Goal: Task Accomplishment & Management: Use online tool/utility

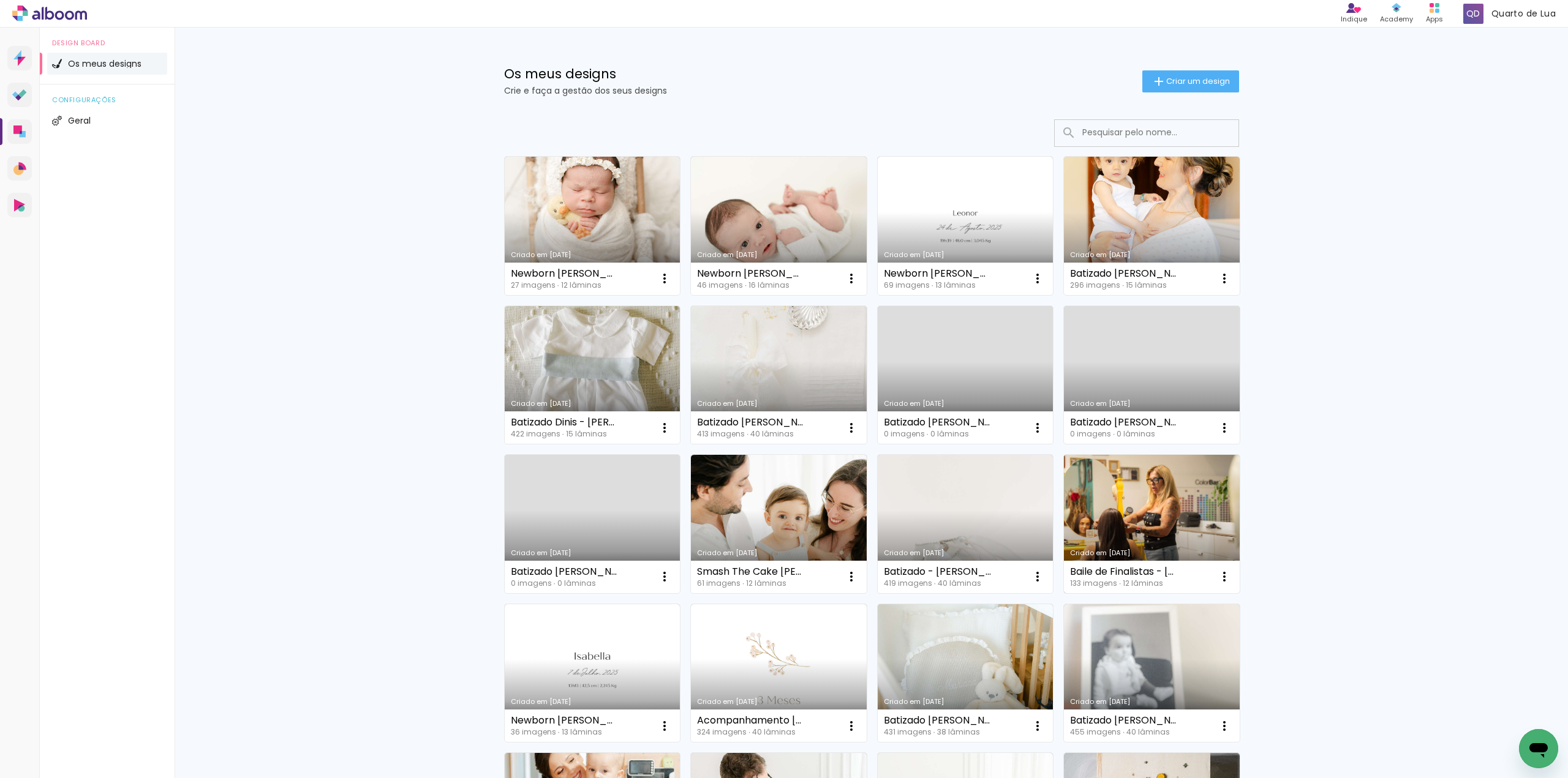
click at [1141, 529] on link "Criado em [DATE]" at bounding box center [1151, 524] width 175 height 138
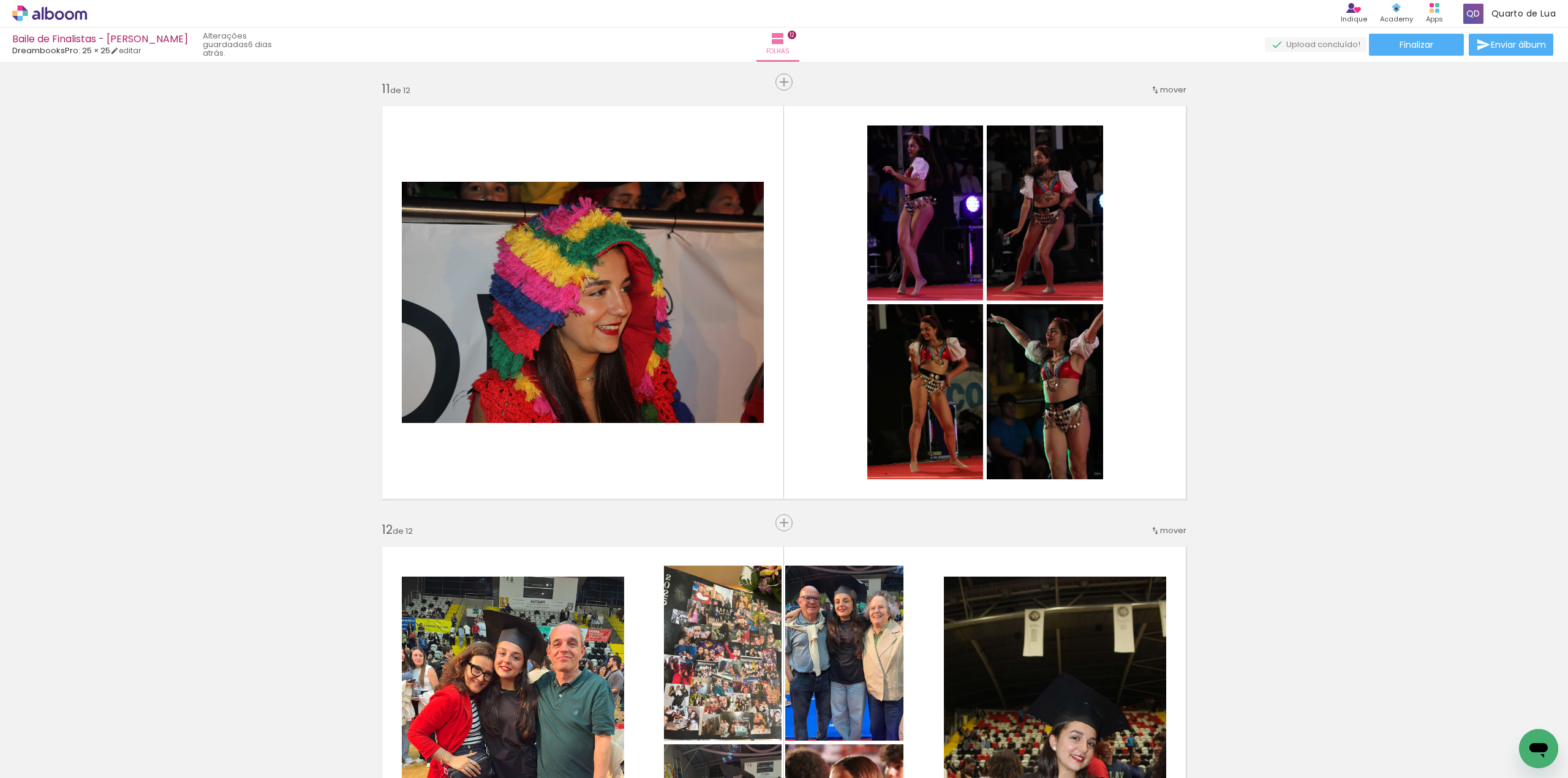
scroll to position [5138, 0]
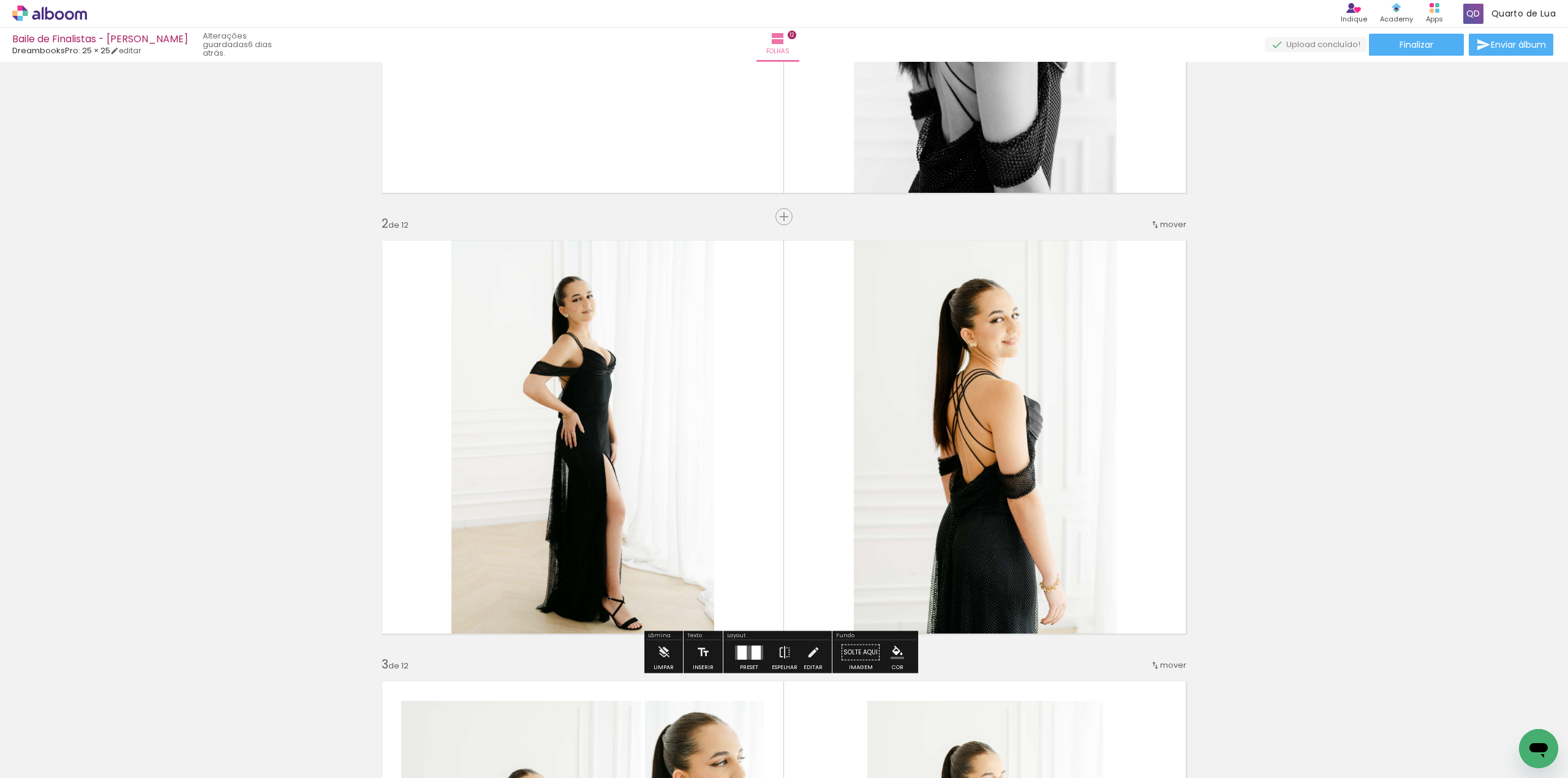
scroll to position [613, 0]
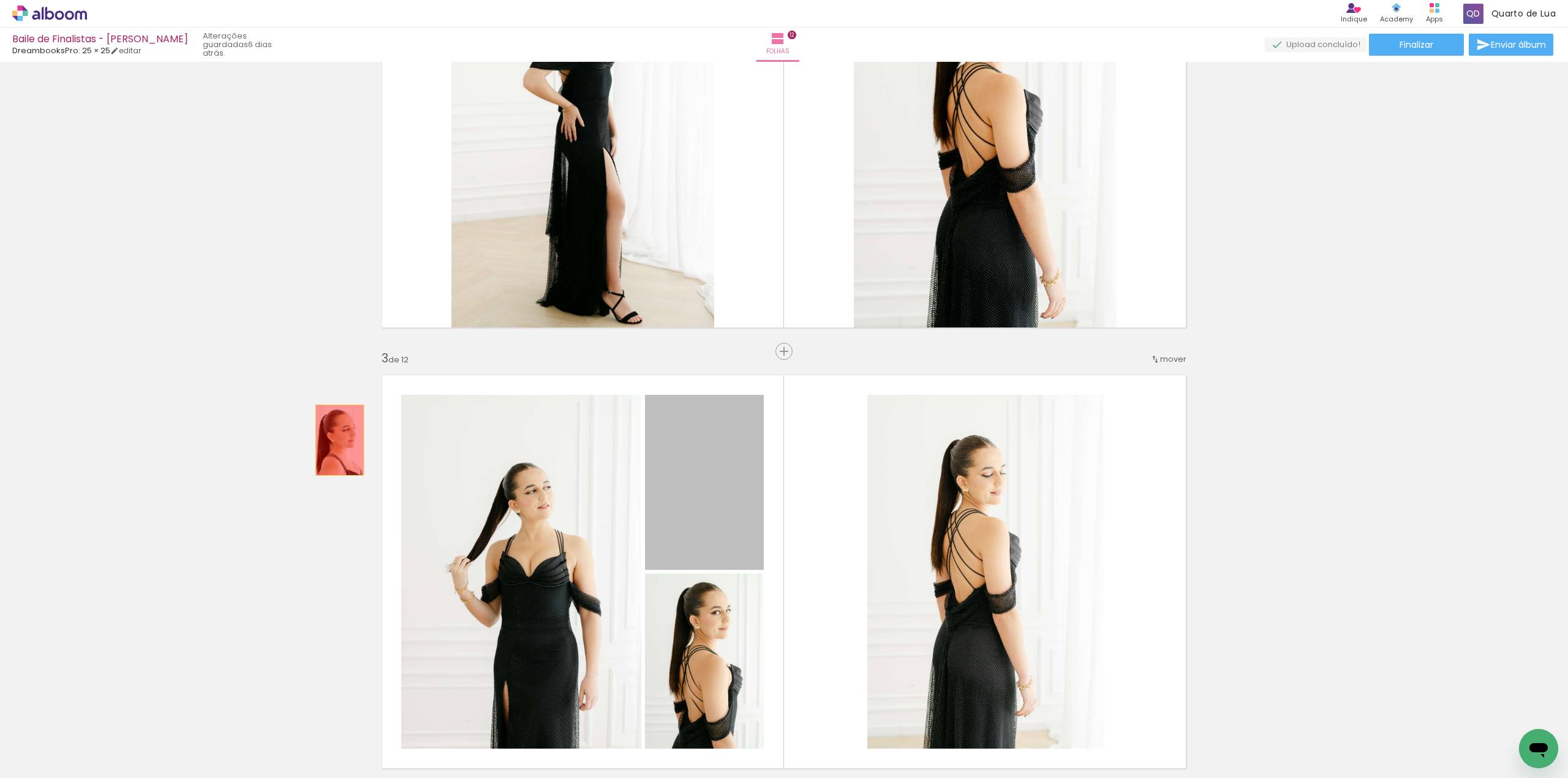
drag, startPoint x: 713, startPoint y: 465, endPoint x: 274, endPoint y: 438, distance: 439.8
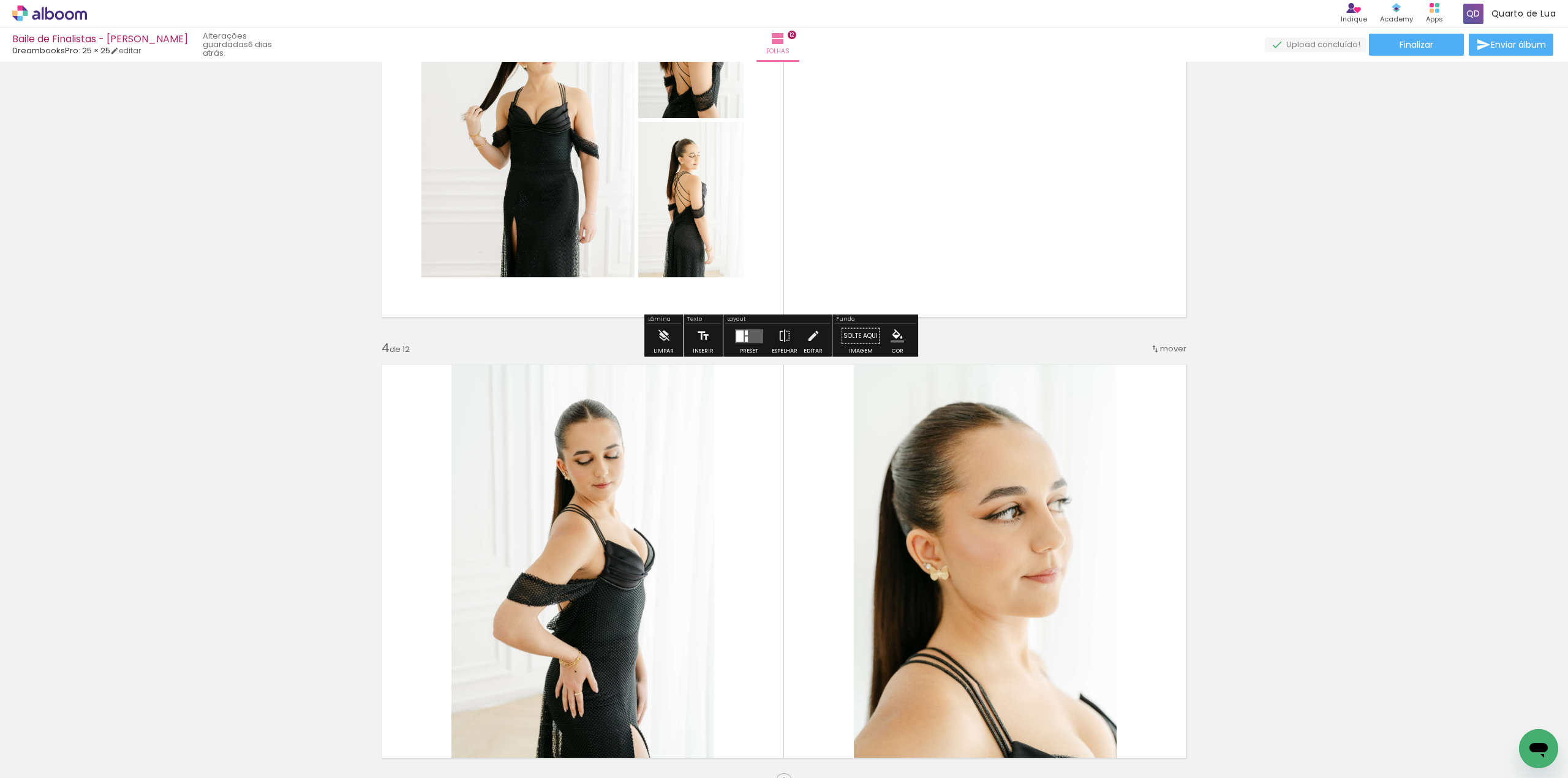
scroll to position [1102, 0]
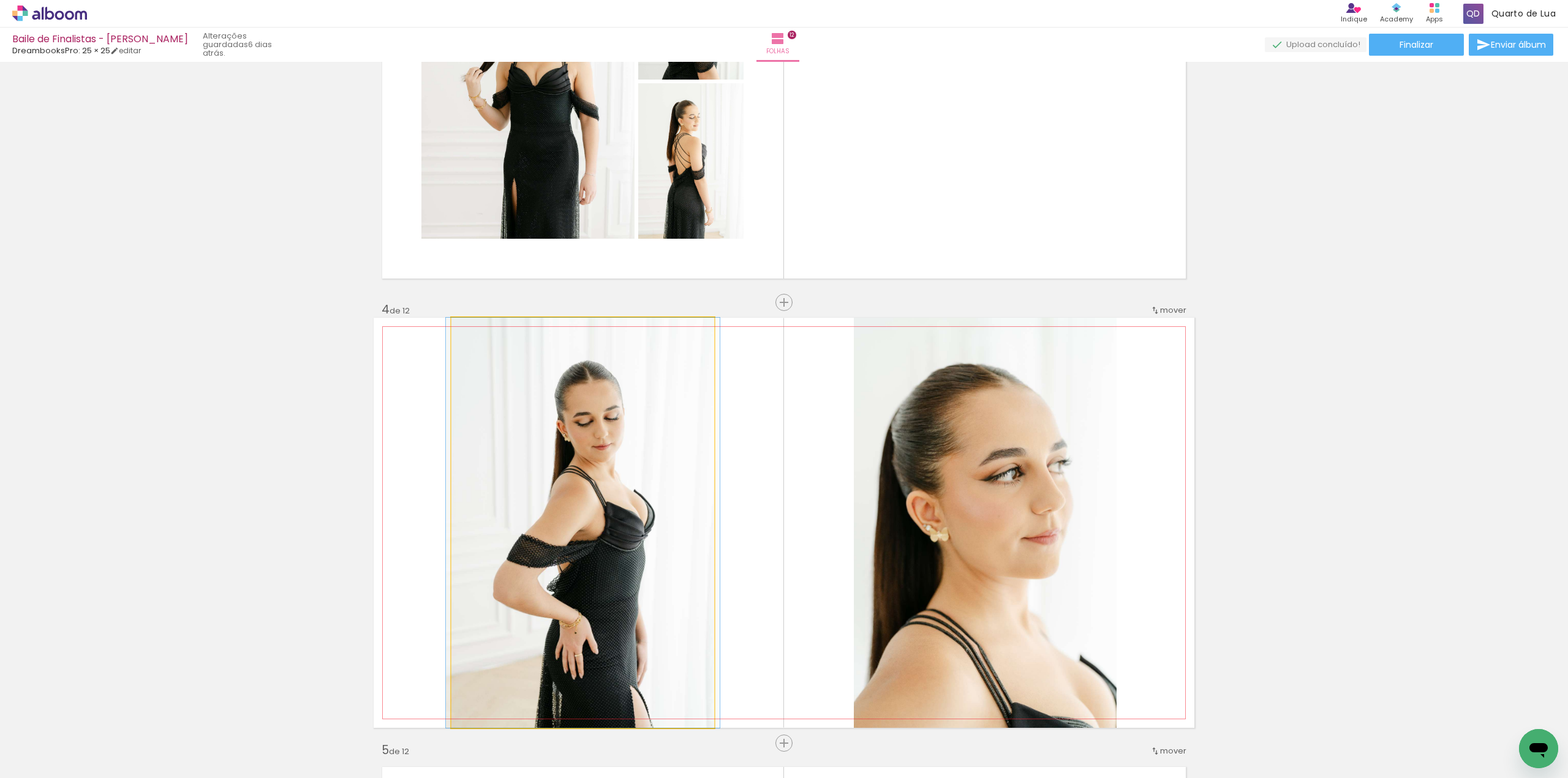
drag, startPoint x: 560, startPoint y: 521, endPoint x: 166, endPoint y: 496, distance: 394.8
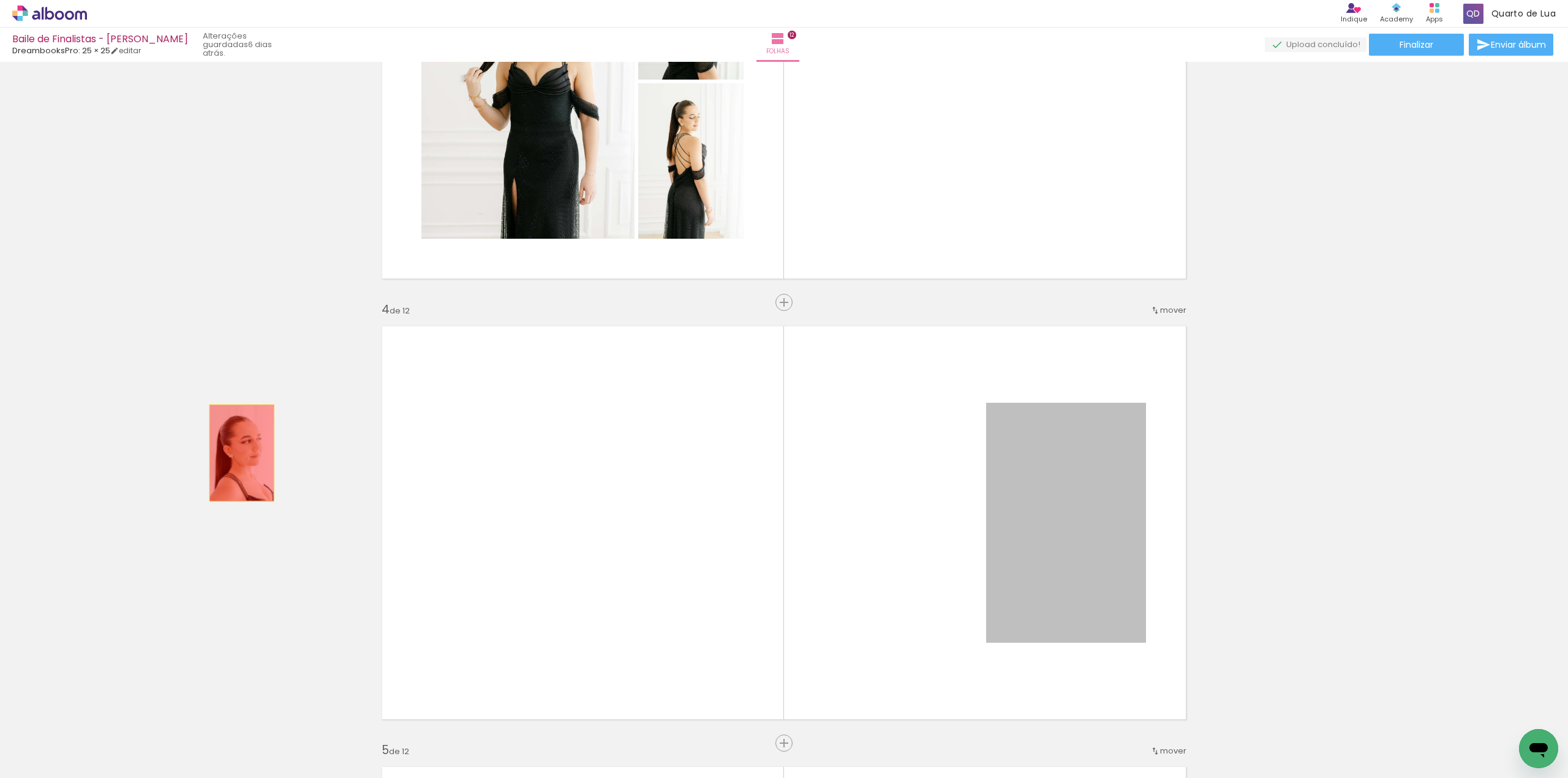
drag, startPoint x: 825, startPoint y: 480, endPoint x: 221, endPoint y: 451, distance: 604.7
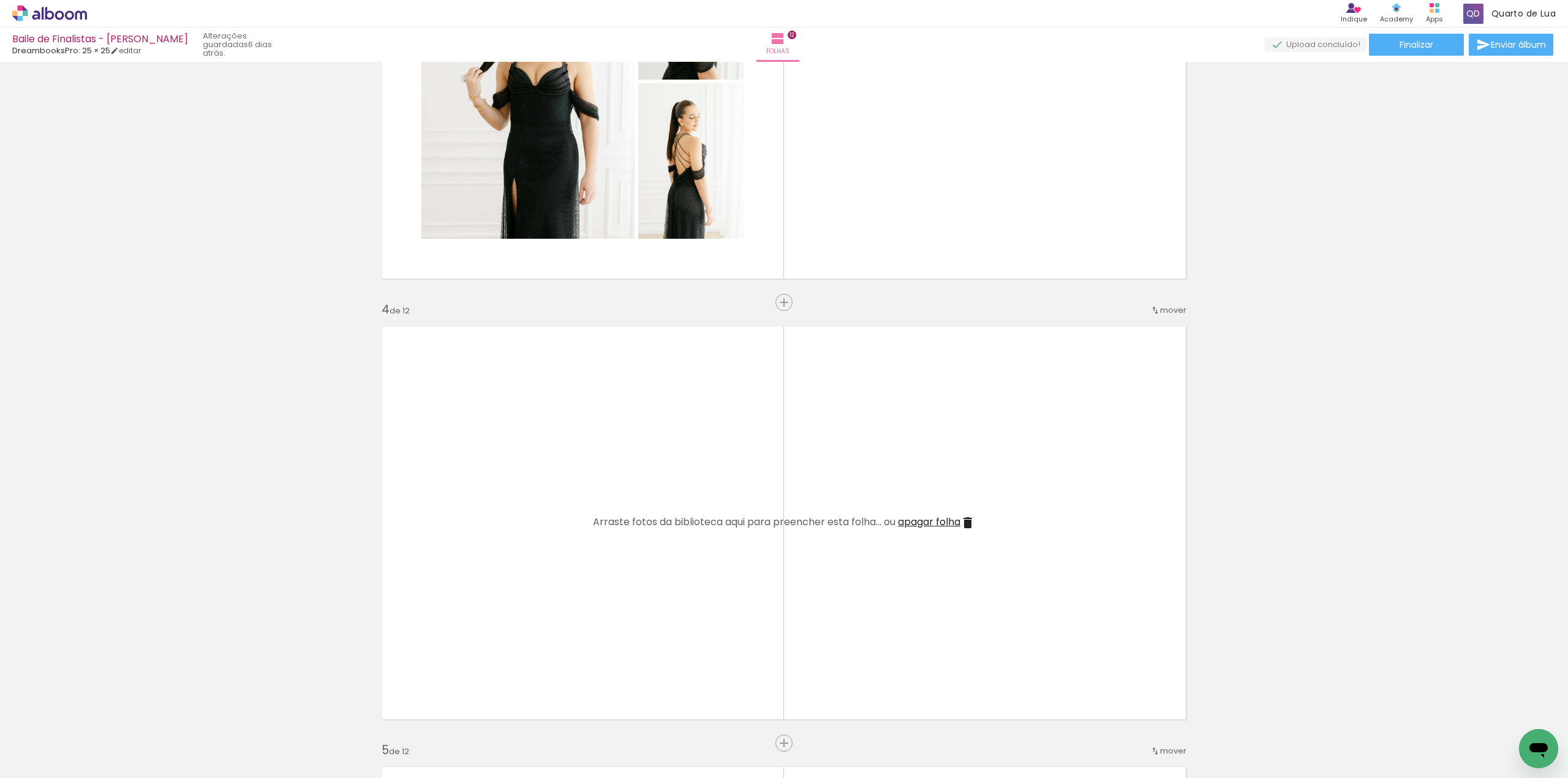
click at [917, 524] on span "apagar folha" at bounding box center [929, 521] width 63 height 14
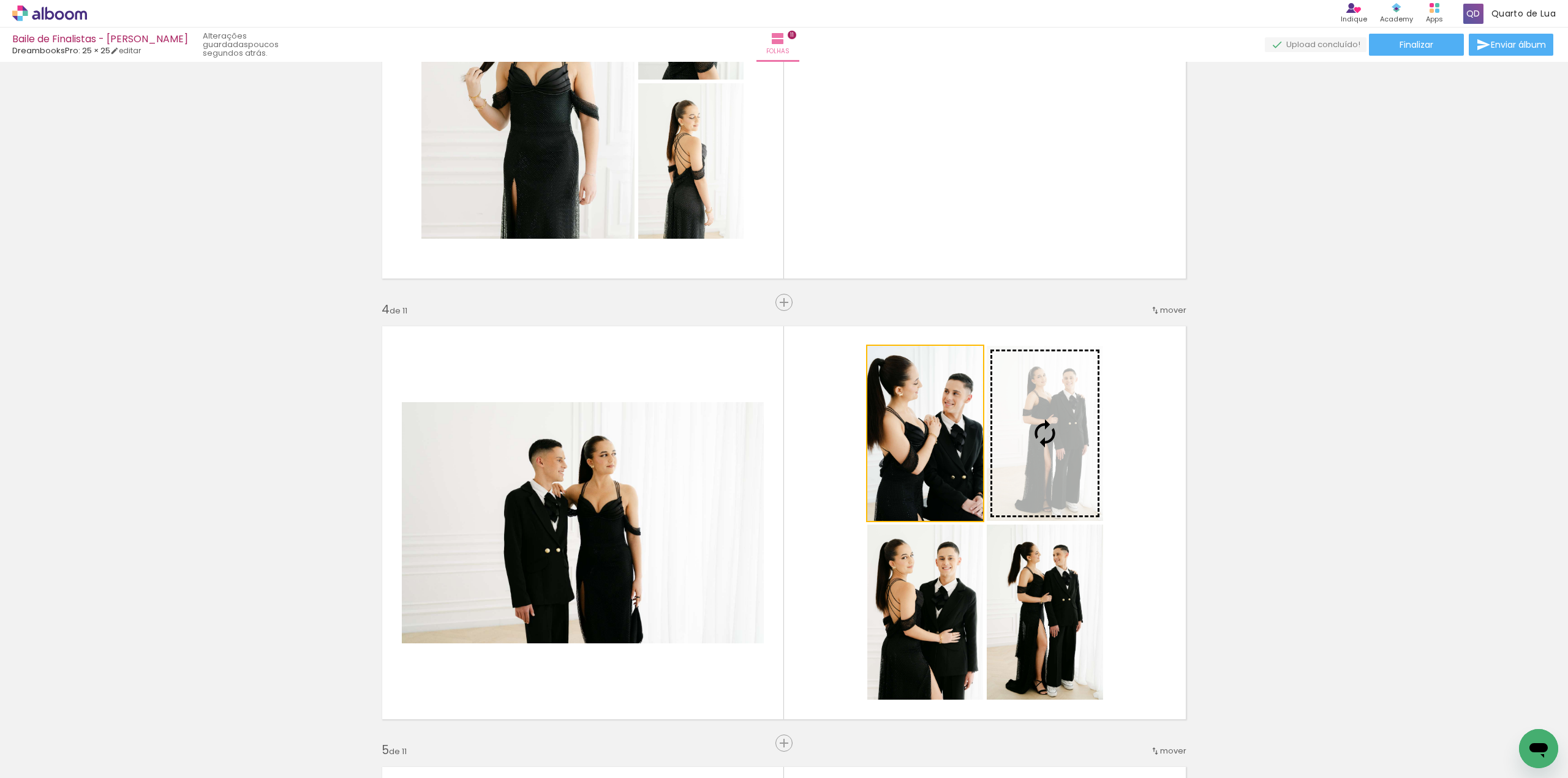
drag, startPoint x: 959, startPoint y: 455, endPoint x: 1335, endPoint y: 426, distance: 377.1
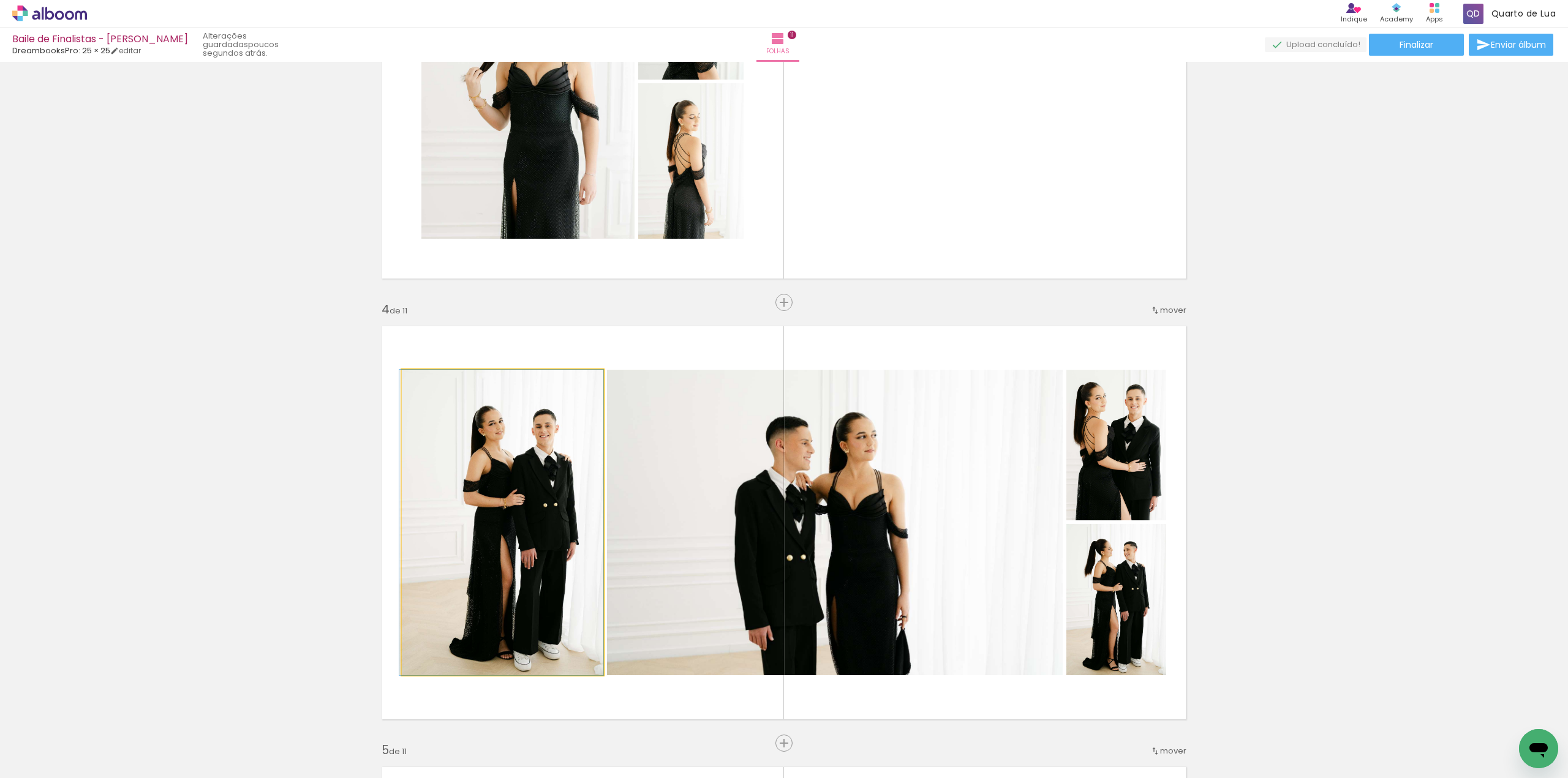
drag, startPoint x: 546, startPoint y: 454, endPoint x: 196, endPoint y: 440, distance: 350.3
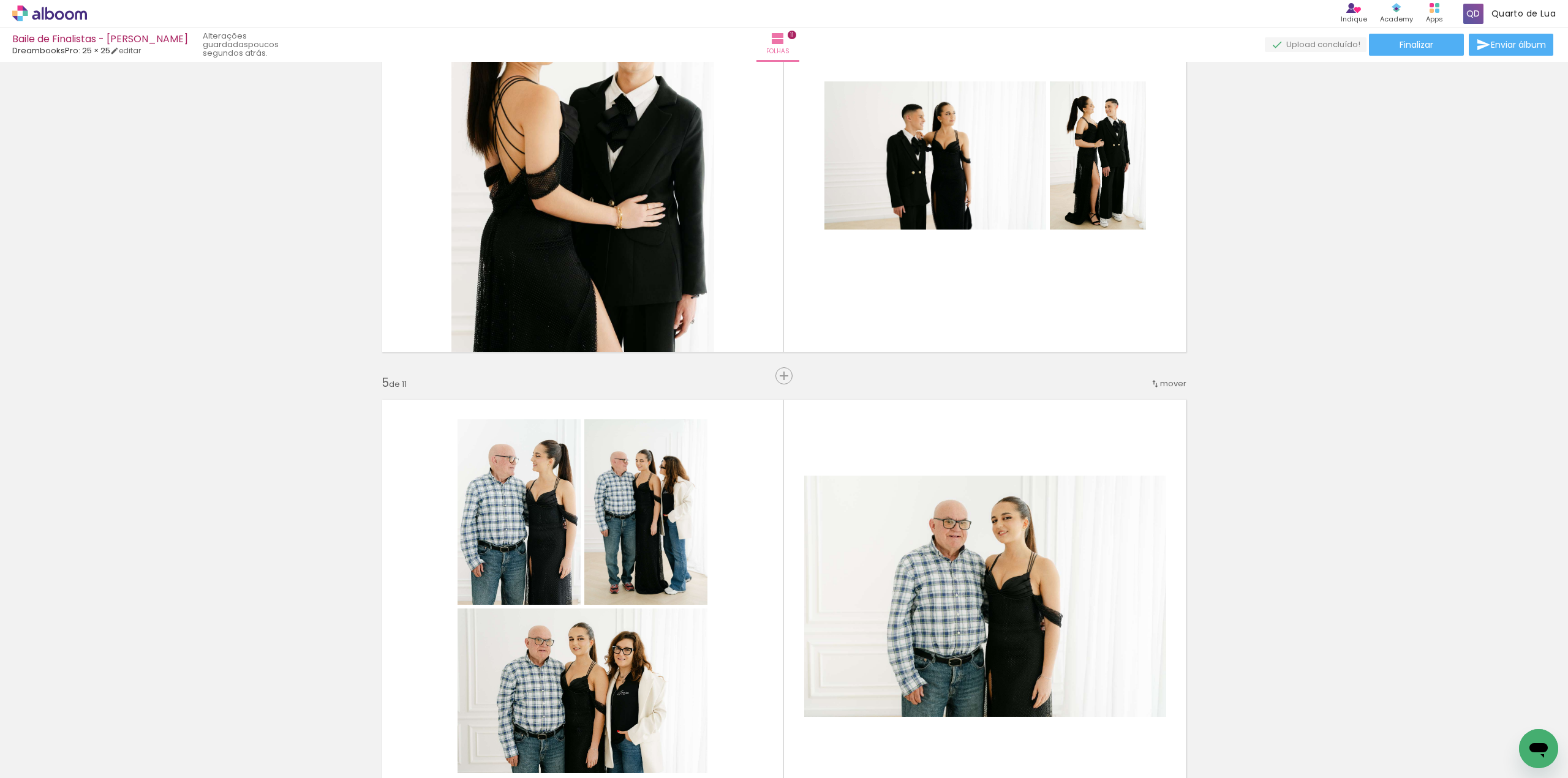
scroll to position [1647, 0]
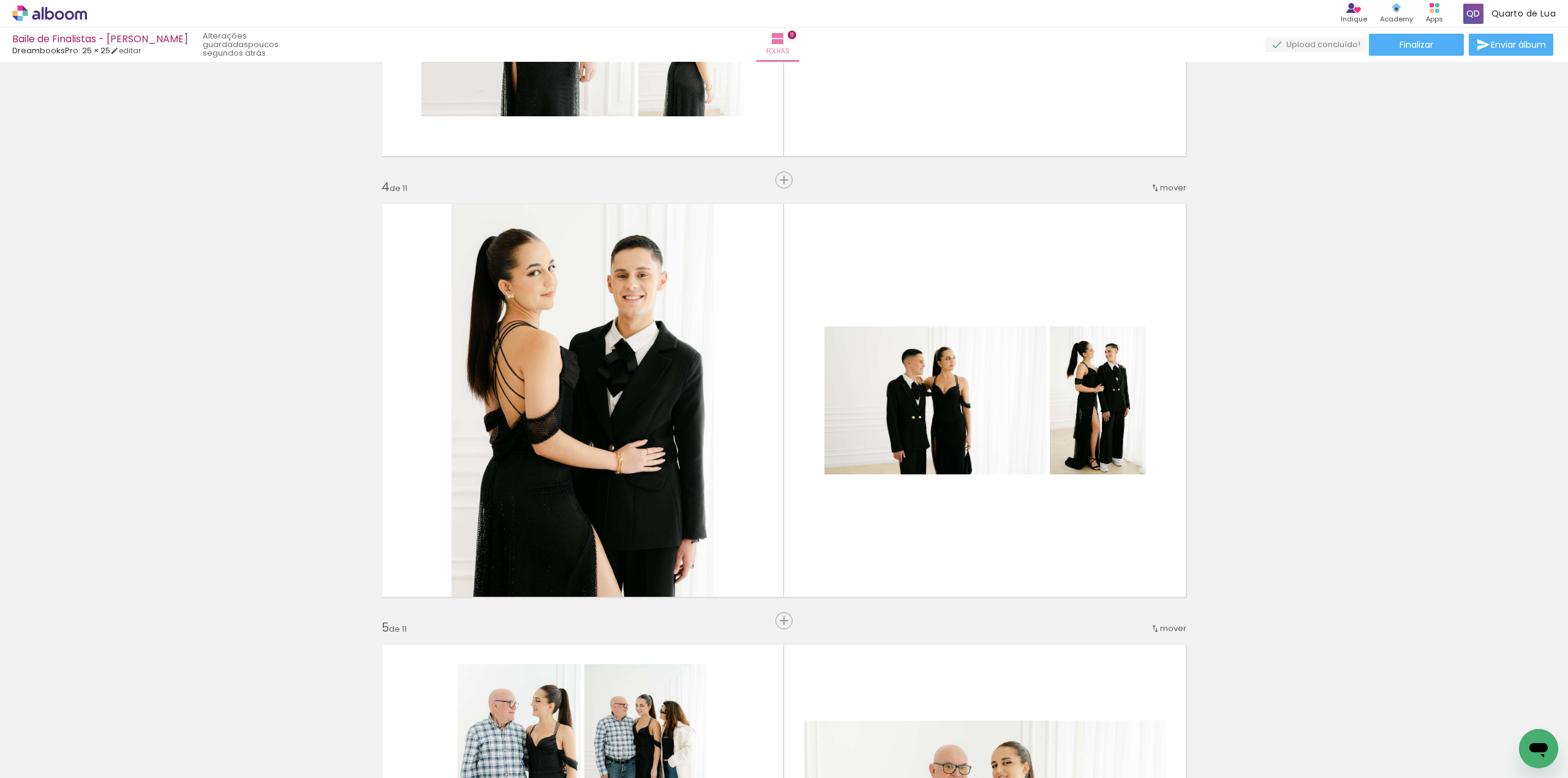
scroll to position [0, 8002]
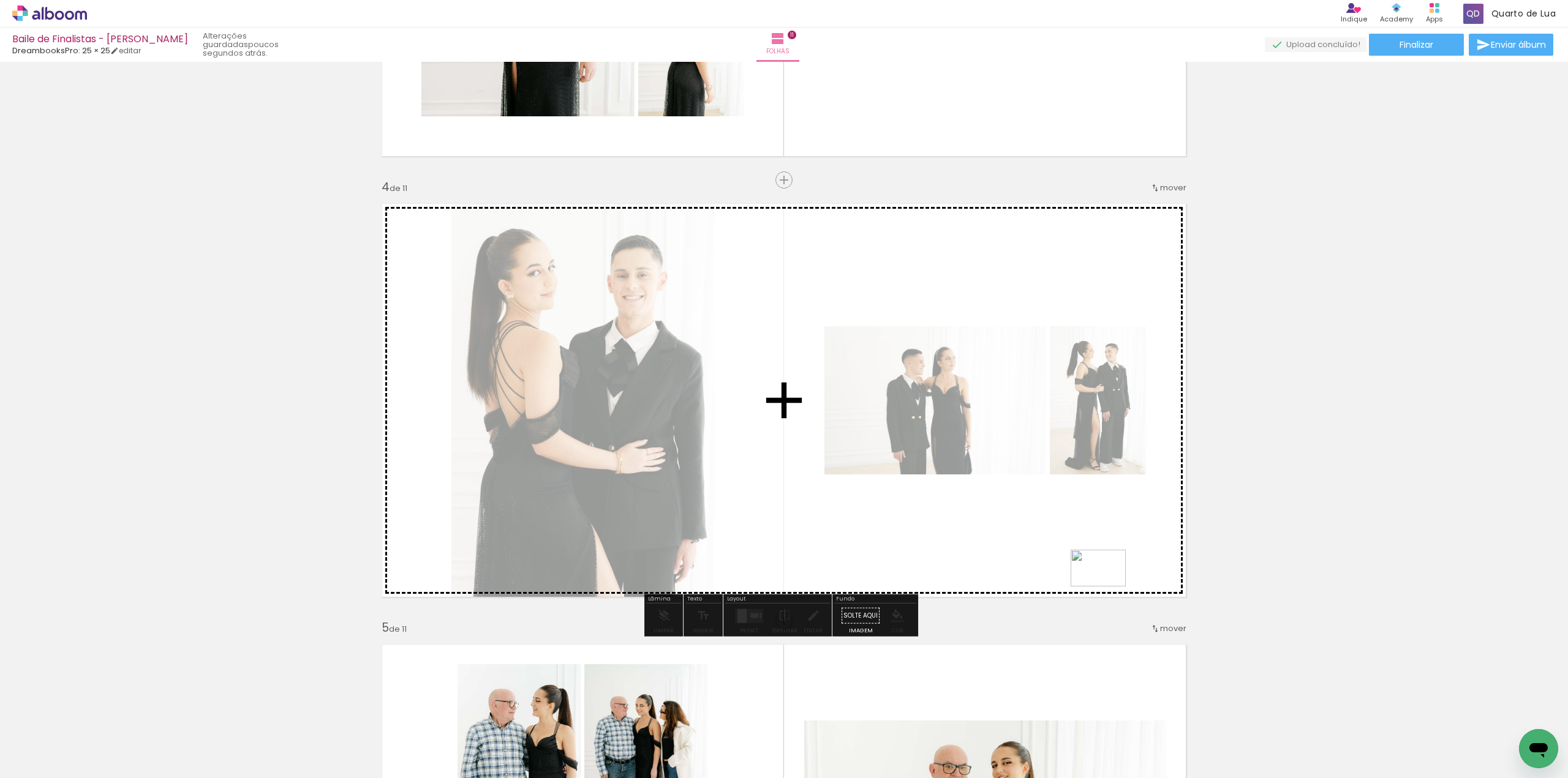
drag, startPoint x: 1468, startPoint y: 748, endPoint x: 1313, endPoint y: 657, distance: 179.7
click at [1105, 585] on quentale-workspace at bounding box center [784, 389] width 1568 height 778
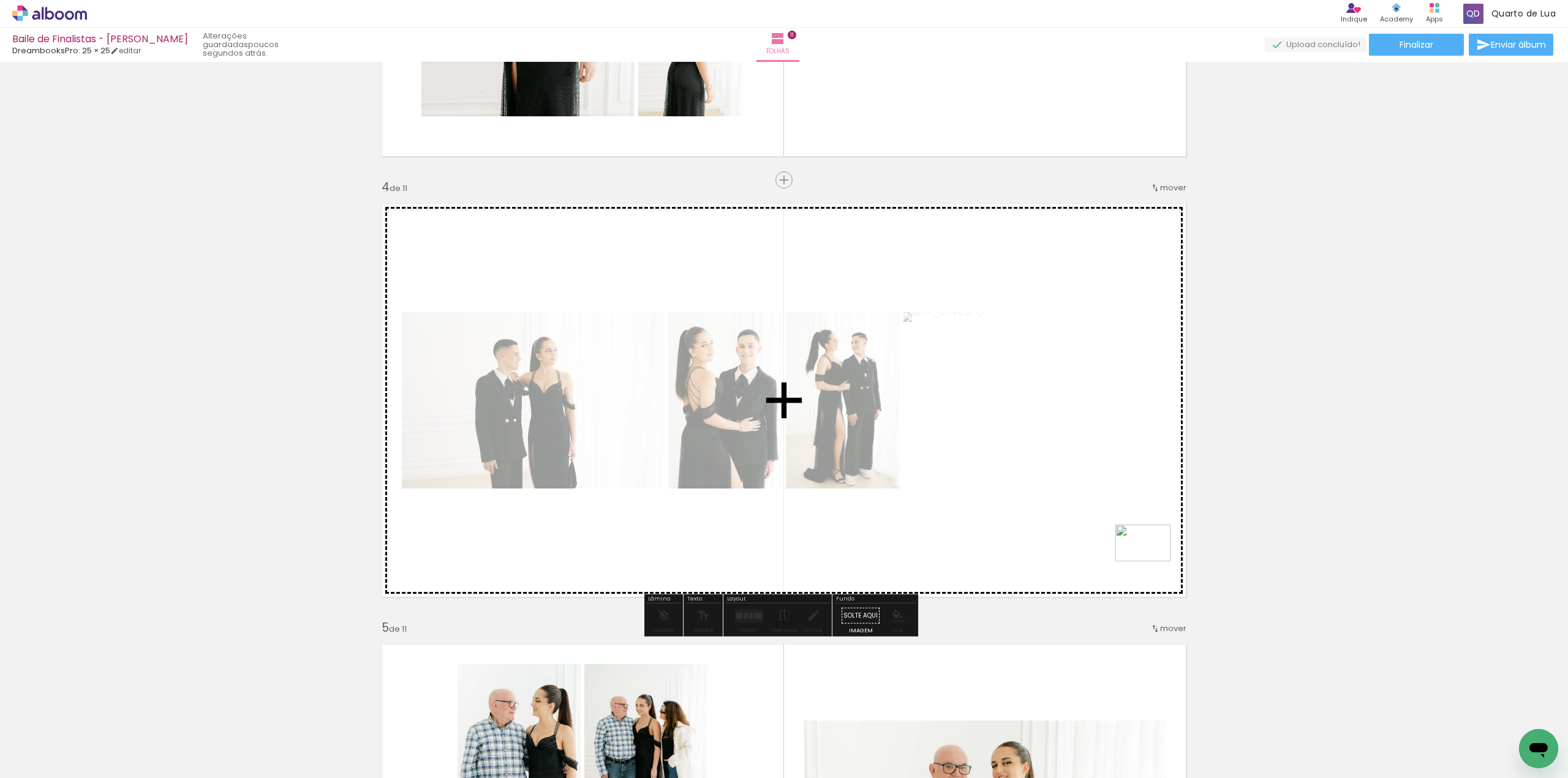
drag, startPoint x: 1519, startPoint y: 735, endPoint x: 1105, endPoint y: 556, distance: 451.0
click at [1105, 556] on quentale-workspace at bounding box center [784, 389] width 1568 height 778
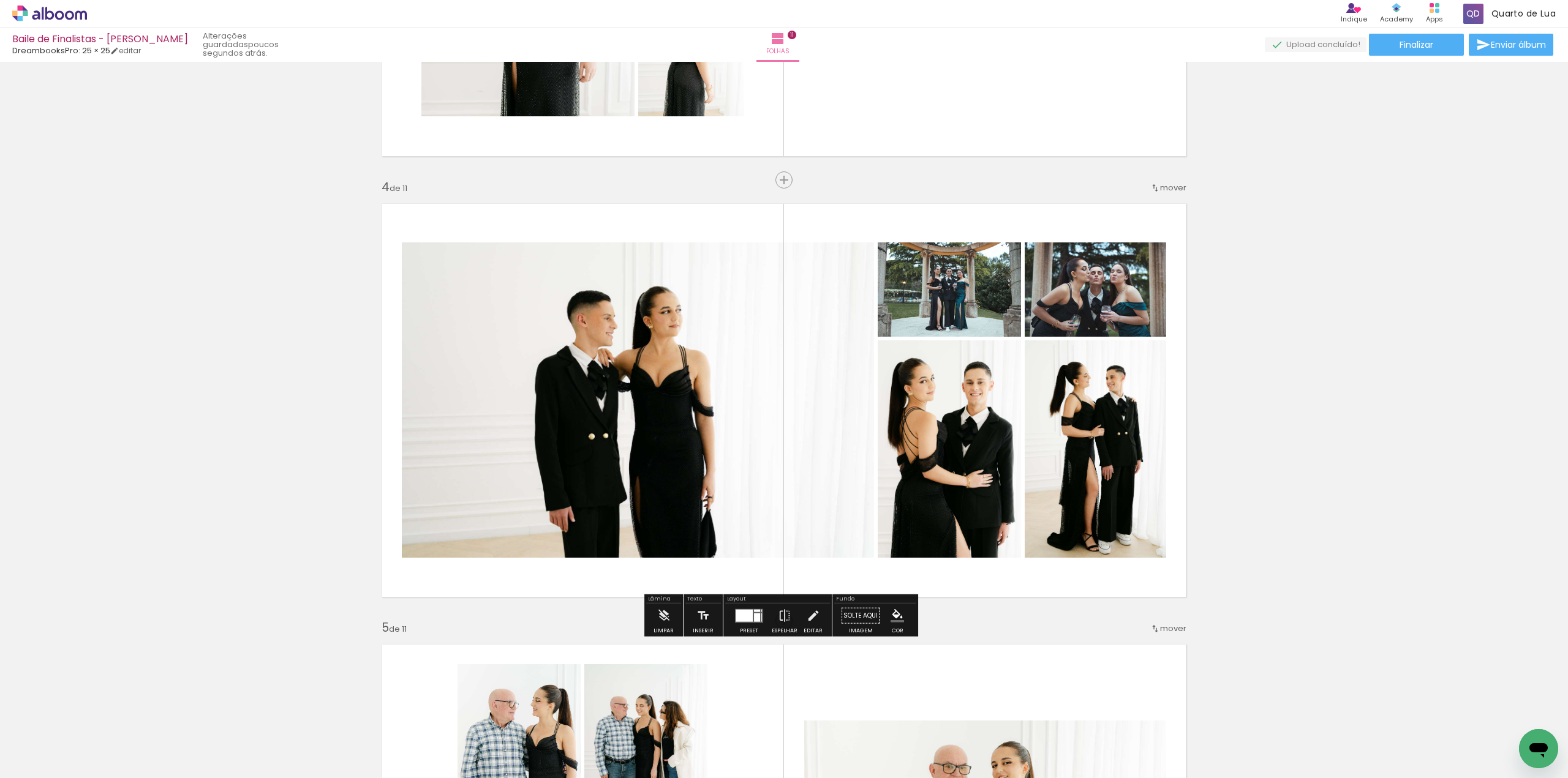
click at [741, 615] on div at bounding box center [744, 615] width 17 height 12
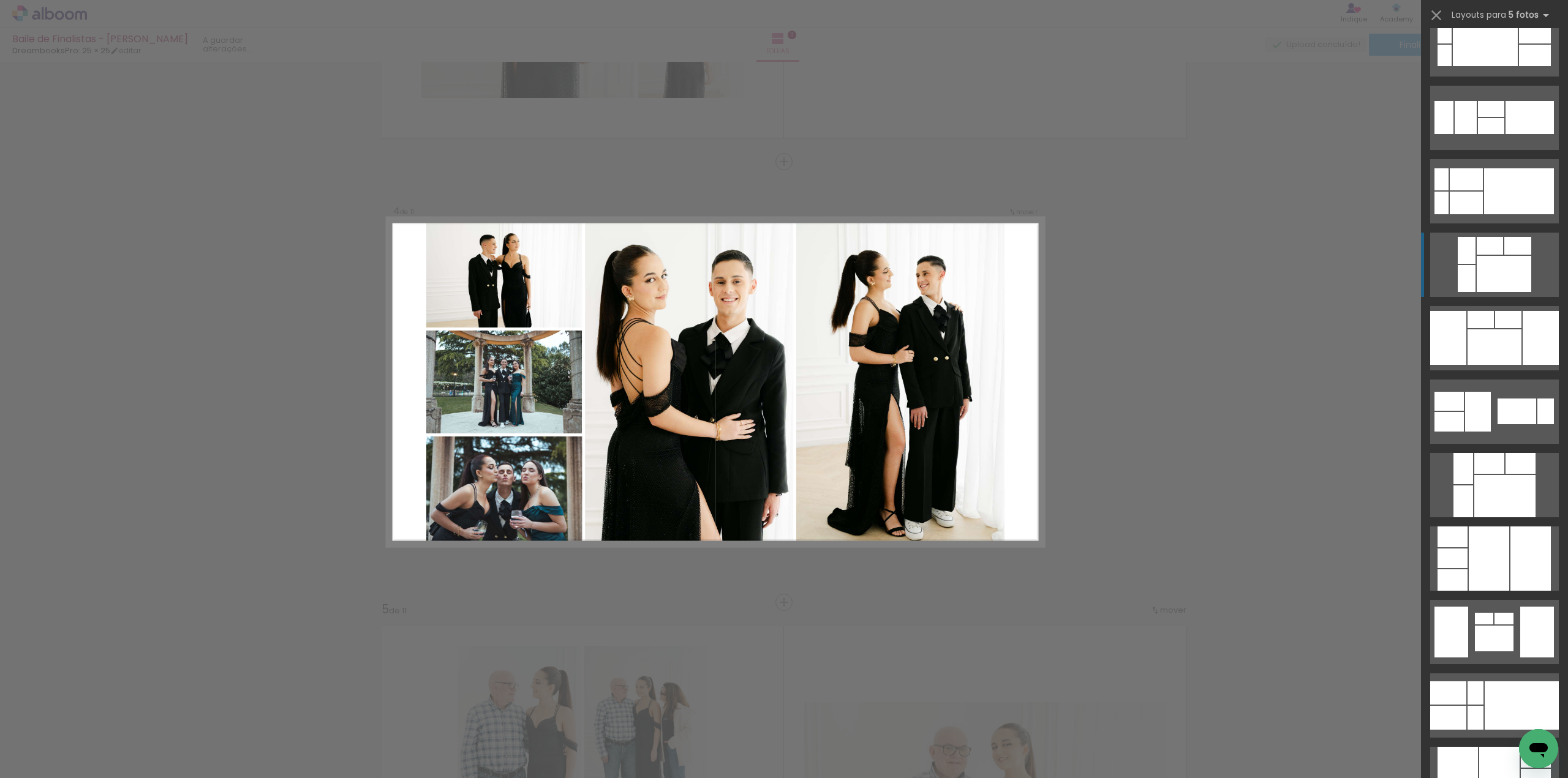
scroll to position [306, 0]
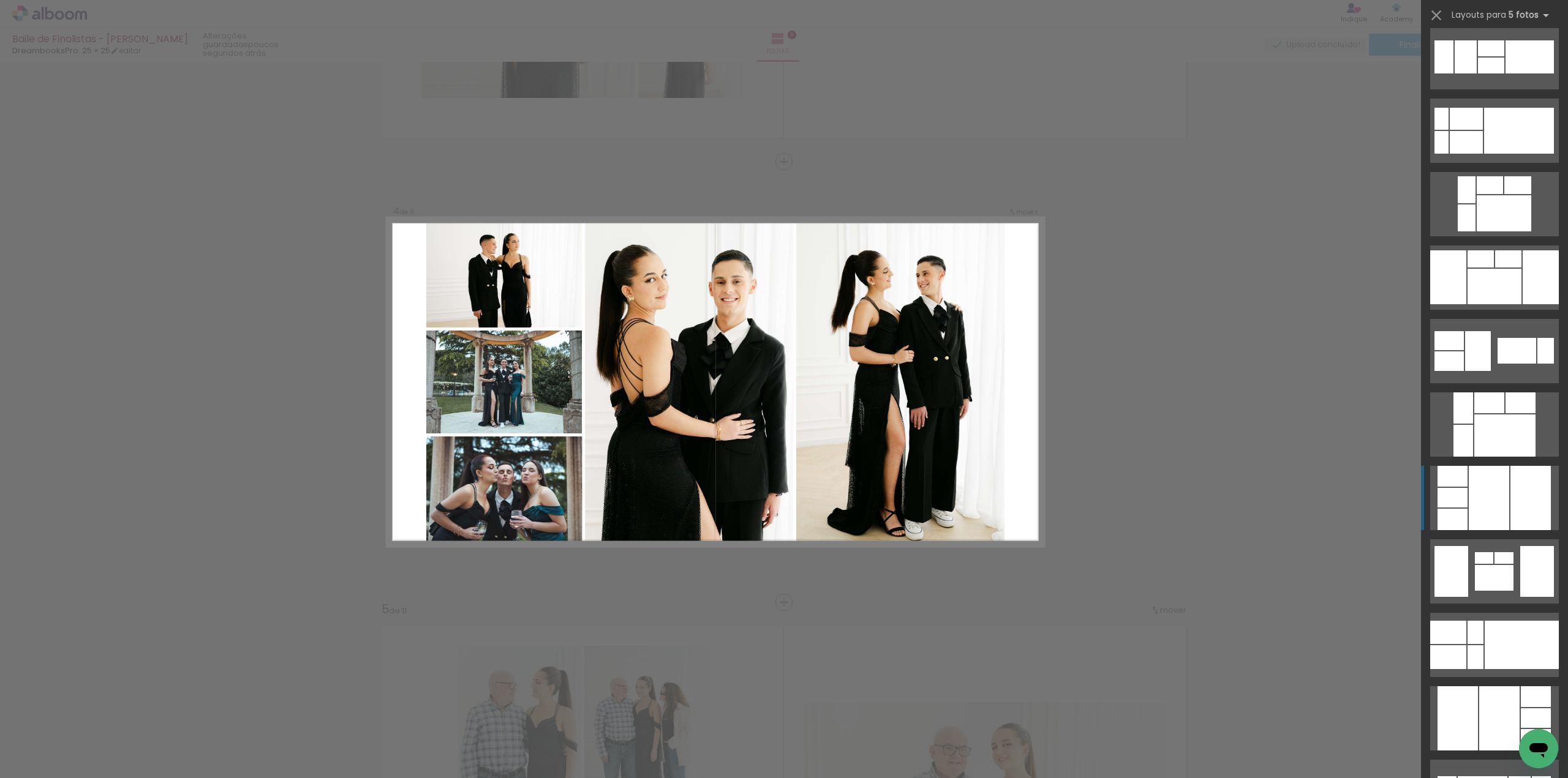
click at [1510, 503] on div at bounding box center [1530, 498] width 40 height 64
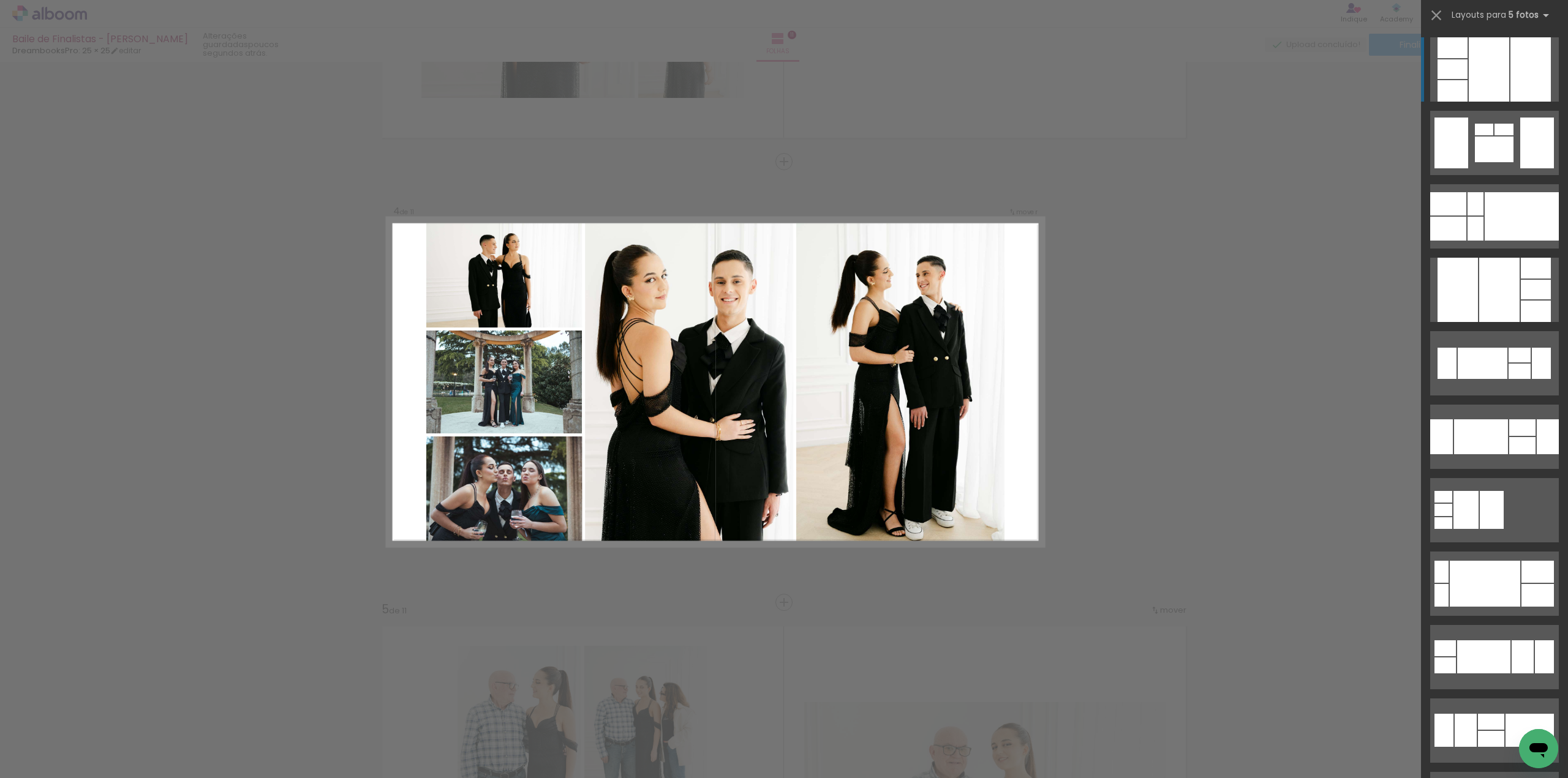
scroll to position [0, 8002]
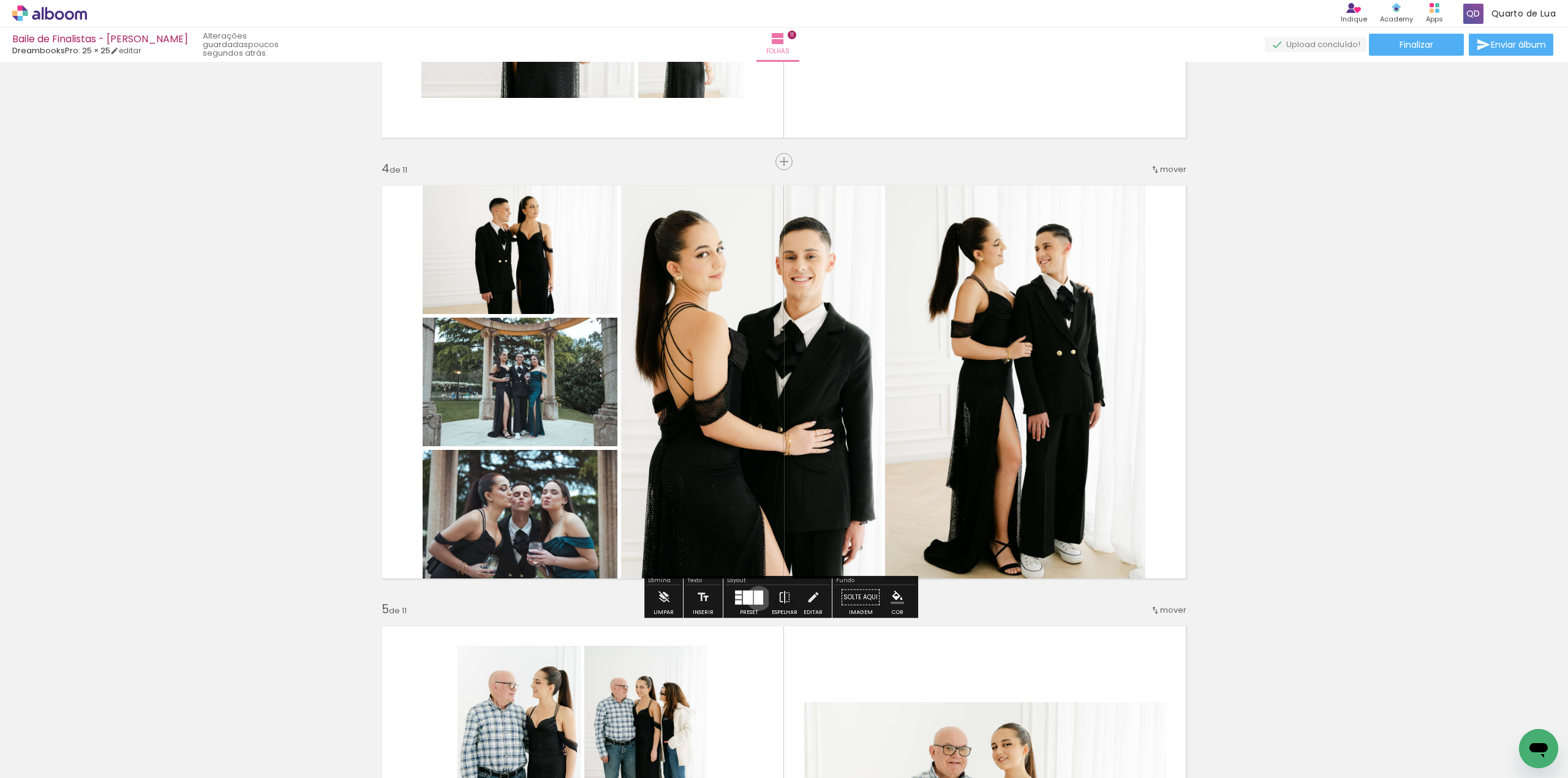
click at [756, 598] on div at bounding box center [758, 597] width 9 height 14
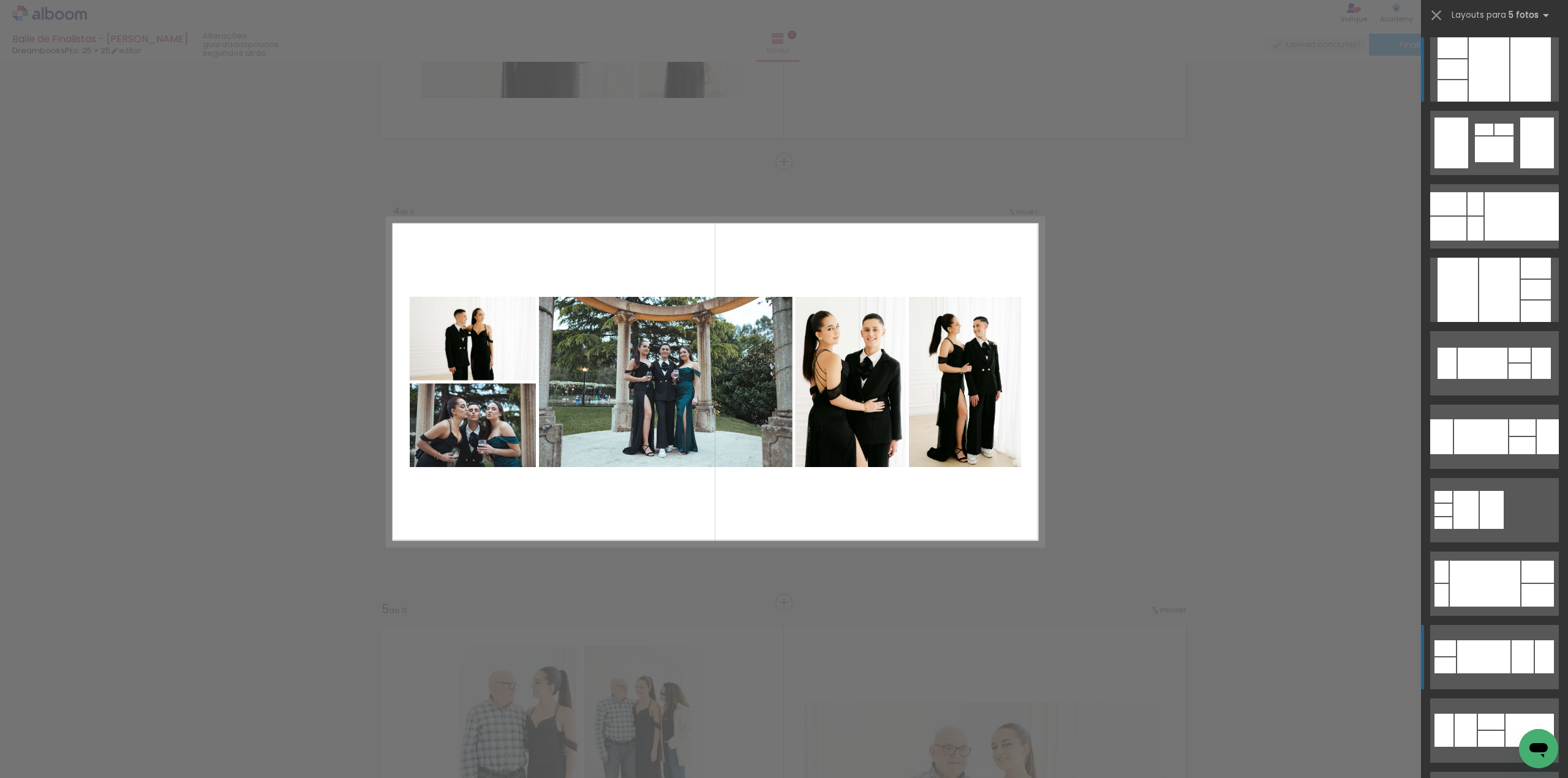
scroll to position [796, 0]
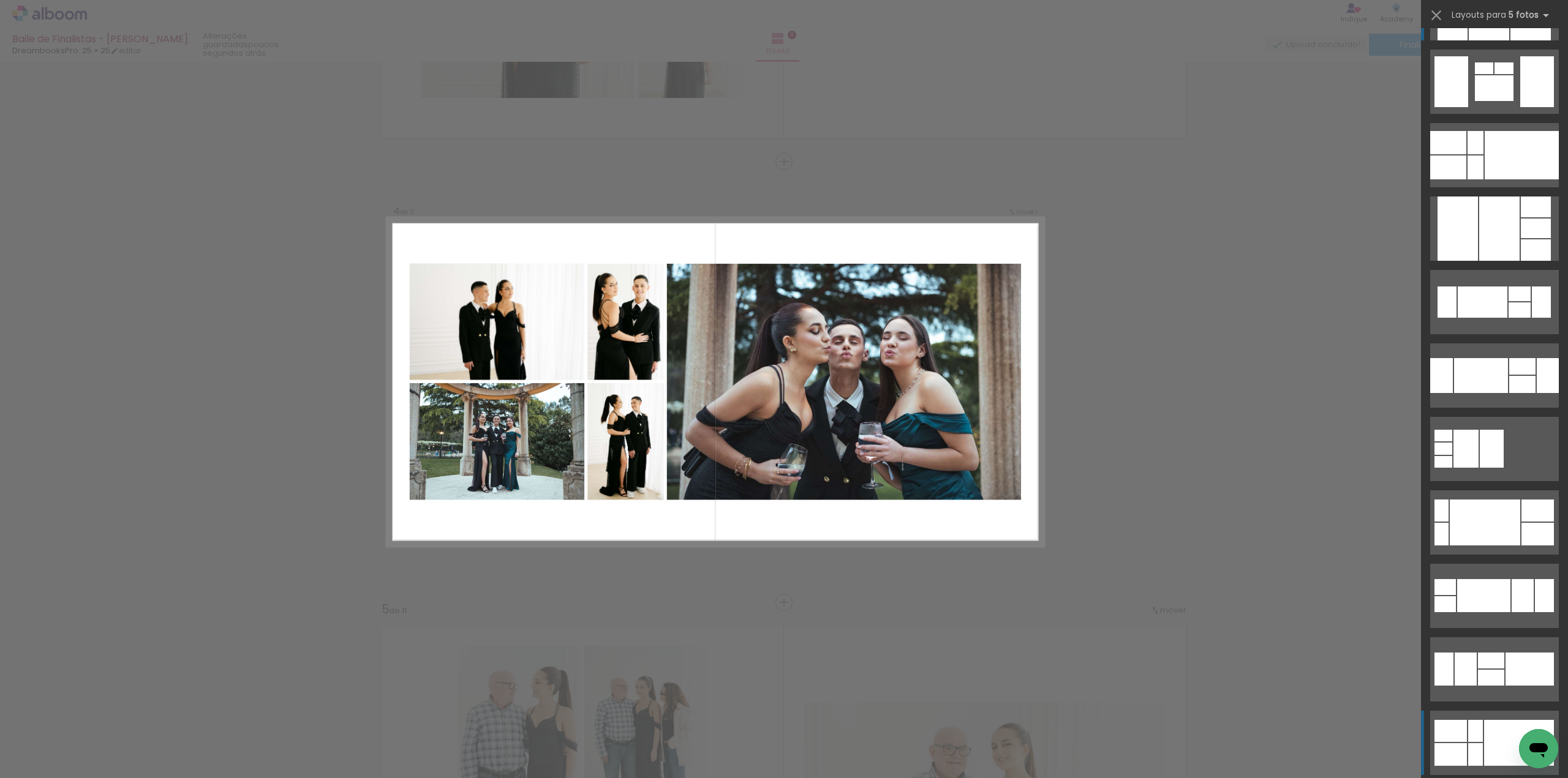
click at [1471, 738] on div at bounding box center [1476, 731] width 15 height 22
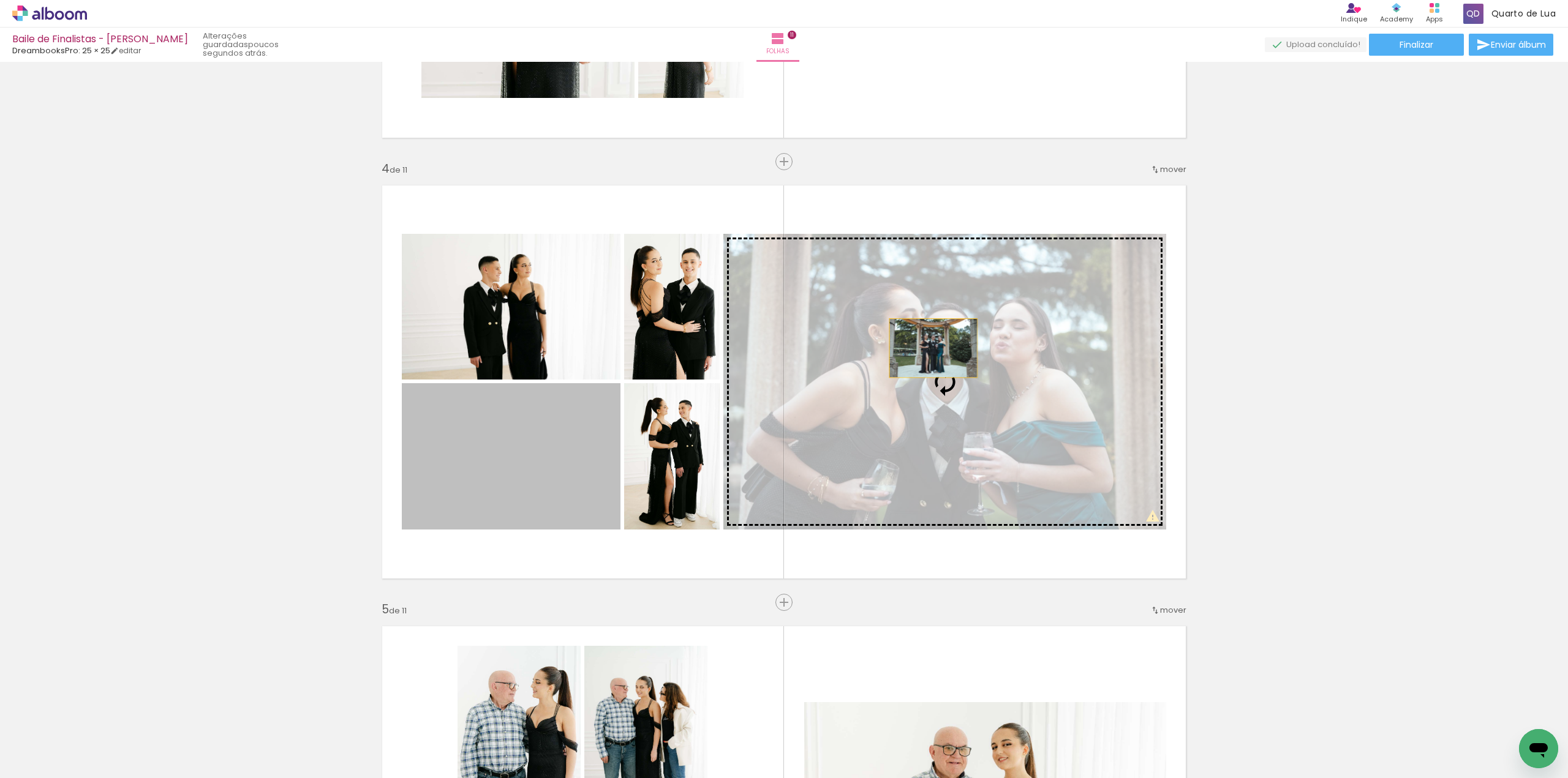
drag, startPoint x: 536, startPoint y: 460, endPoint x: 935, endPoint y: 347, distance: 414.7
click at [0, 0] on slot at bounding box center [0, 0] width 0 height 0
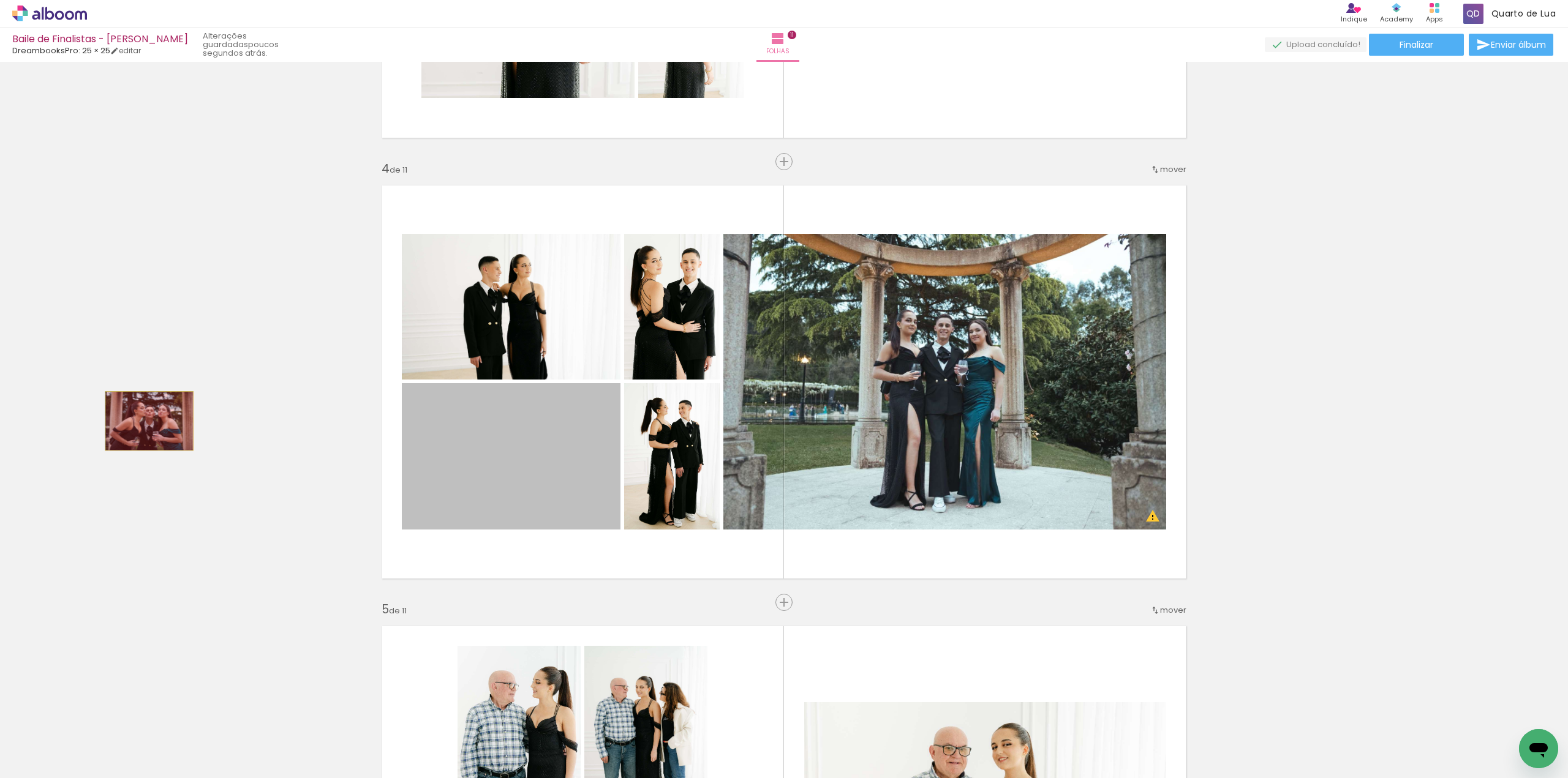
drag, startPoint x: 547, startPoint y: 450, endPoint x: 145, endPoint y: 421, distance: 403.0
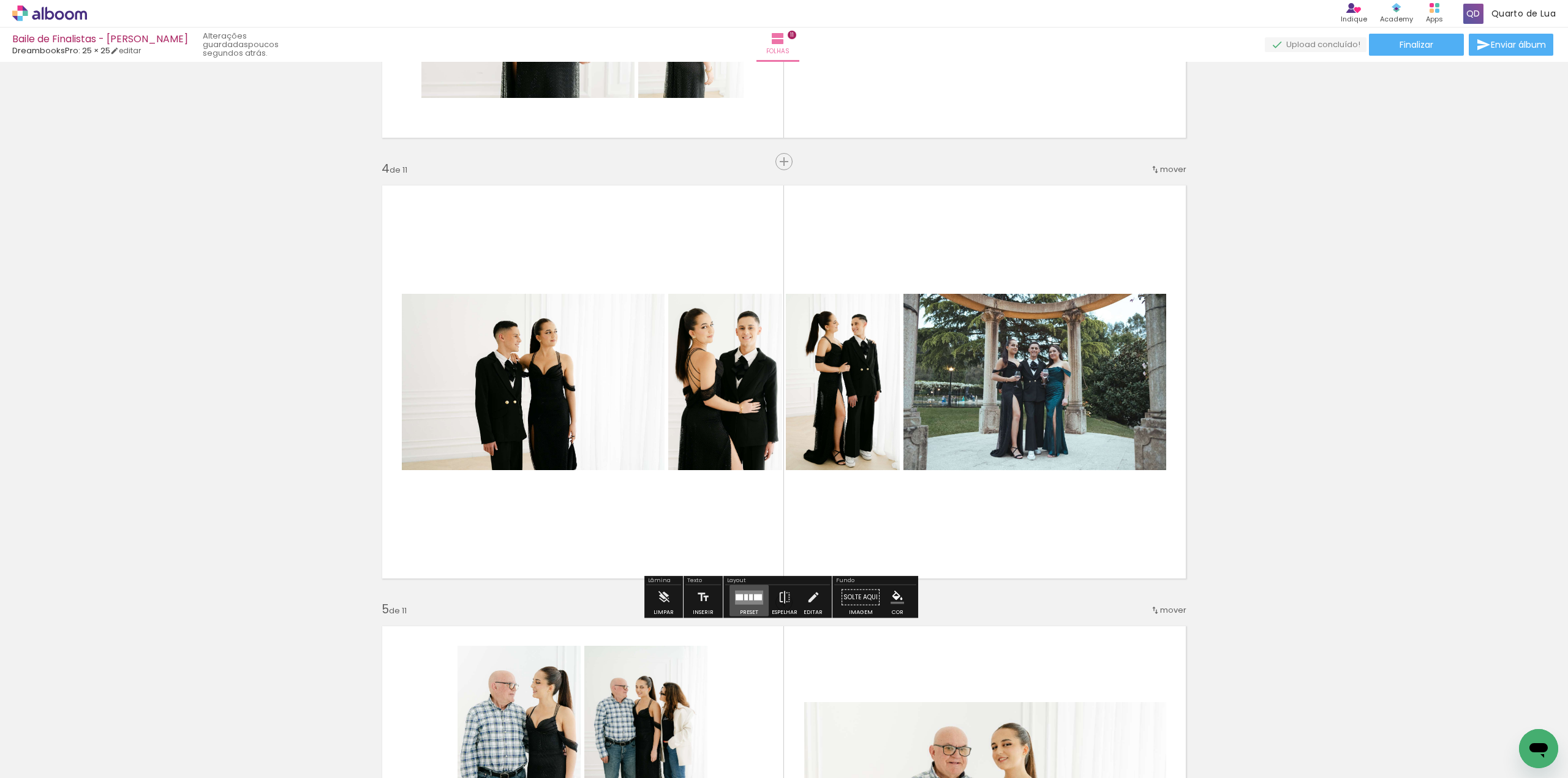
click at [746, 603] on quentale-layouter at bounding box center [749, 597] width 28 height 14
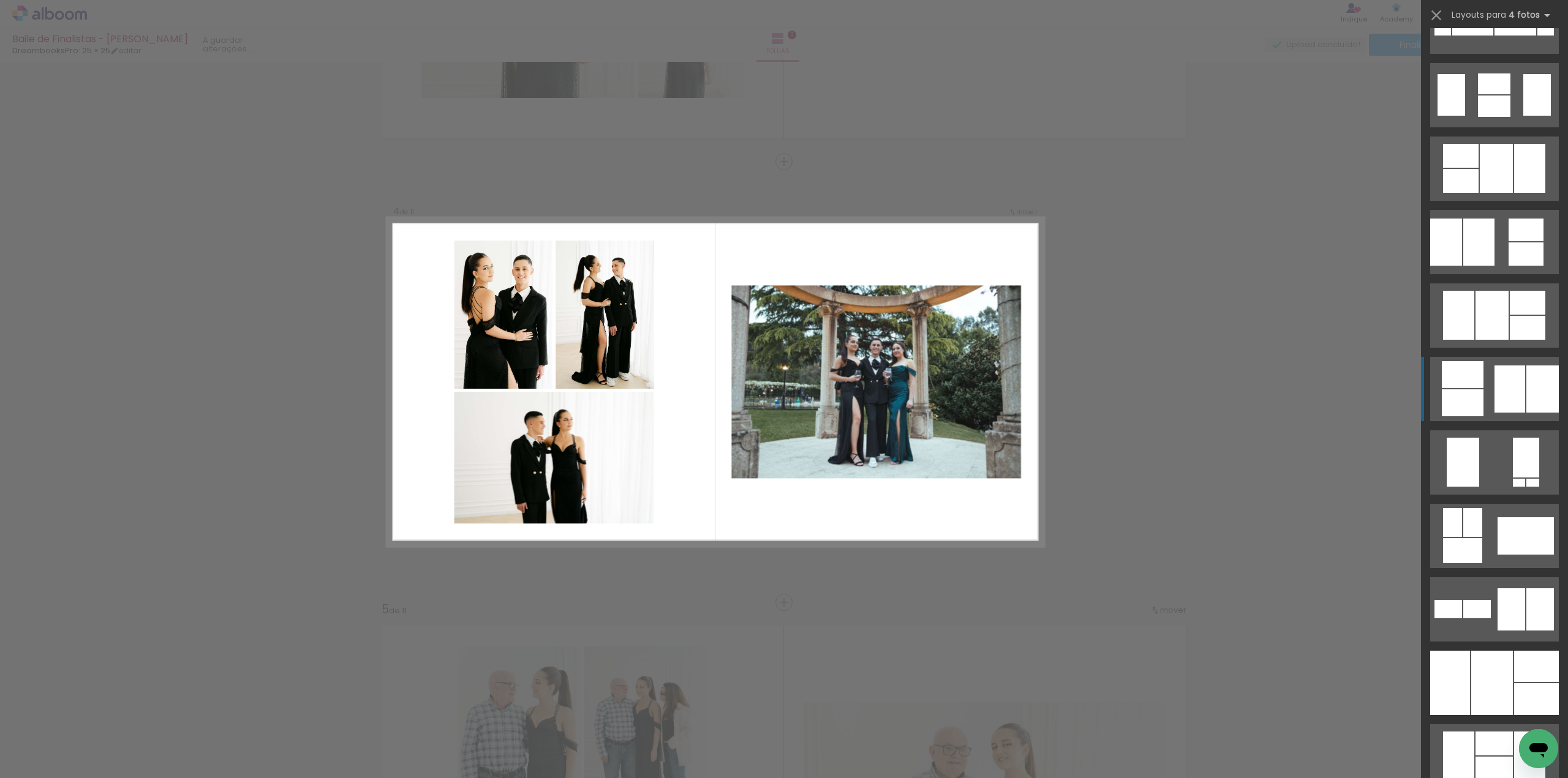
scroll to position [490, 0]
click at [1497, 543] on div at bounding box center [1525, 534] width 56 height 37
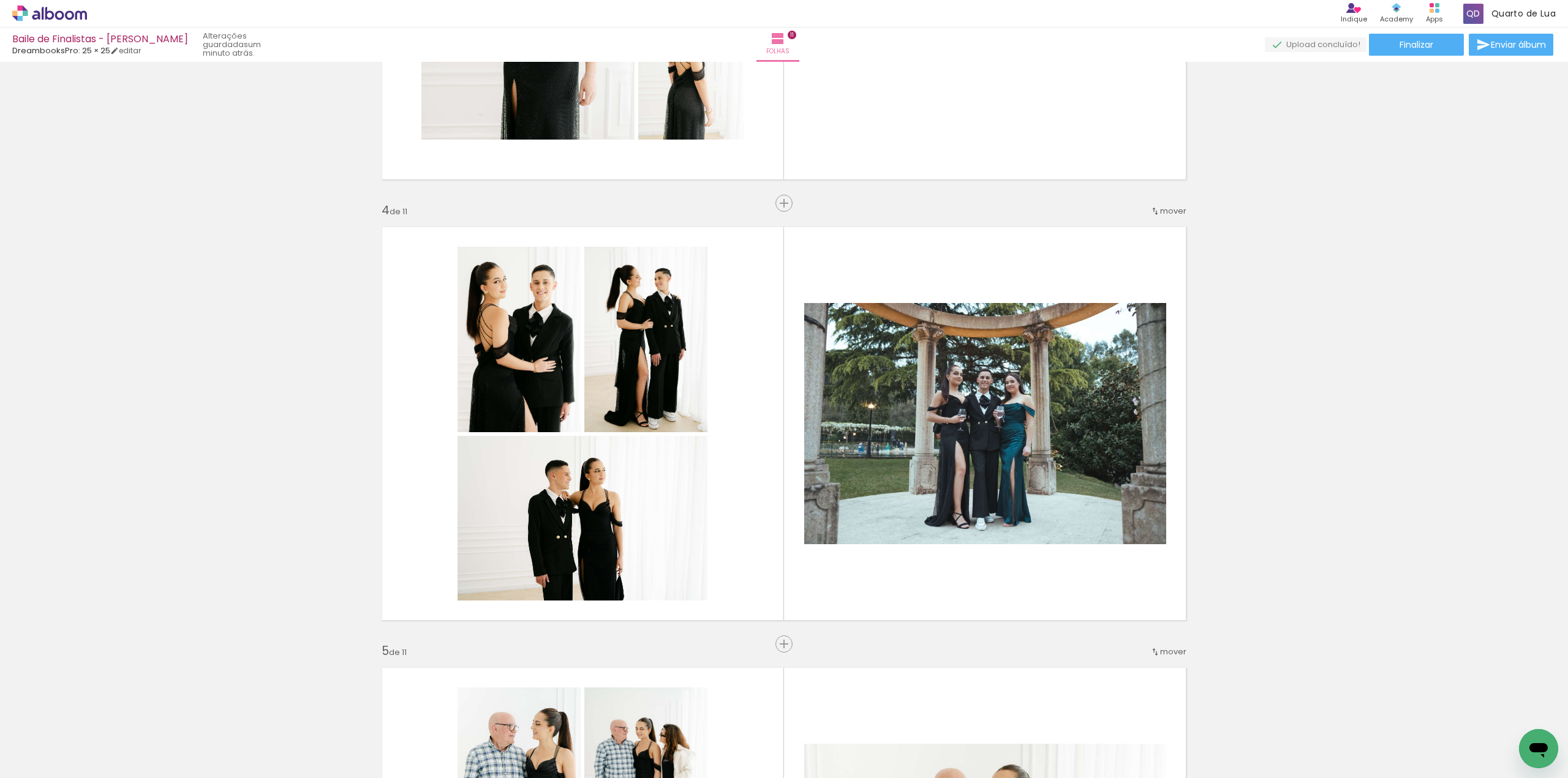
scroll to position [1181, 0]
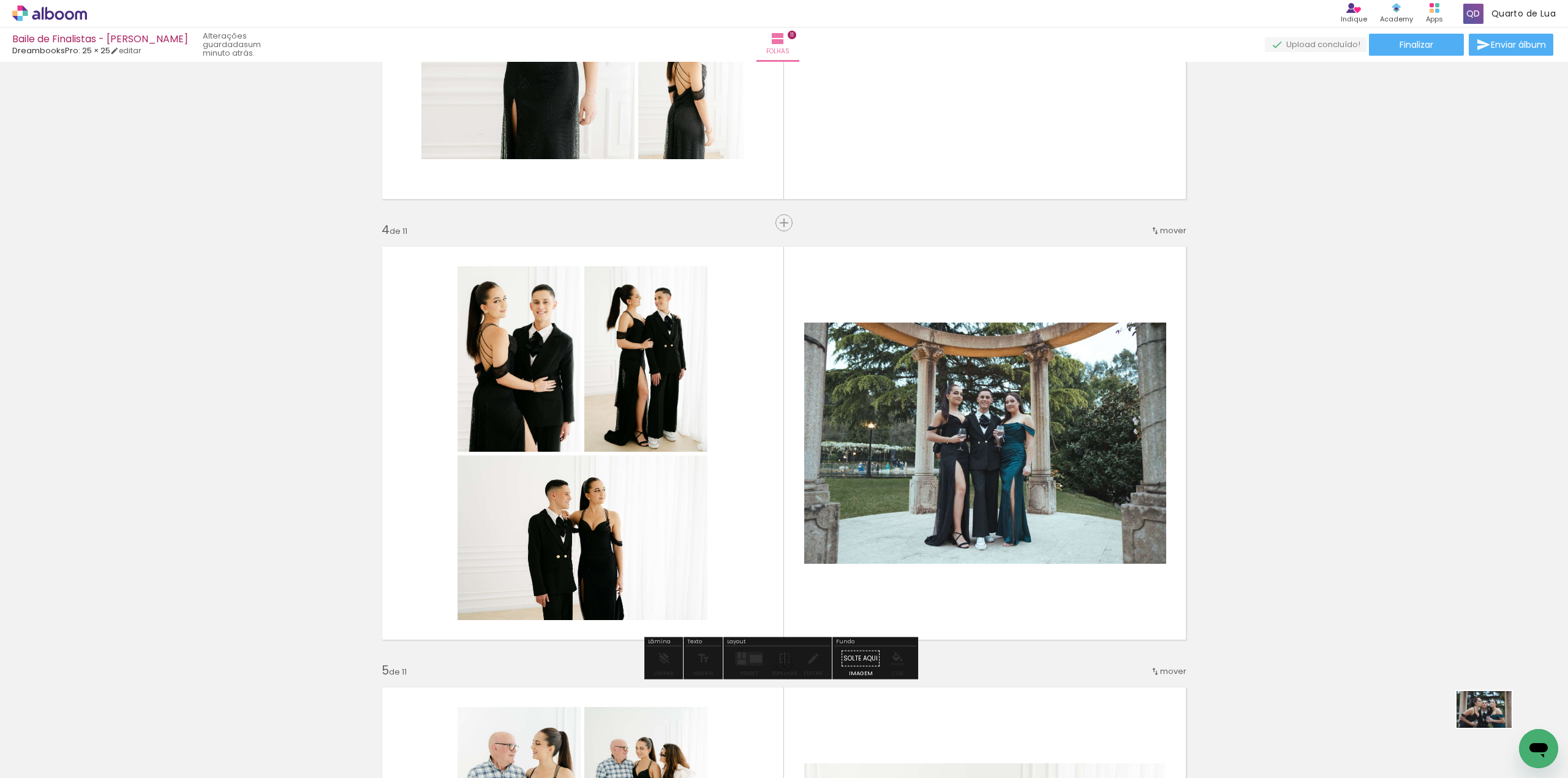
drag, startPoint x: 3040, startPoint y: 1463, endPoint x: 1526, endPoint y: 749, distance: 1673.9
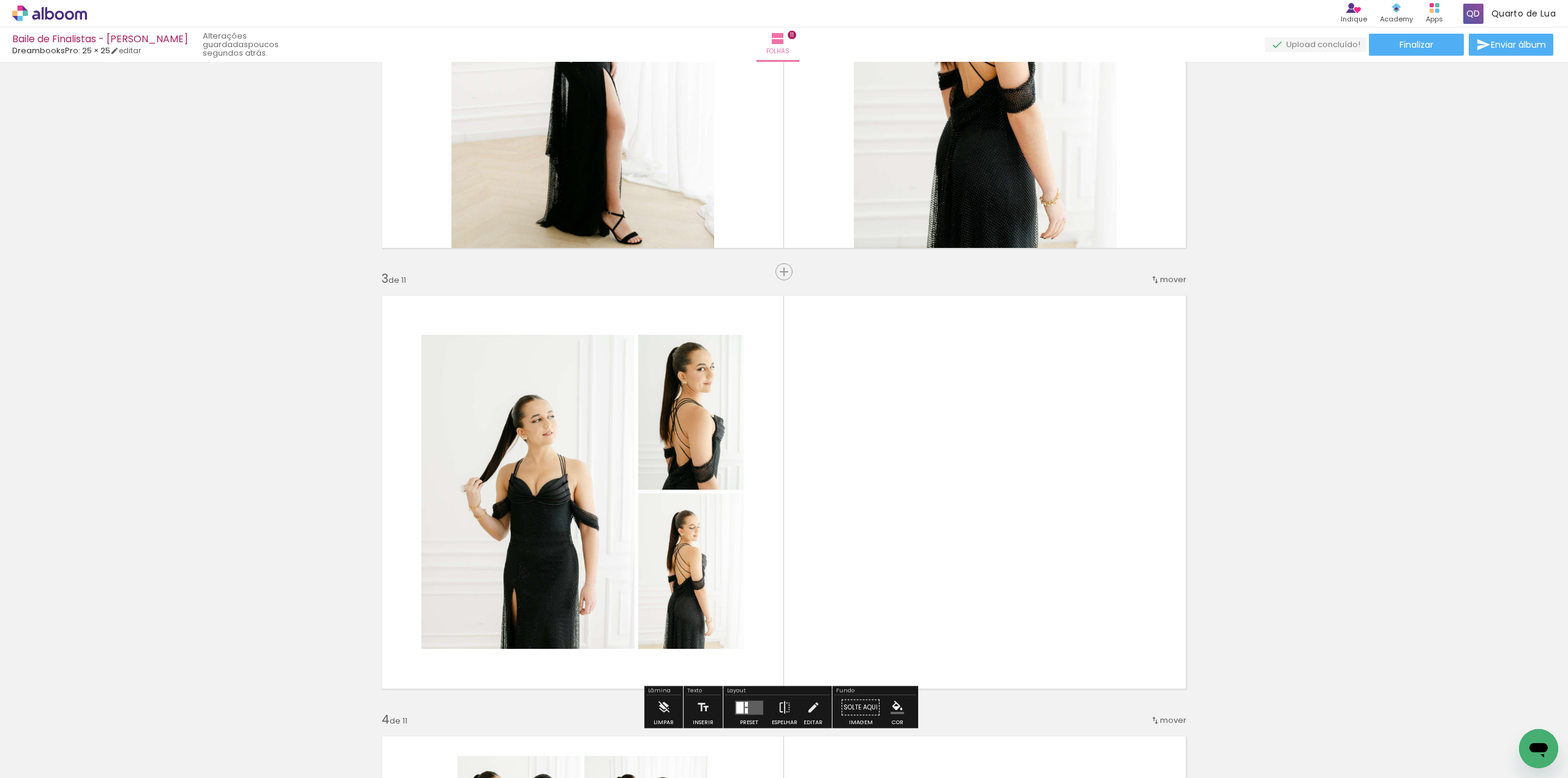
scroll to position [937, 0]
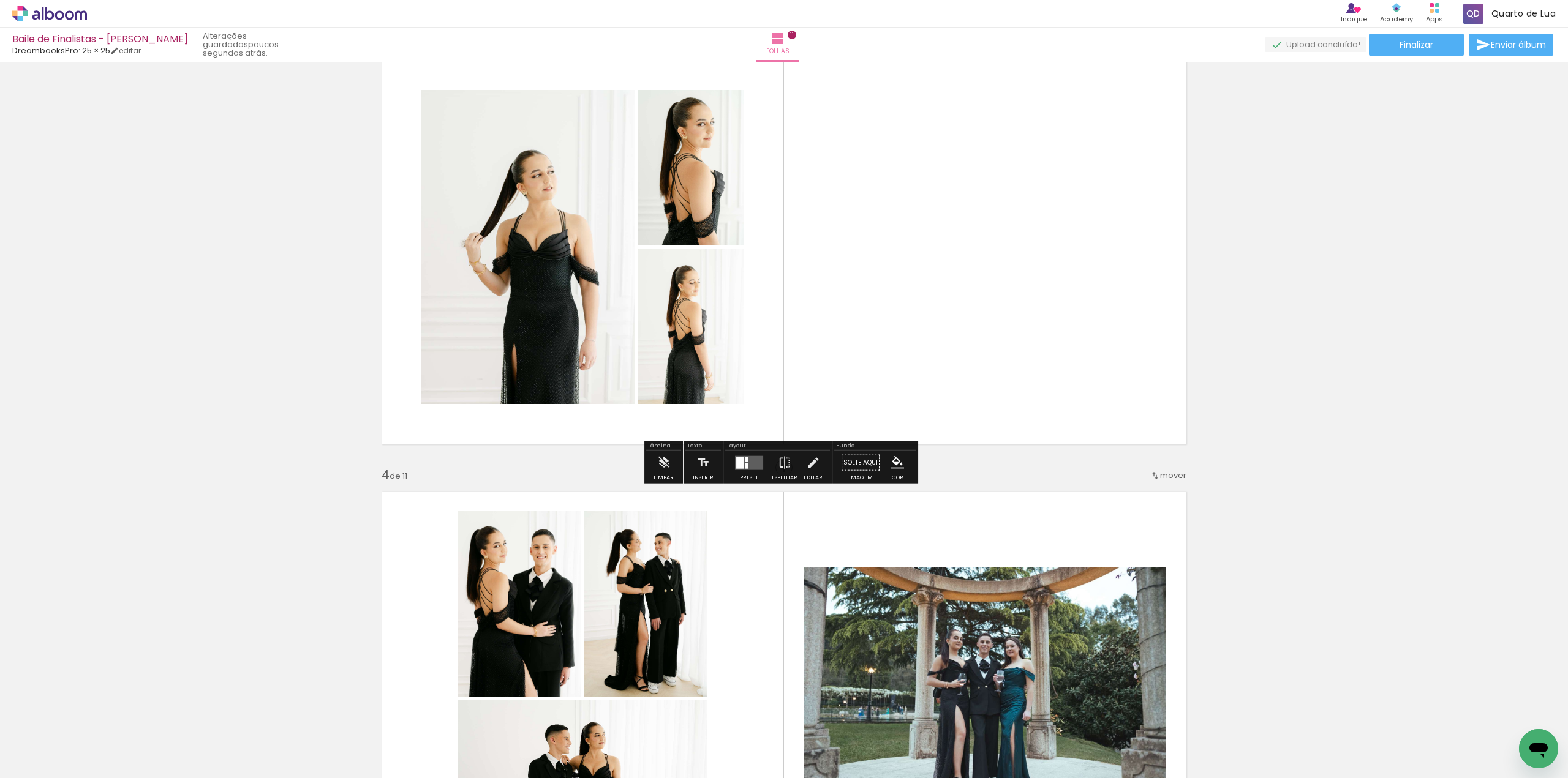
click at [752, 467] on quentale-layouter at bounding box center [749, 462] width 28 height 14
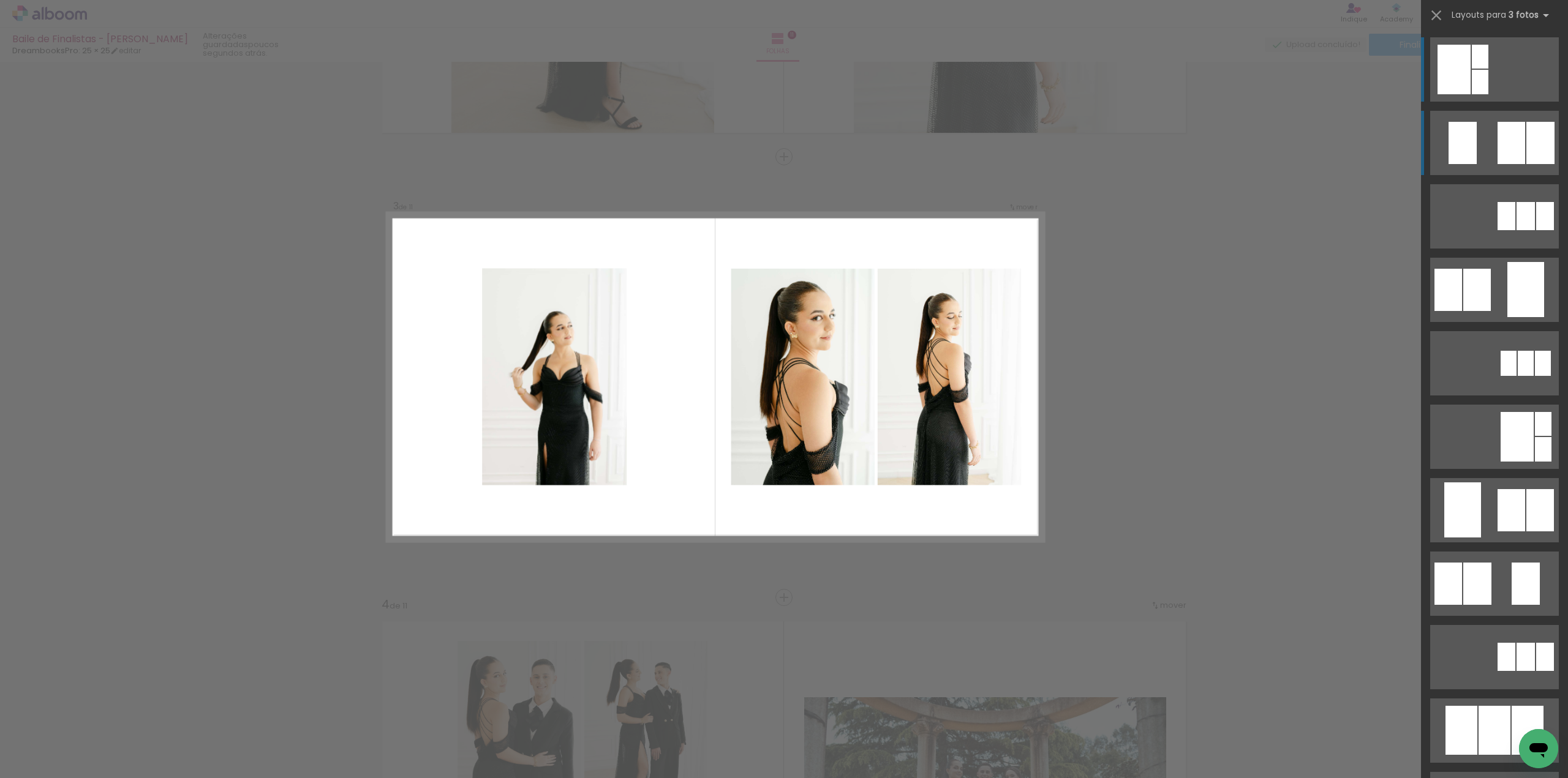
scroll to position [802, 0]
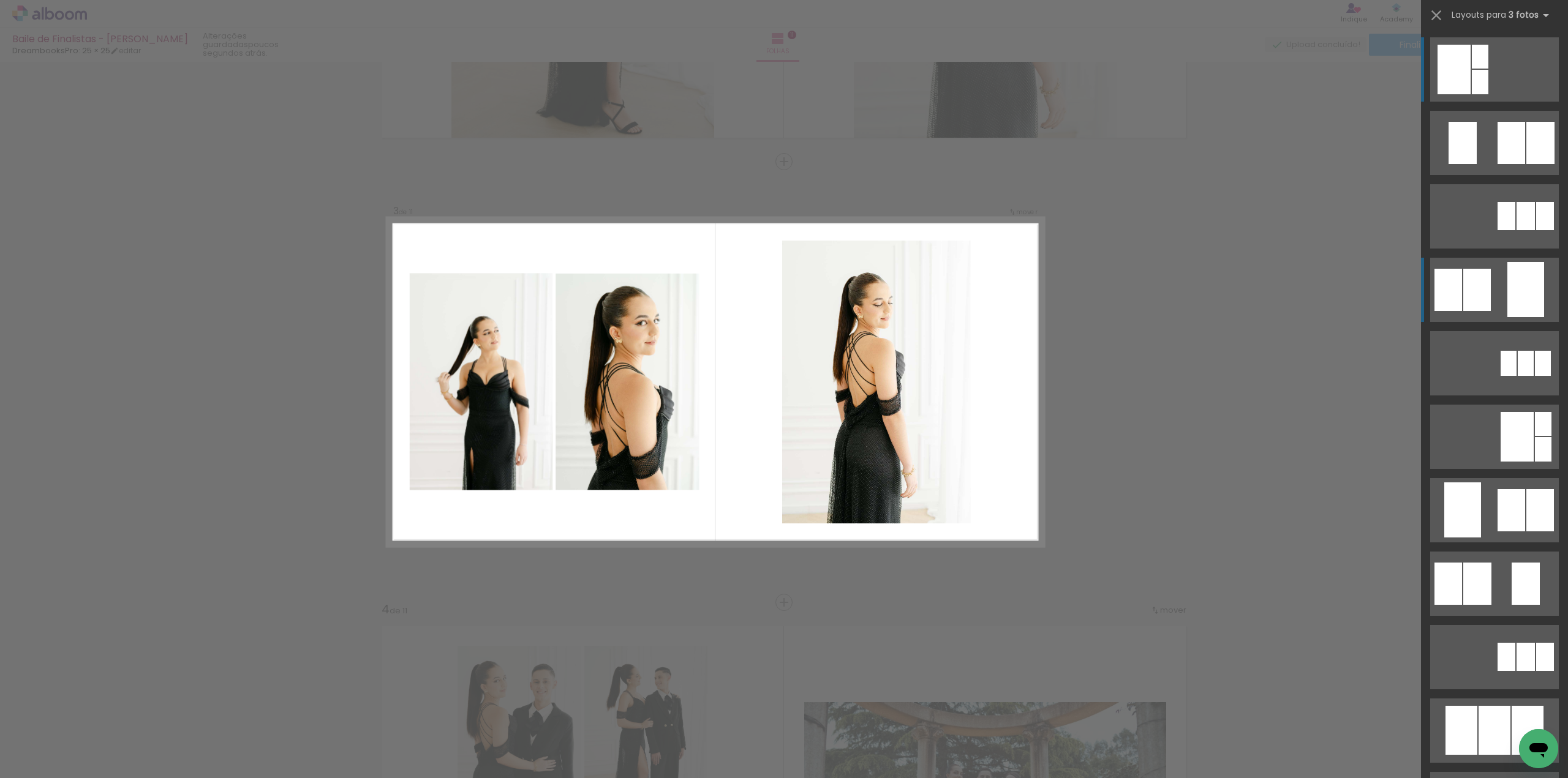
click at [1500, 281] on quentale-layouter at bounding box center [1495, 290] width 128 height 64
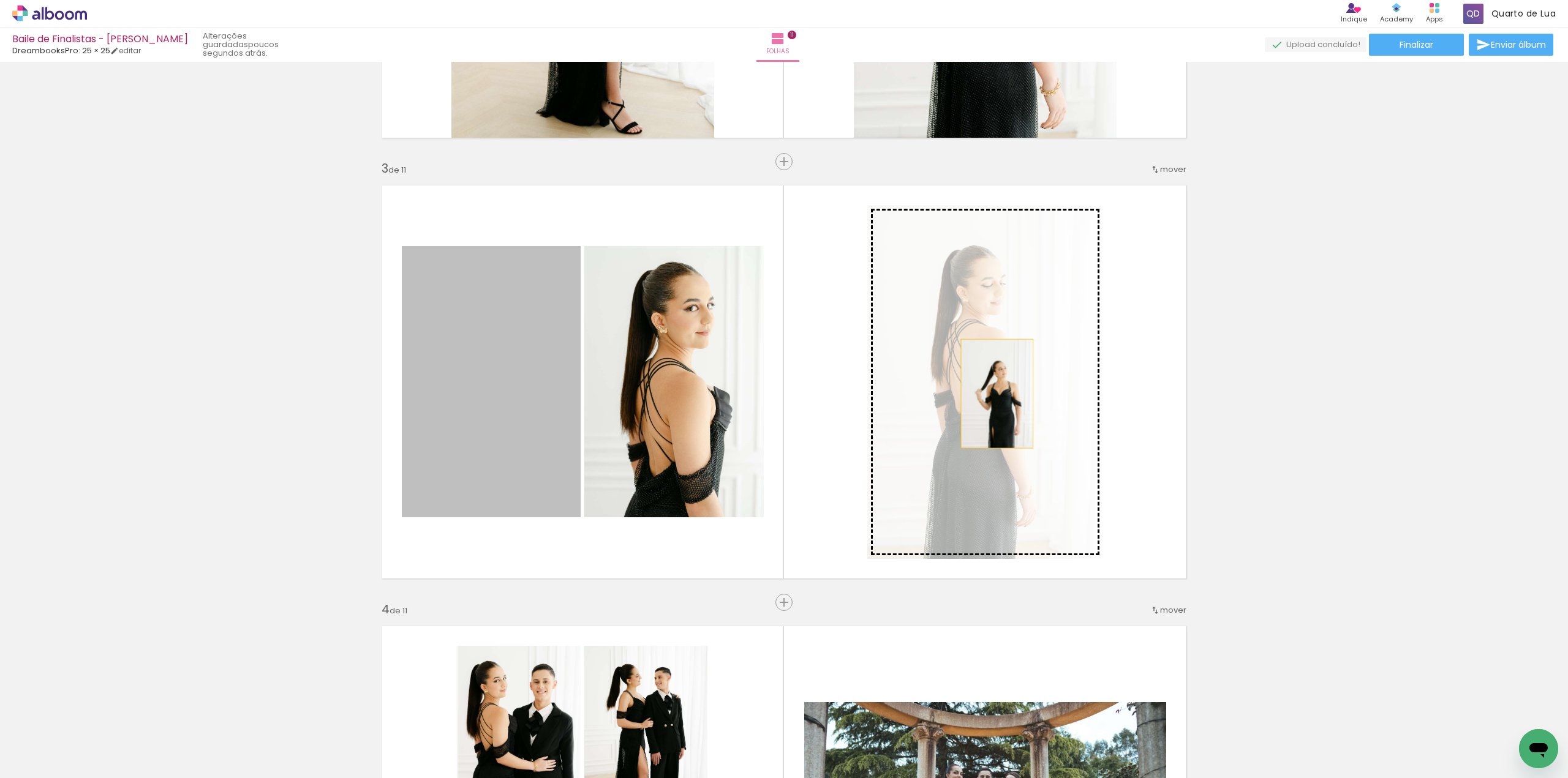
drag, startPoint x: 520, startPoint y: 439, endPoint x: 992, endPoint y: 394, distance: 474.1
click at [0, 0] on slot at bounding box center [0, 0] width 0 height 0
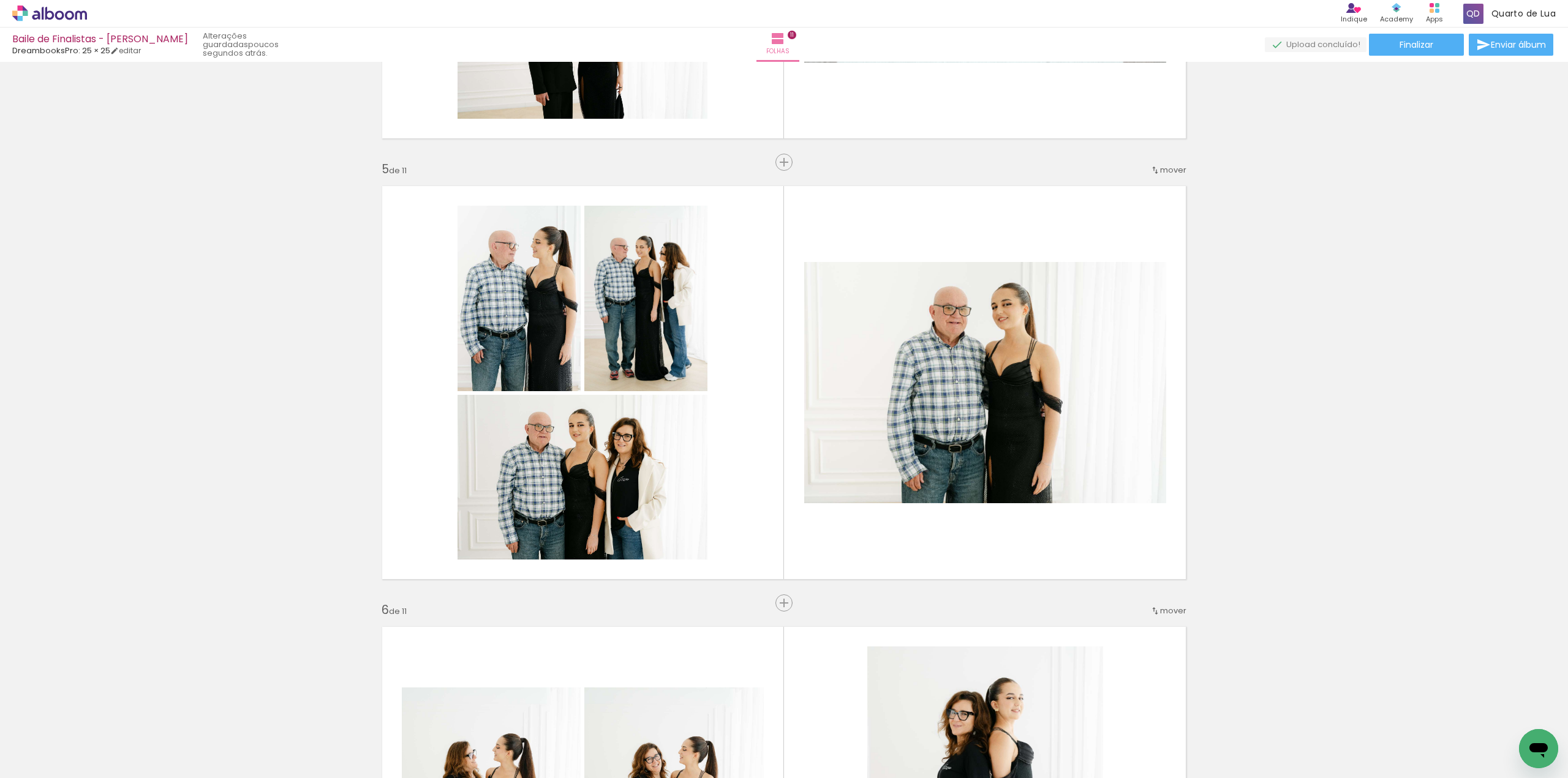
scroll to position [1721, 0]
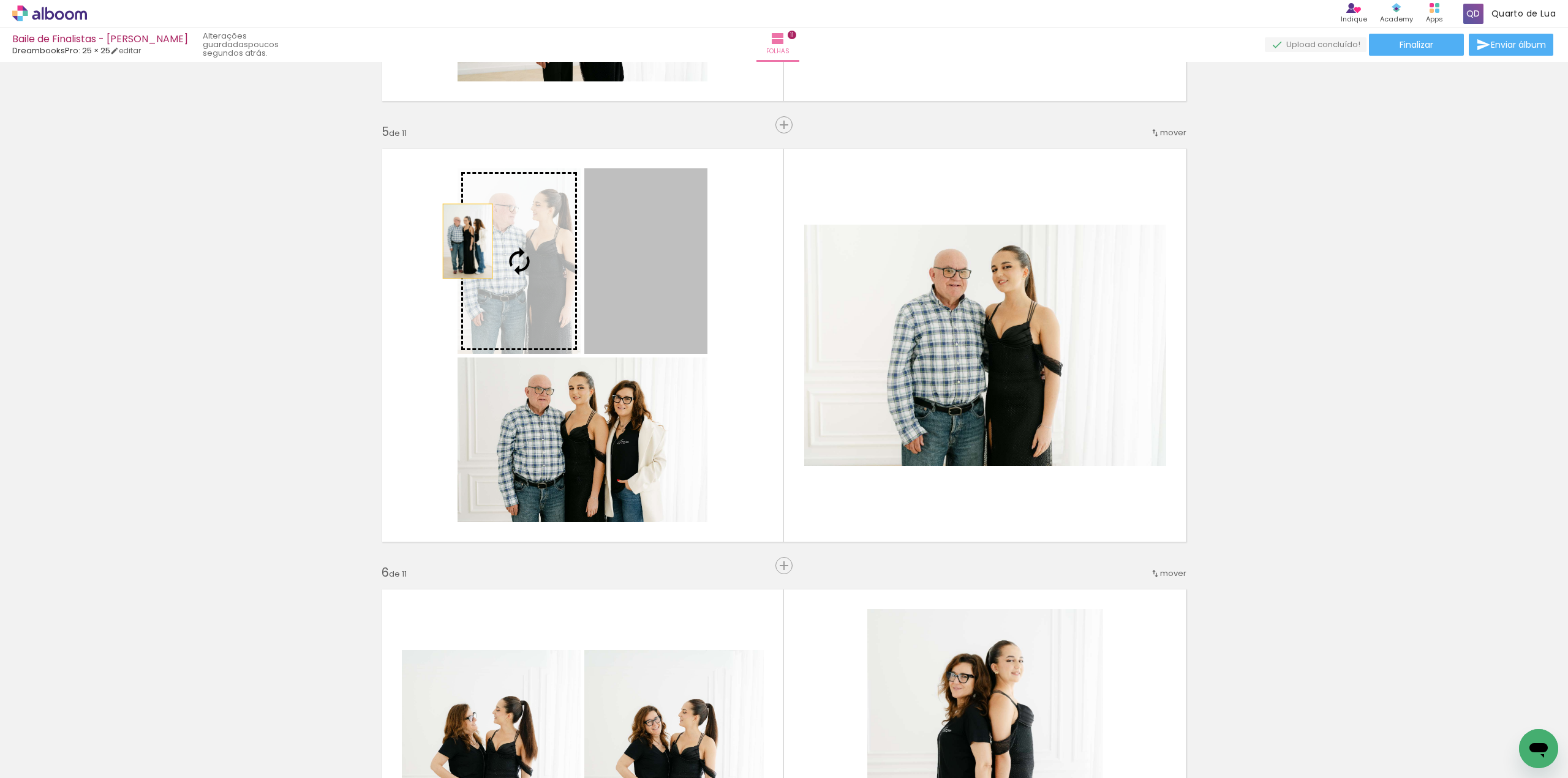
drag, startPoint x: 646, startPoint y: 225, endPoint x: 343, endPoint y: 237, distance: 303.2
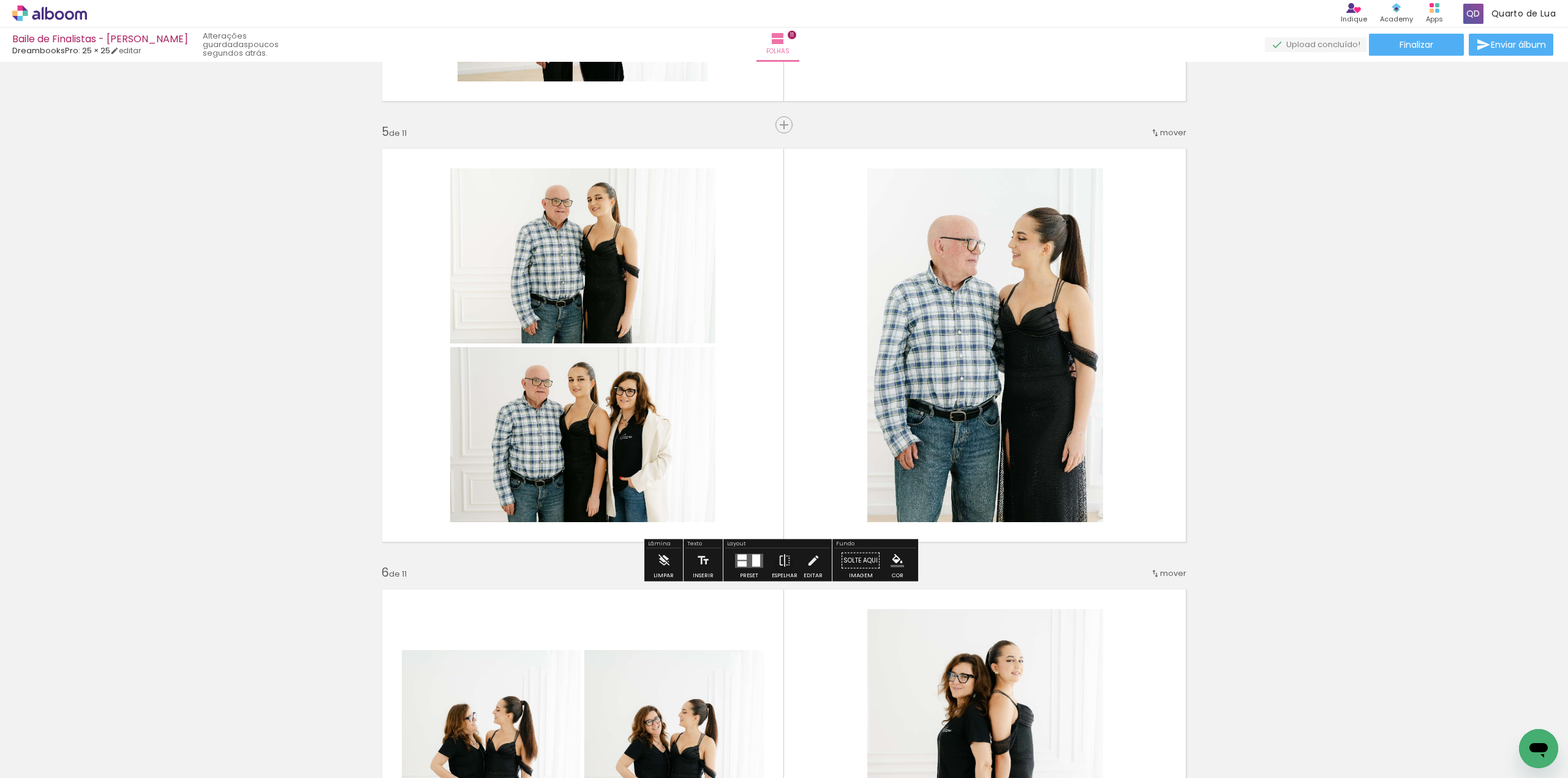
click at [752, 562] on div at bounding box center [756, 560] width 8 height 12
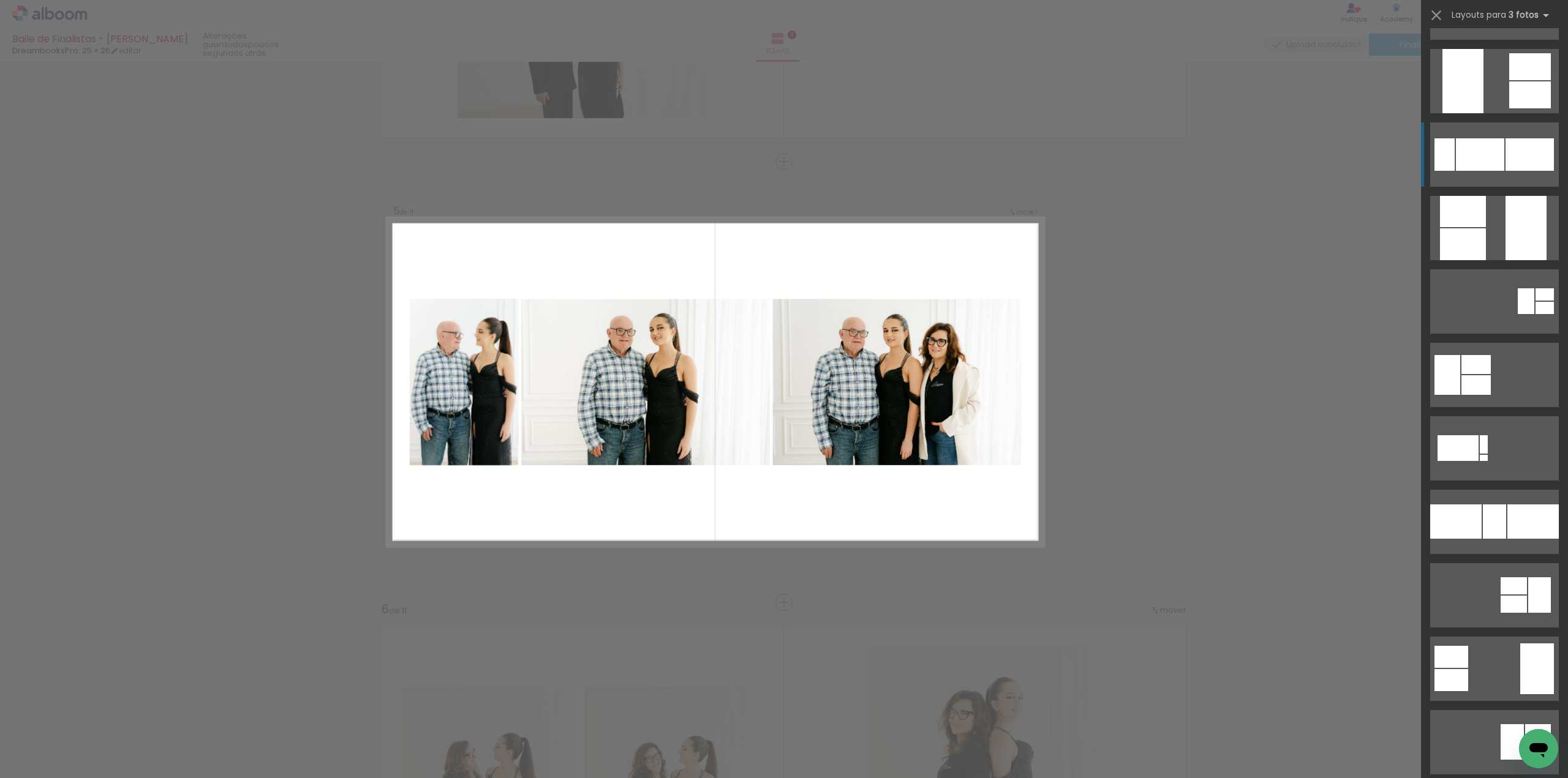
scroll to position [367, 0]
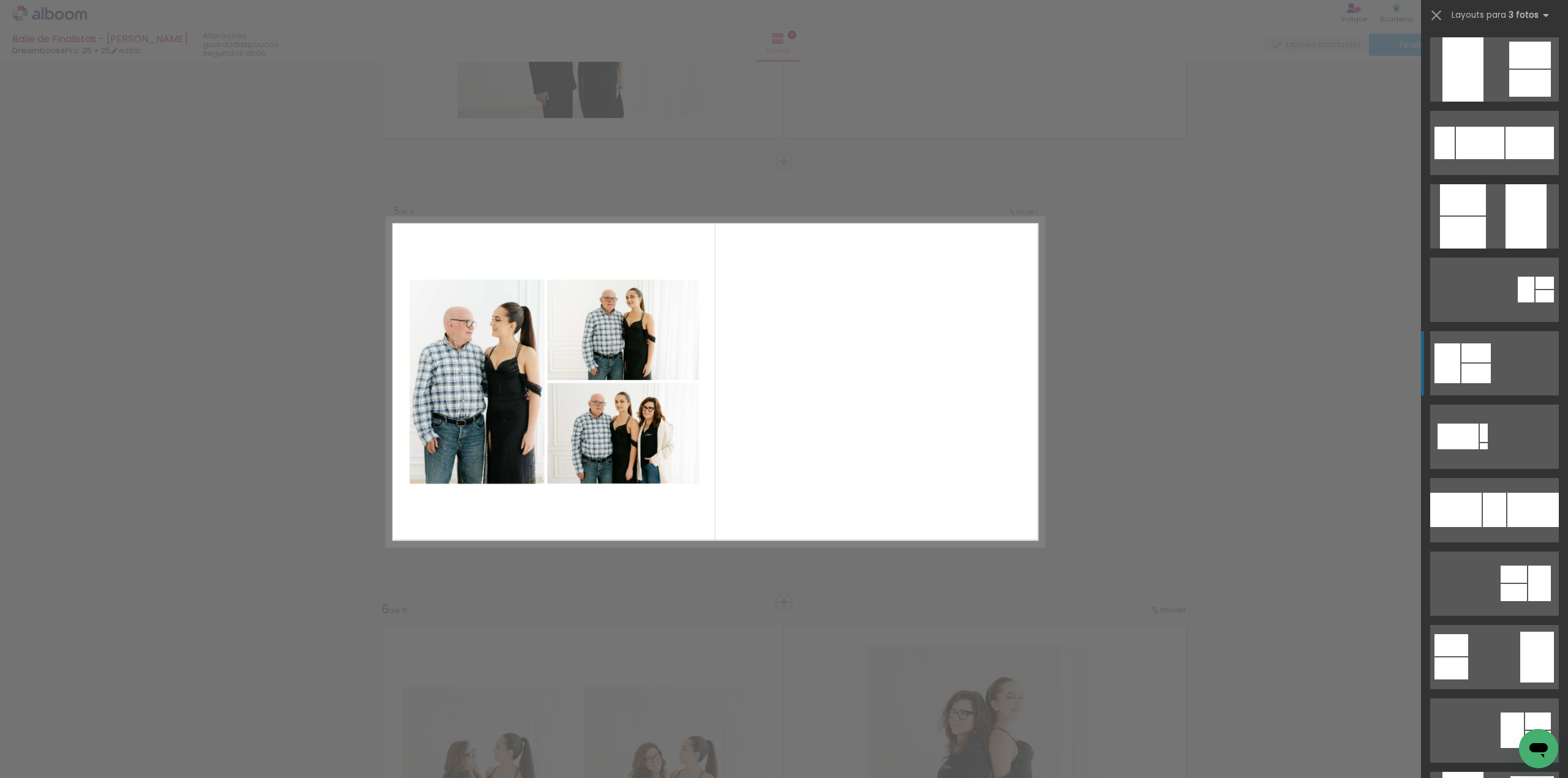
click at [1500, 369] on quentale-layouter at bounding box center [1495, 363] width 128 height 64
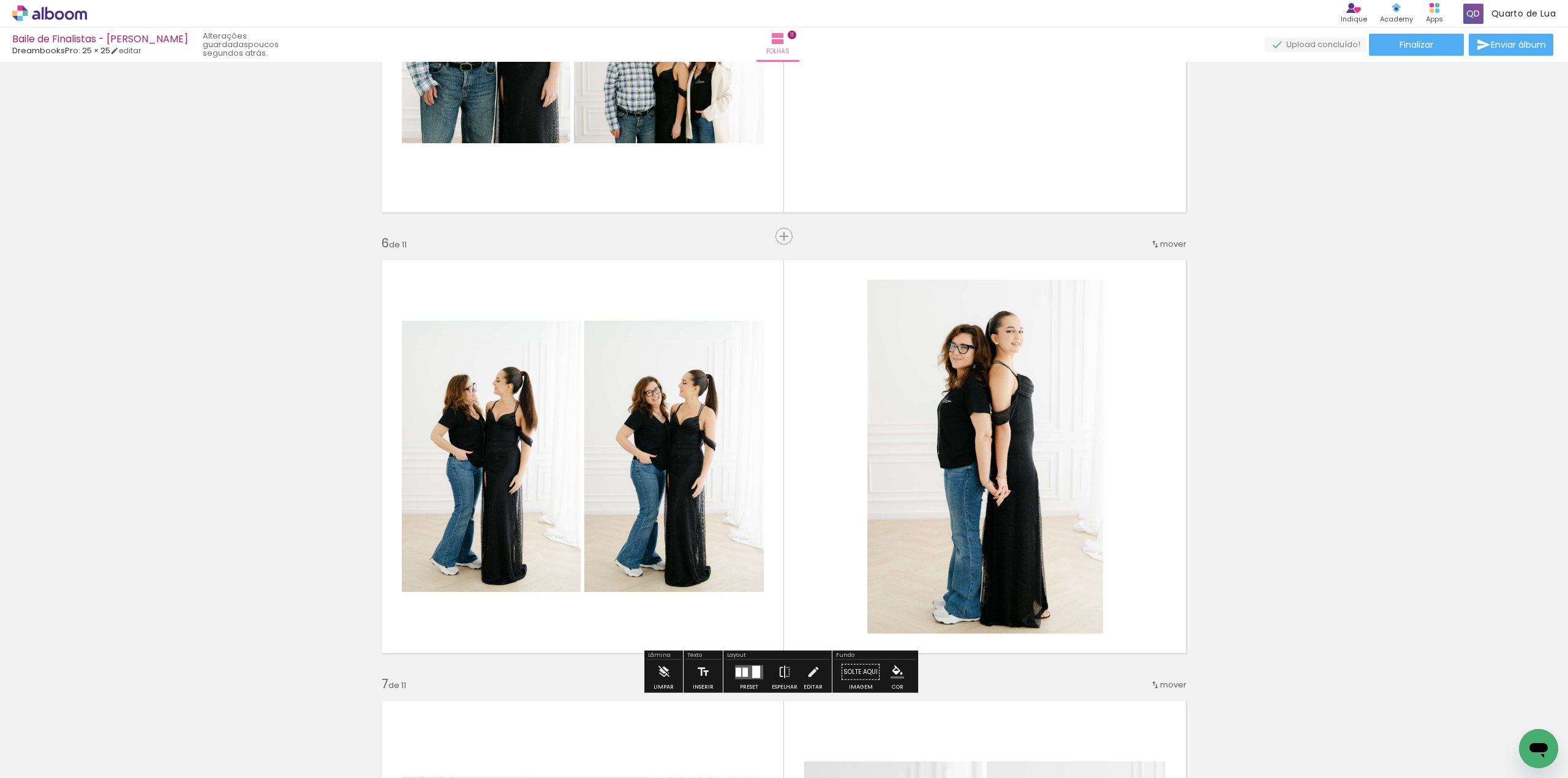
scroll to position [2051, 0]
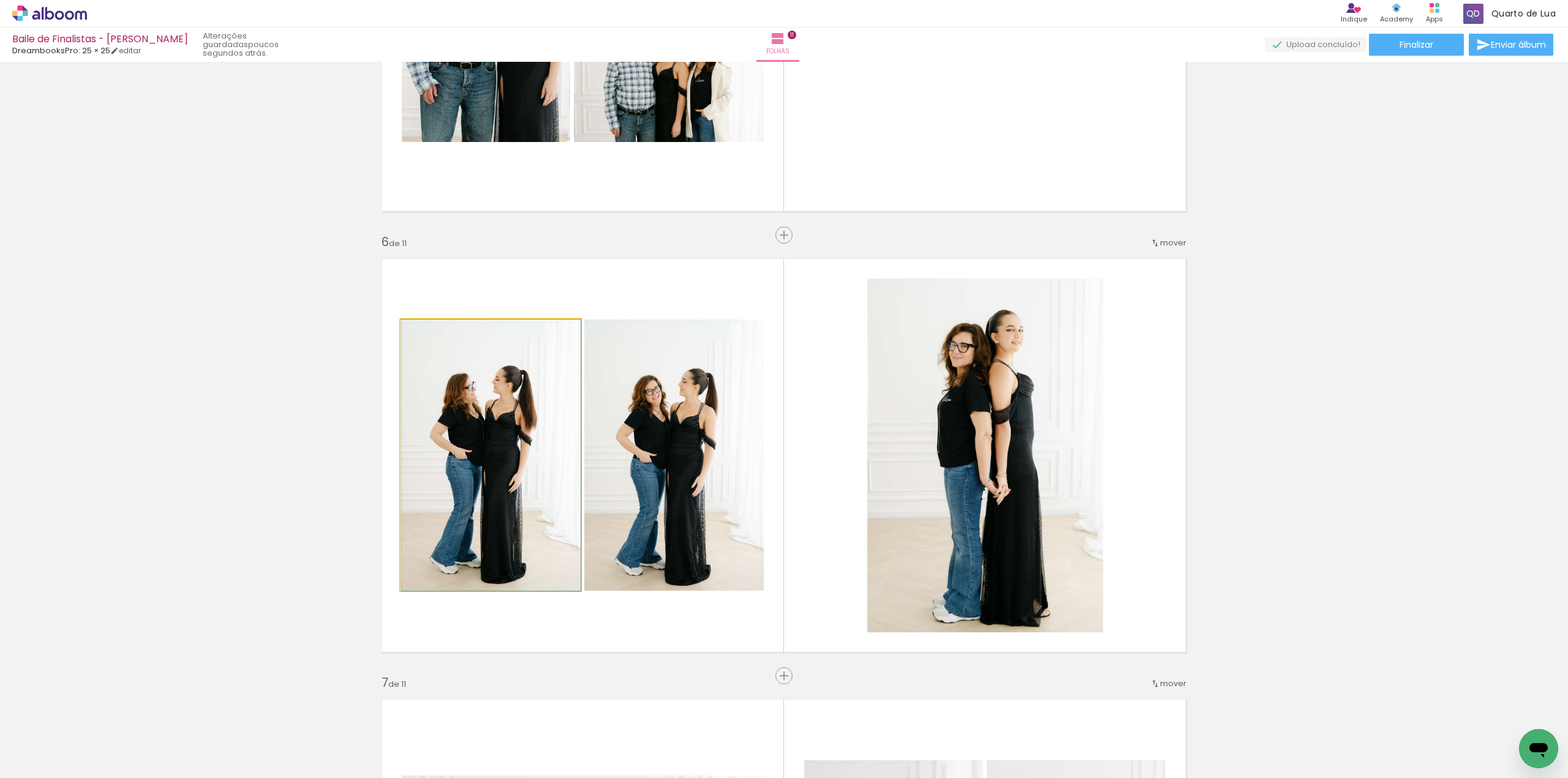
drag, startPoint x: 478, startPoint y: 437, endPoint x: 247, endPoint y: 431, distance: 231.1
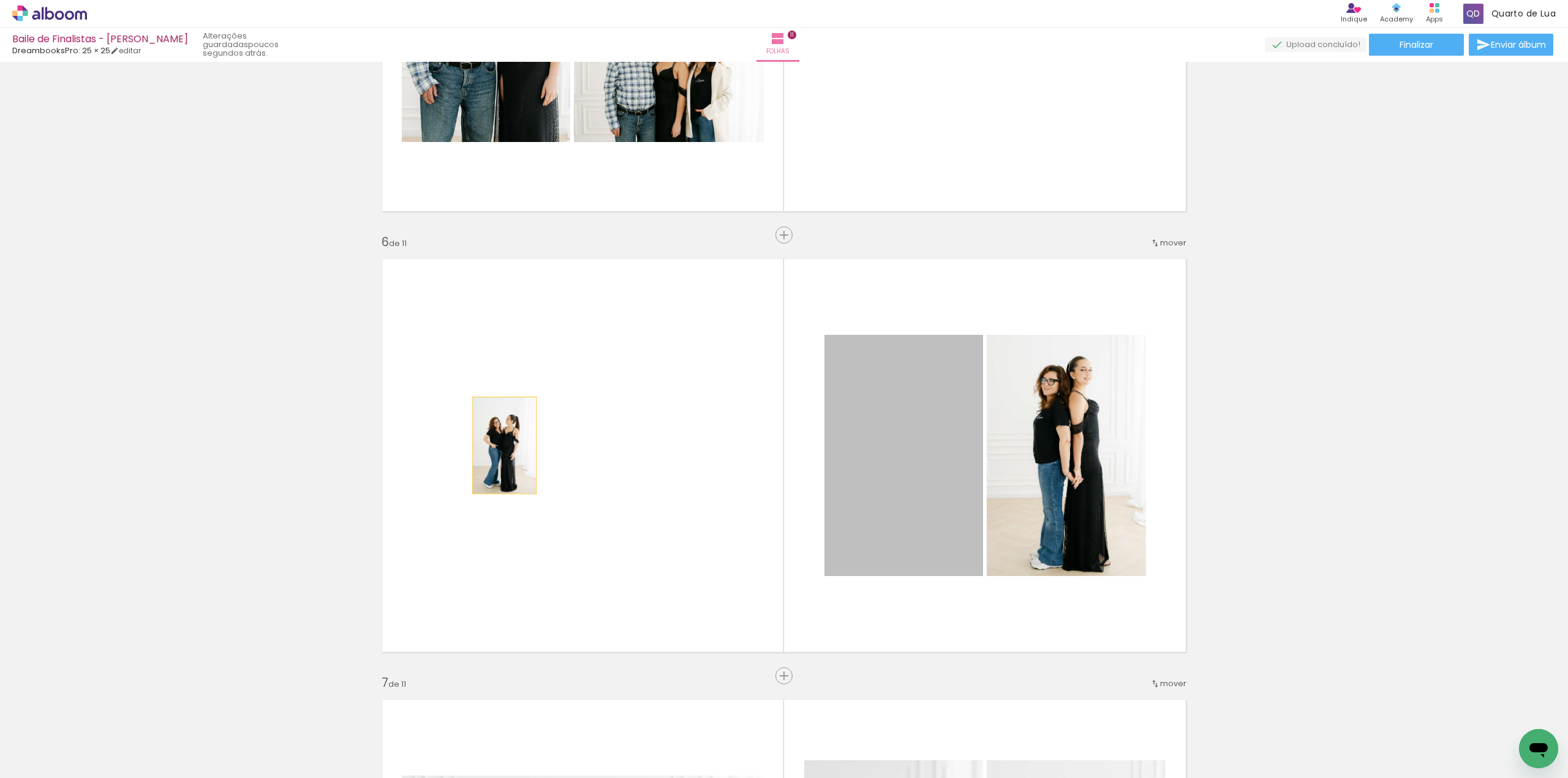
drag, startPoint x: 759, startPoint y: 463, endPoint x: 278, endPoint y: 426, distance: 482.4
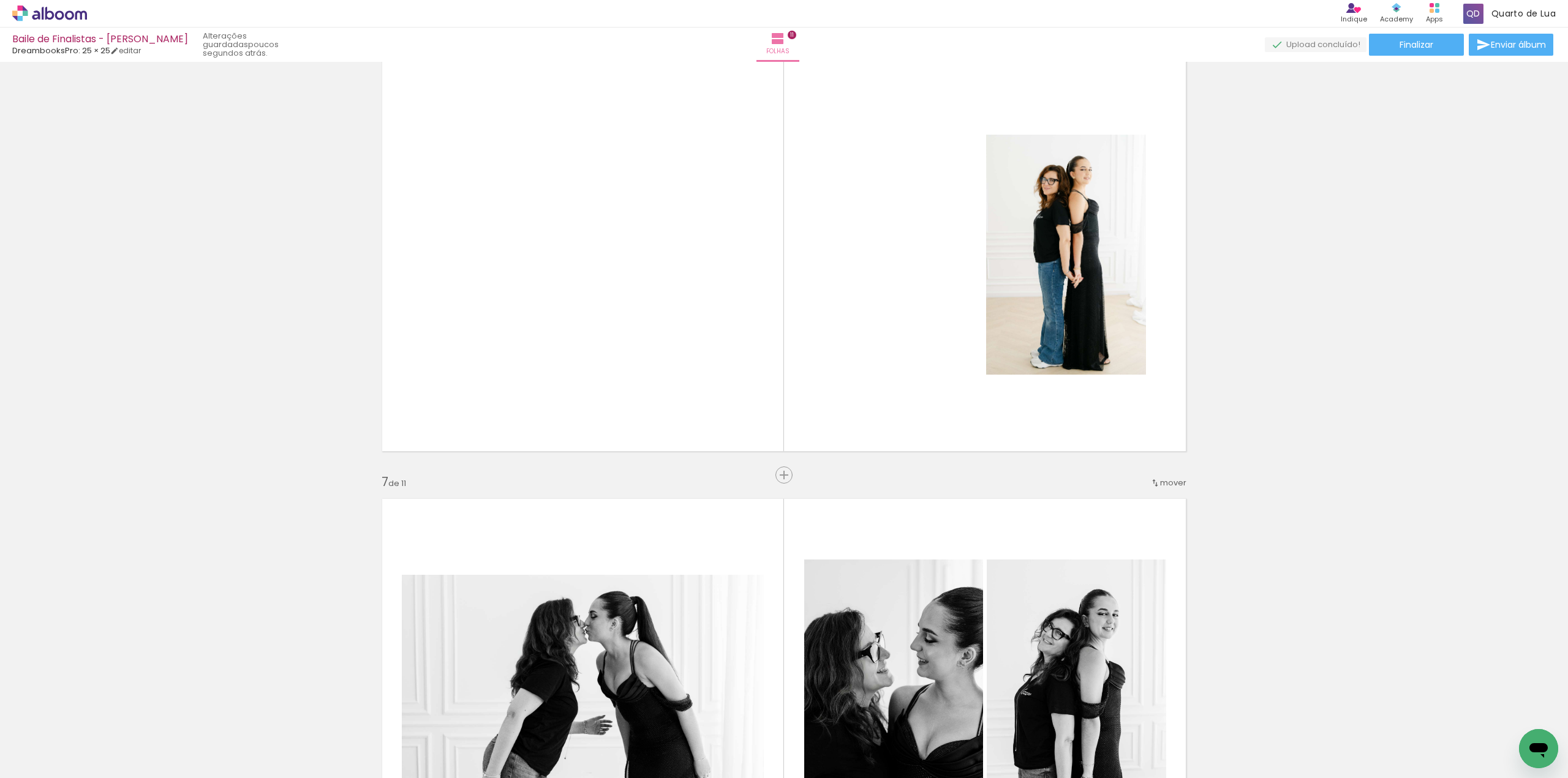
scroll to position [2357, 0]
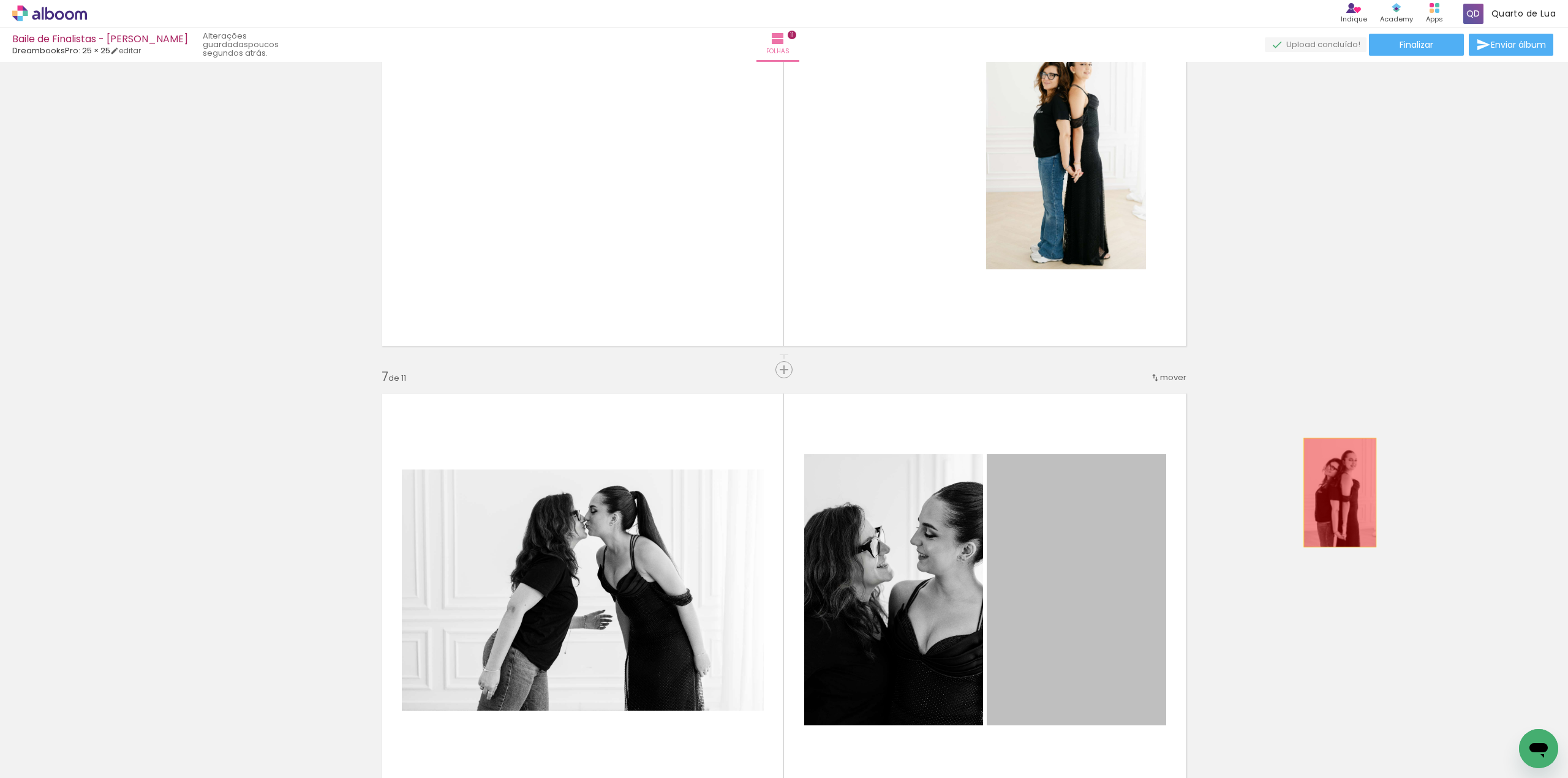
drag, startPoint x: 1118, startPoint y: 580, endPoint x: 1342, endPoint y: 491, distance: 241.0
click at [1342, 491] on div "Inserir folha 1 de 11 Inserir folha 2 de 11 Inserir folha 3 de 11 Inserir folha…" at bounding box center [784, 354] width 1568 height 5290
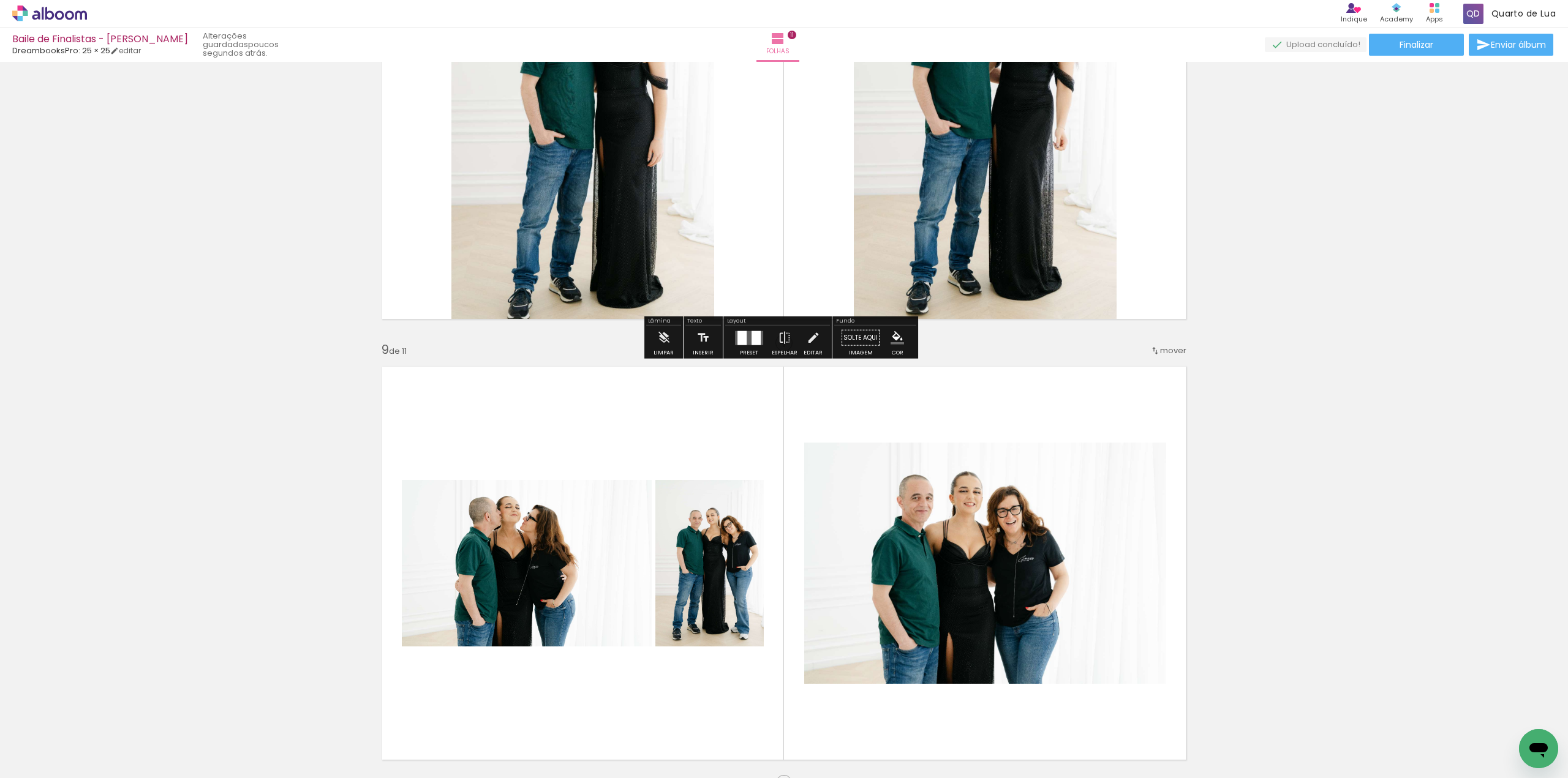
scroll to position [3459, 0]
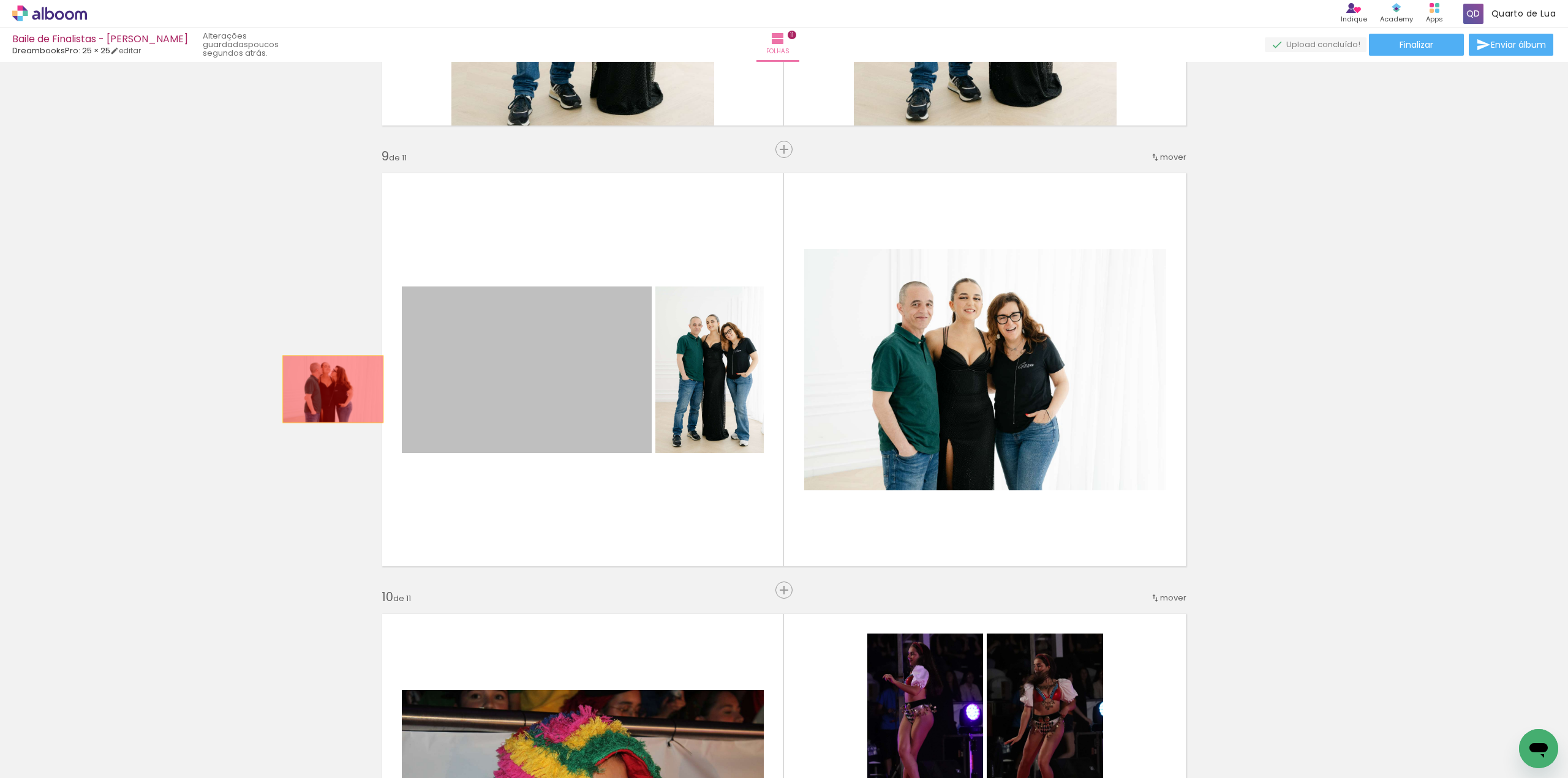
drag, startPoint x: 530, startPoint y: 379, endPoint x: 238, endPoint y: 388, distance: 292.1
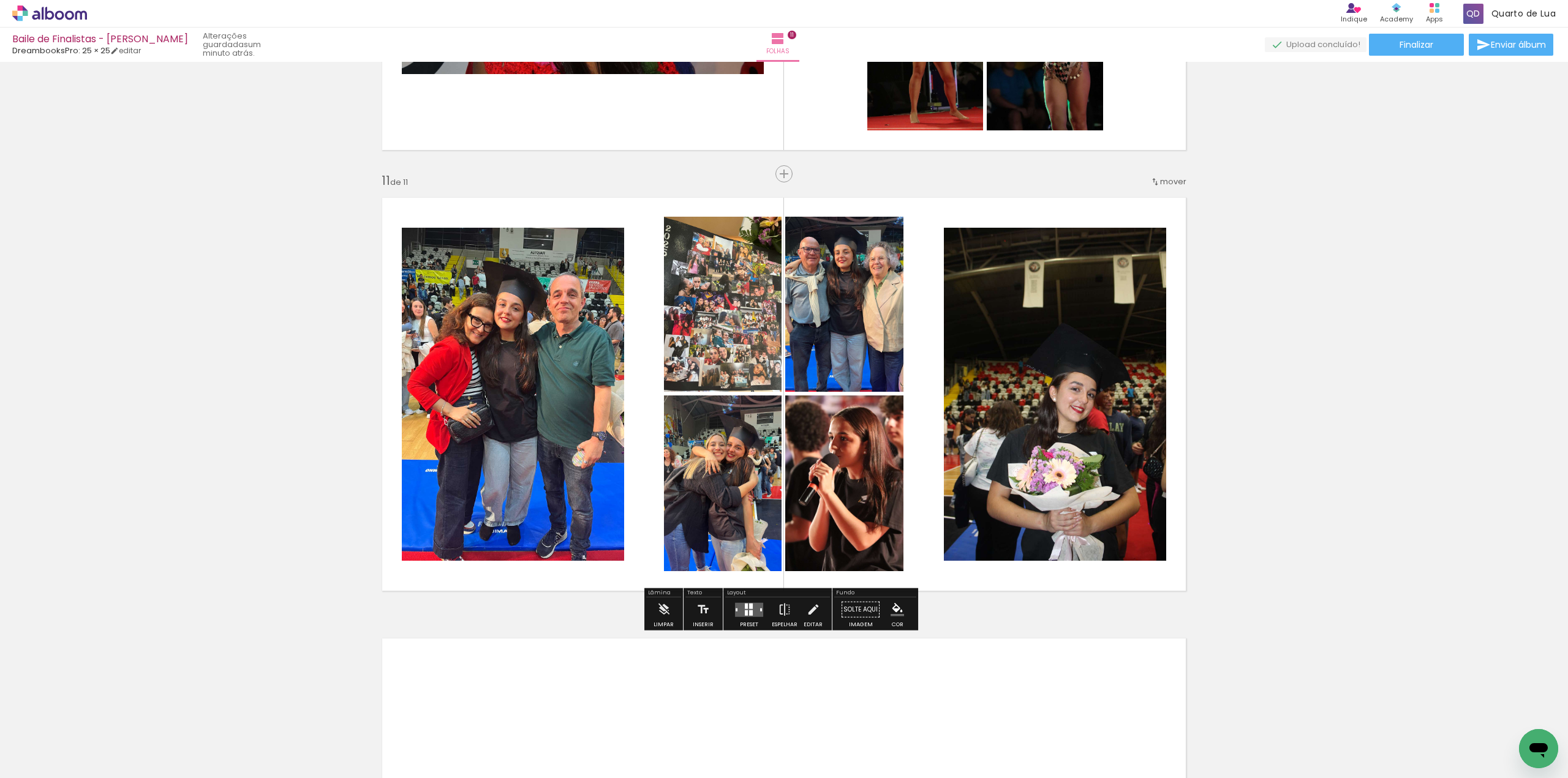
scroll to position [4684, 0]
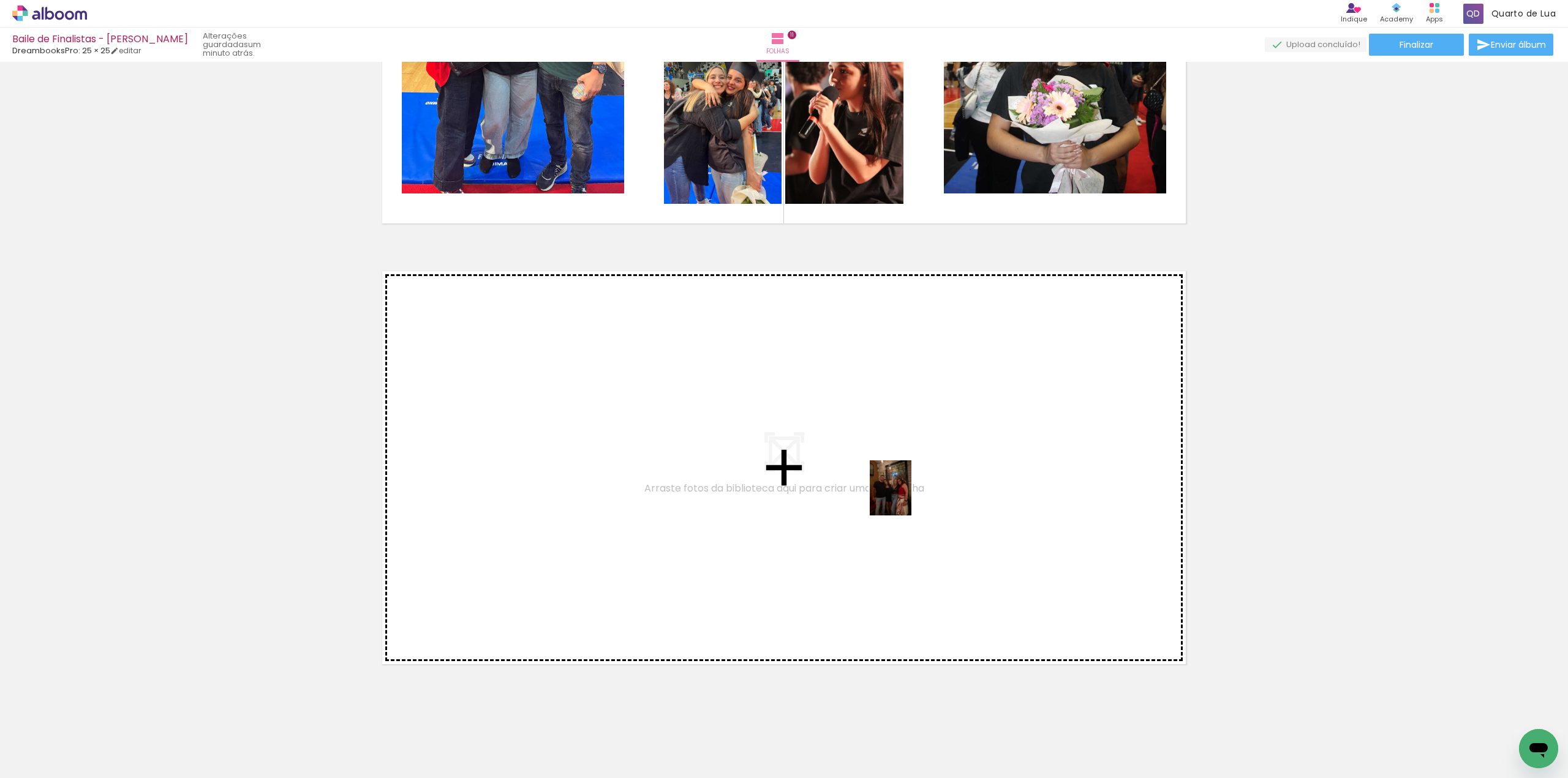
drag, startPoint x: 1254, startPoint y: 752, endPoint x: 904, endPoint y: 496, distance: 433.6
click at [904, 496] on quentale-workspace at bounding box center [784, 389] width 1568 height 778
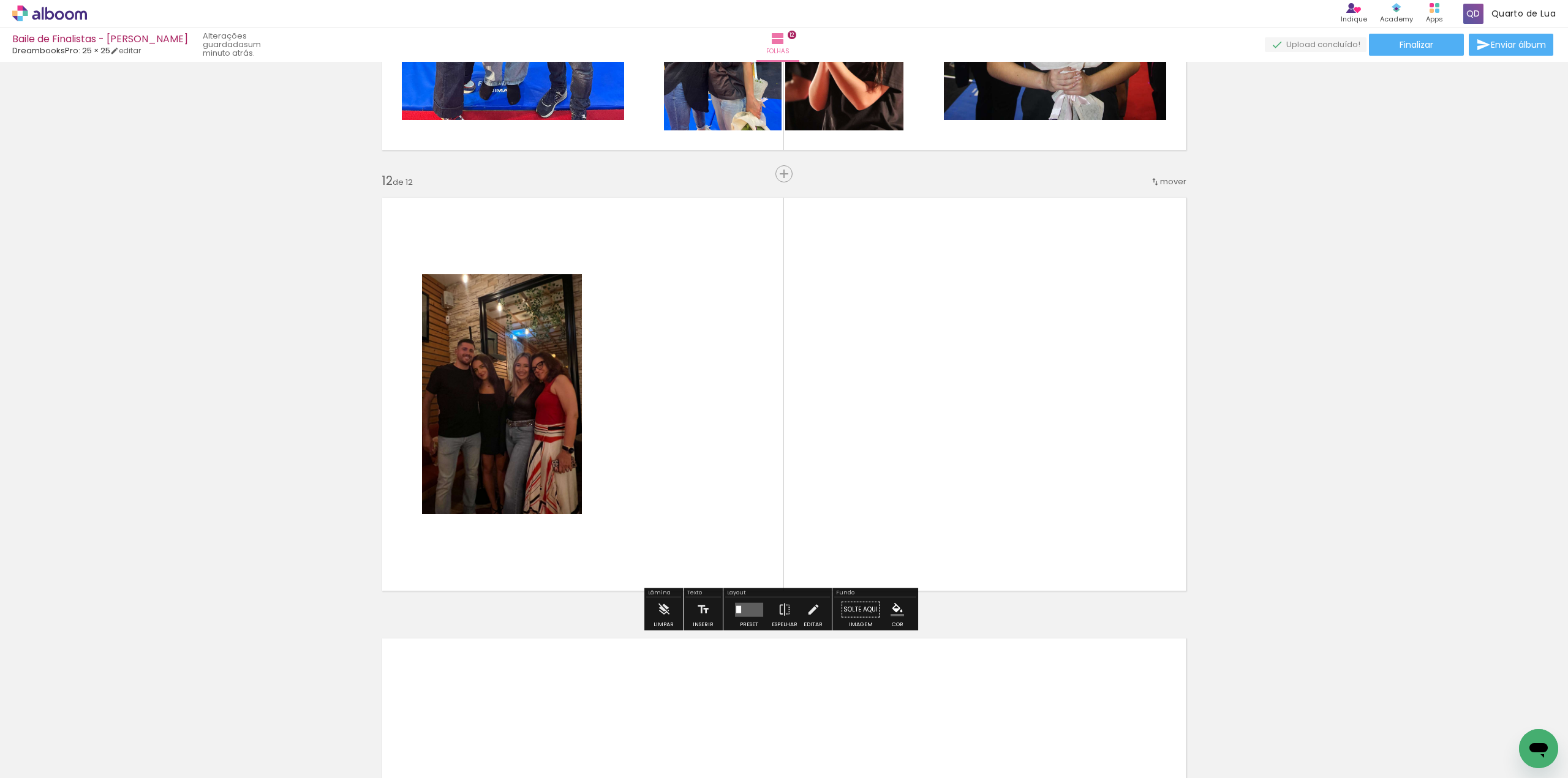
scroll to position [4769, 0]
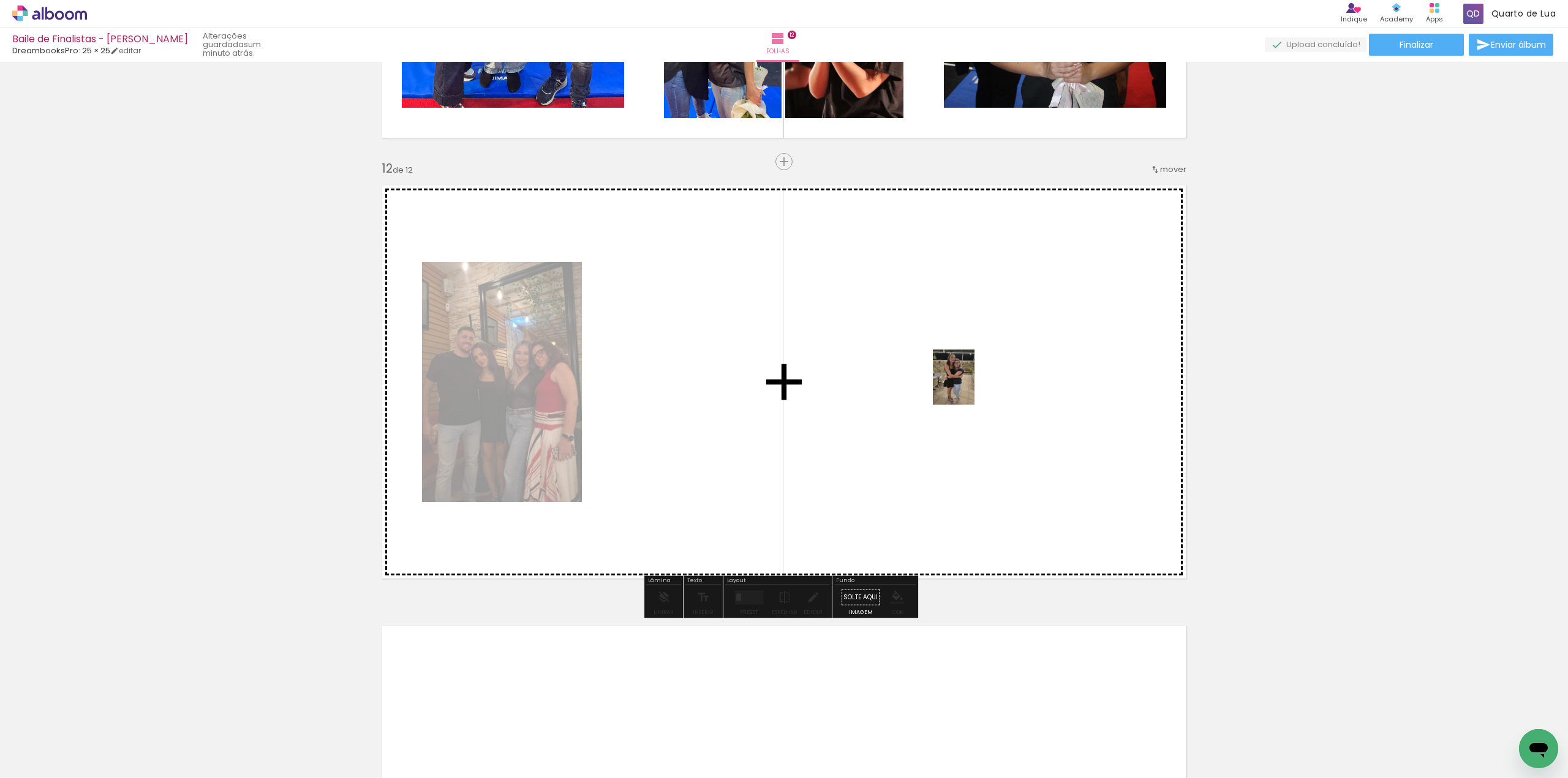
drag, startPoint x: 1319, startPoint y: 748, endPoint x: 971, endPoint y: 389, distance: 500.0
click at [968, 384] on quentale-workspace at bounding box center [784, 389] width 1568 height 778
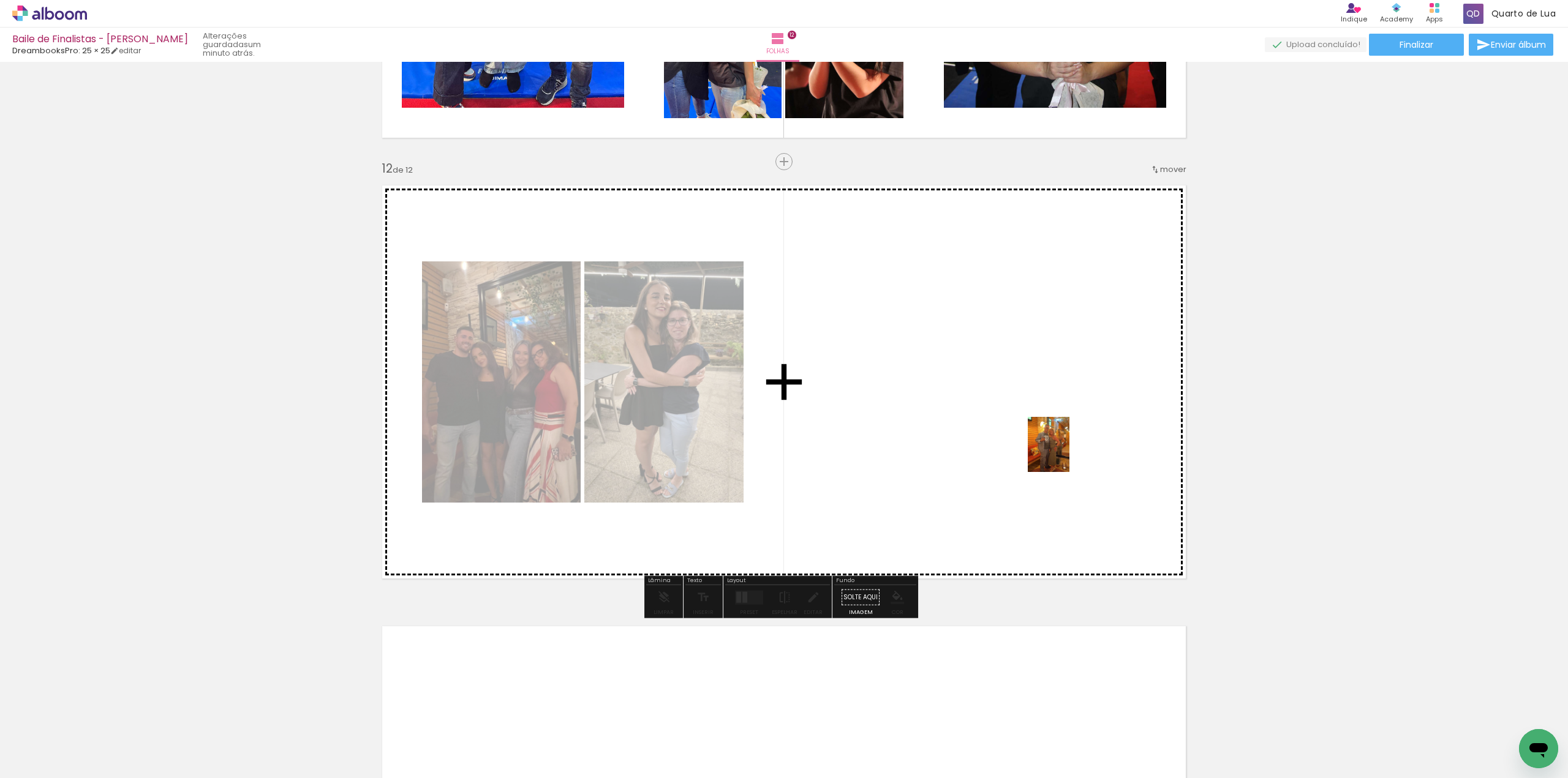
drag, startPoint x: 1399, startPoint y: 740, endPoint x: 1065, endPoint y: 454, distance: 439.7
click at [1065, 454] on quentale-workspace at bounding box center [784, 389] width 1568 height 778
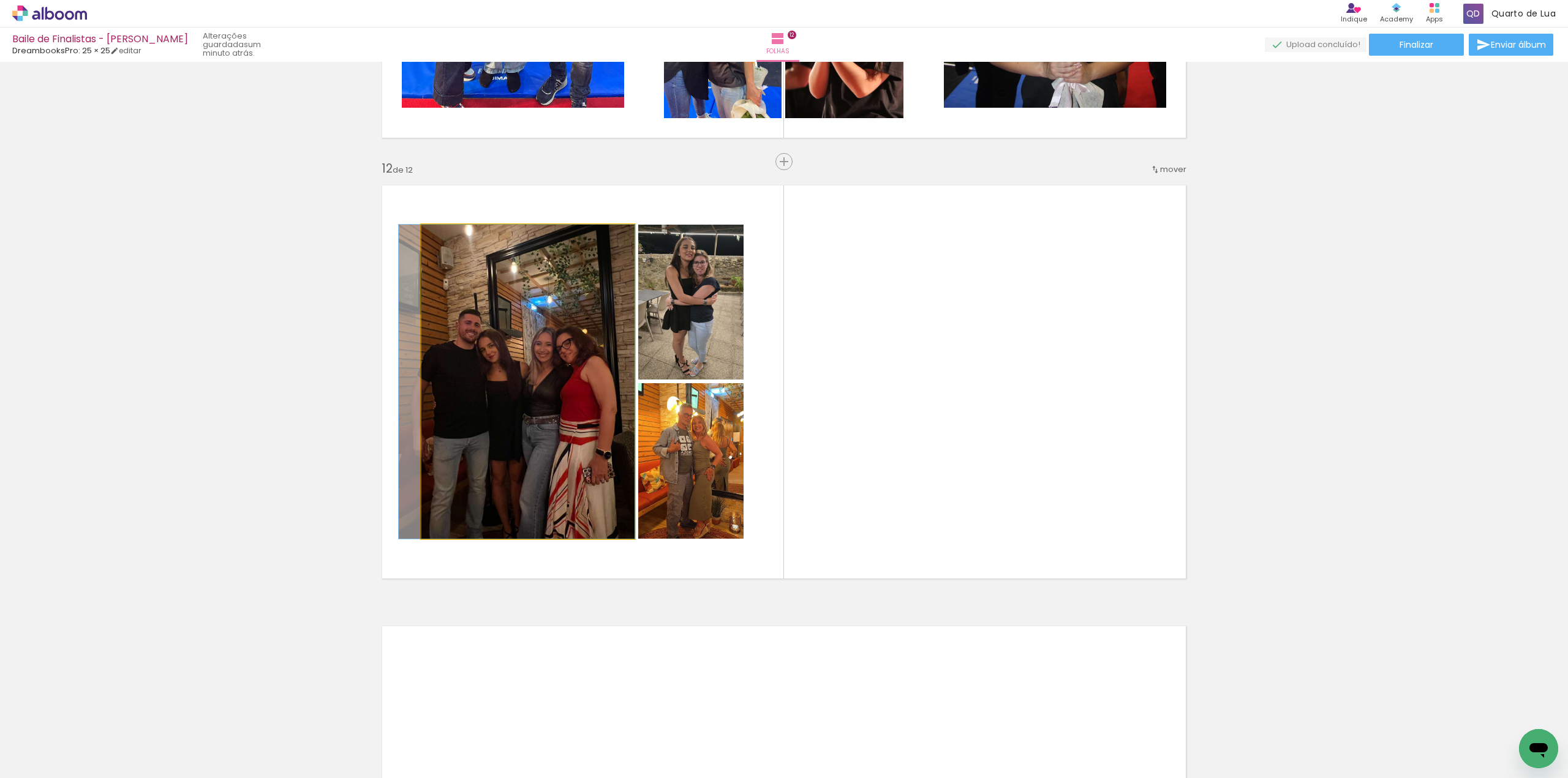
drag, startPoint x: 576, startPoint y: 427, endPoint x: 372, endPoint y: 423, distance: 204.0
click at [388, 425] on quentale-layouter at bounding box center [784, 382] width 821 height 410
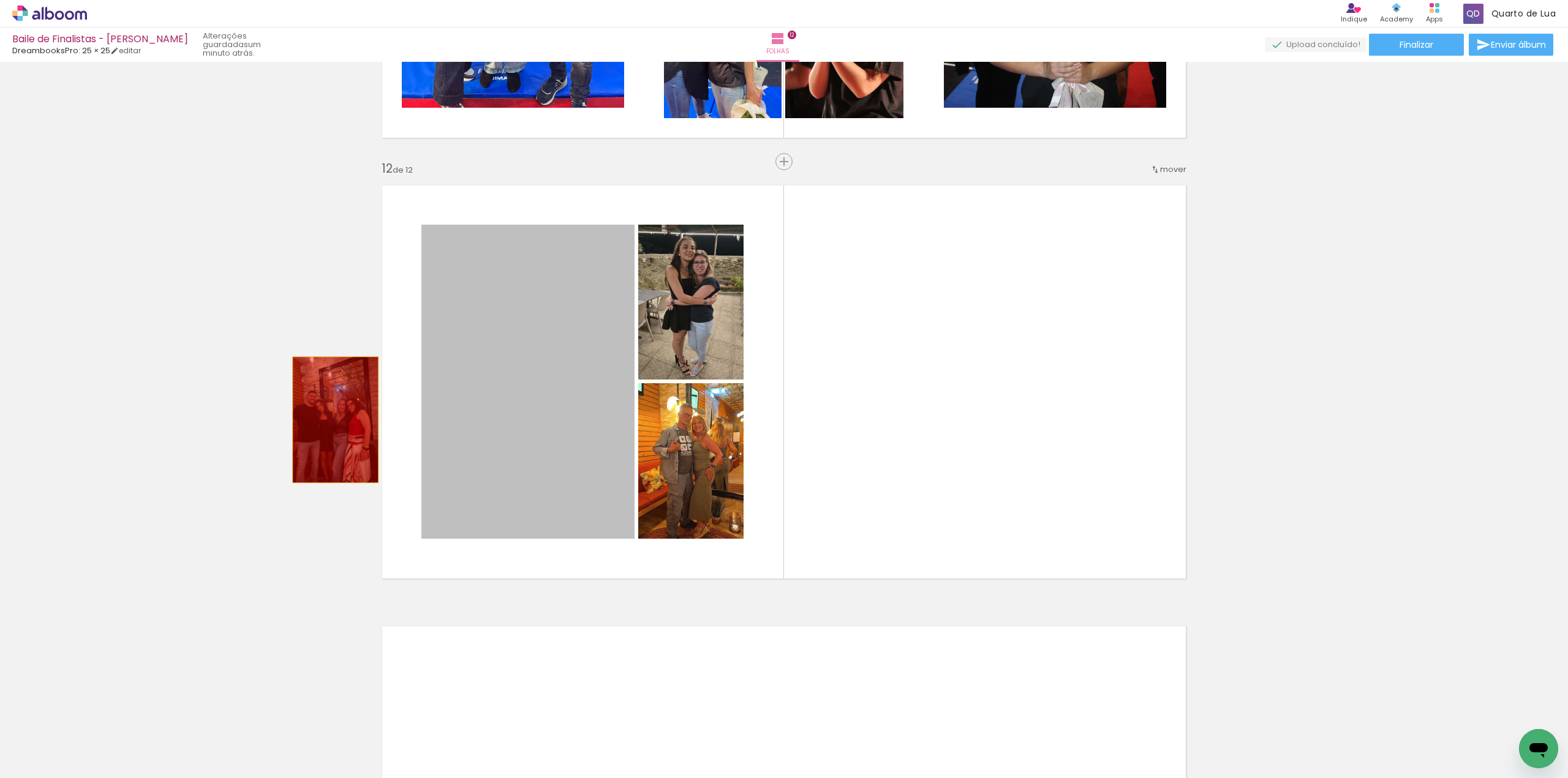
drag, startPoint x: 572, startPoint y: 421, endPoint x: 264, endPoint y: 415, distance: 308.1
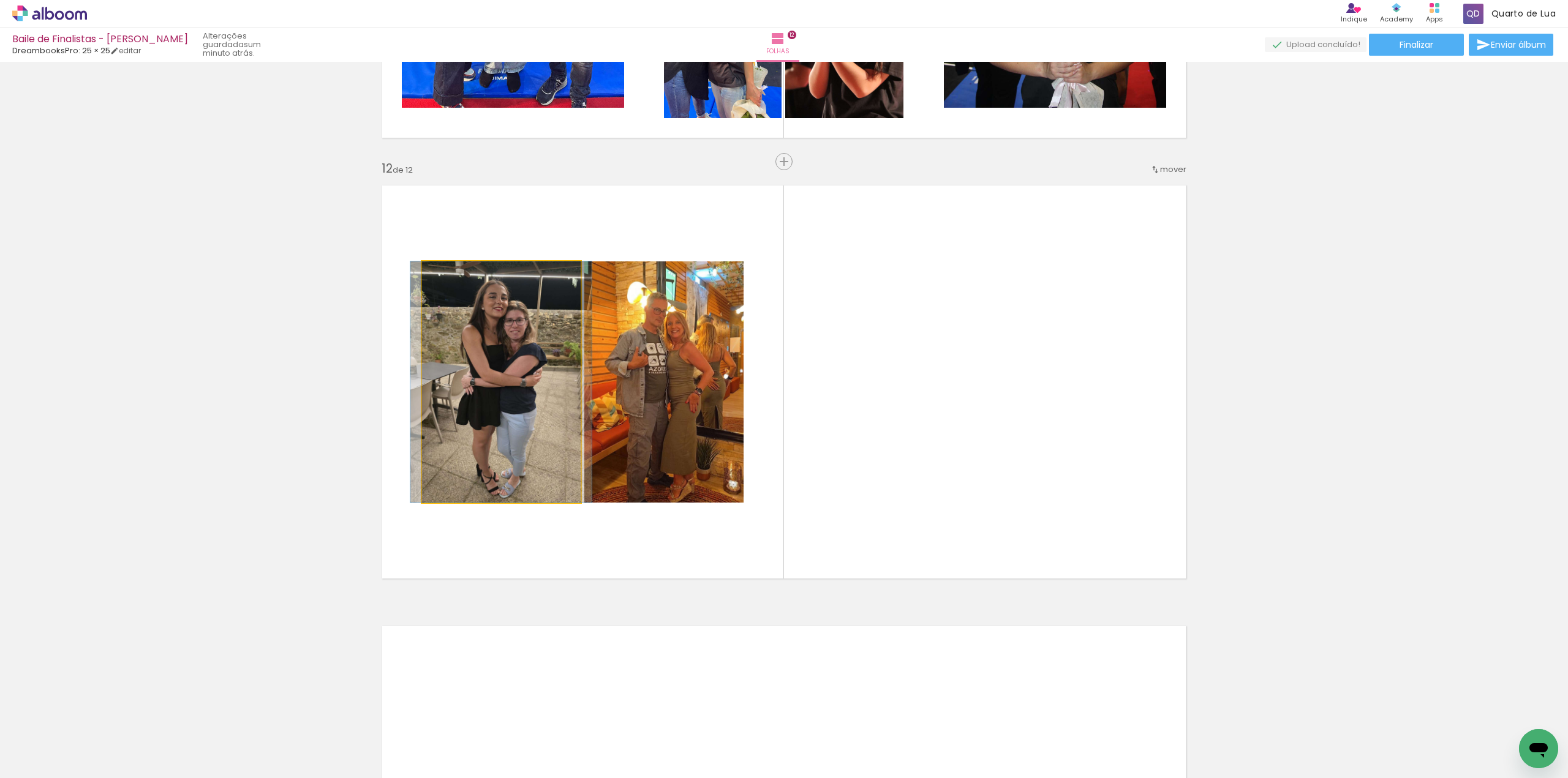
drag, startPoint x: 506, startPoint y: 430, endPoint x: 273, endPoint y: 424, distance: 233.1
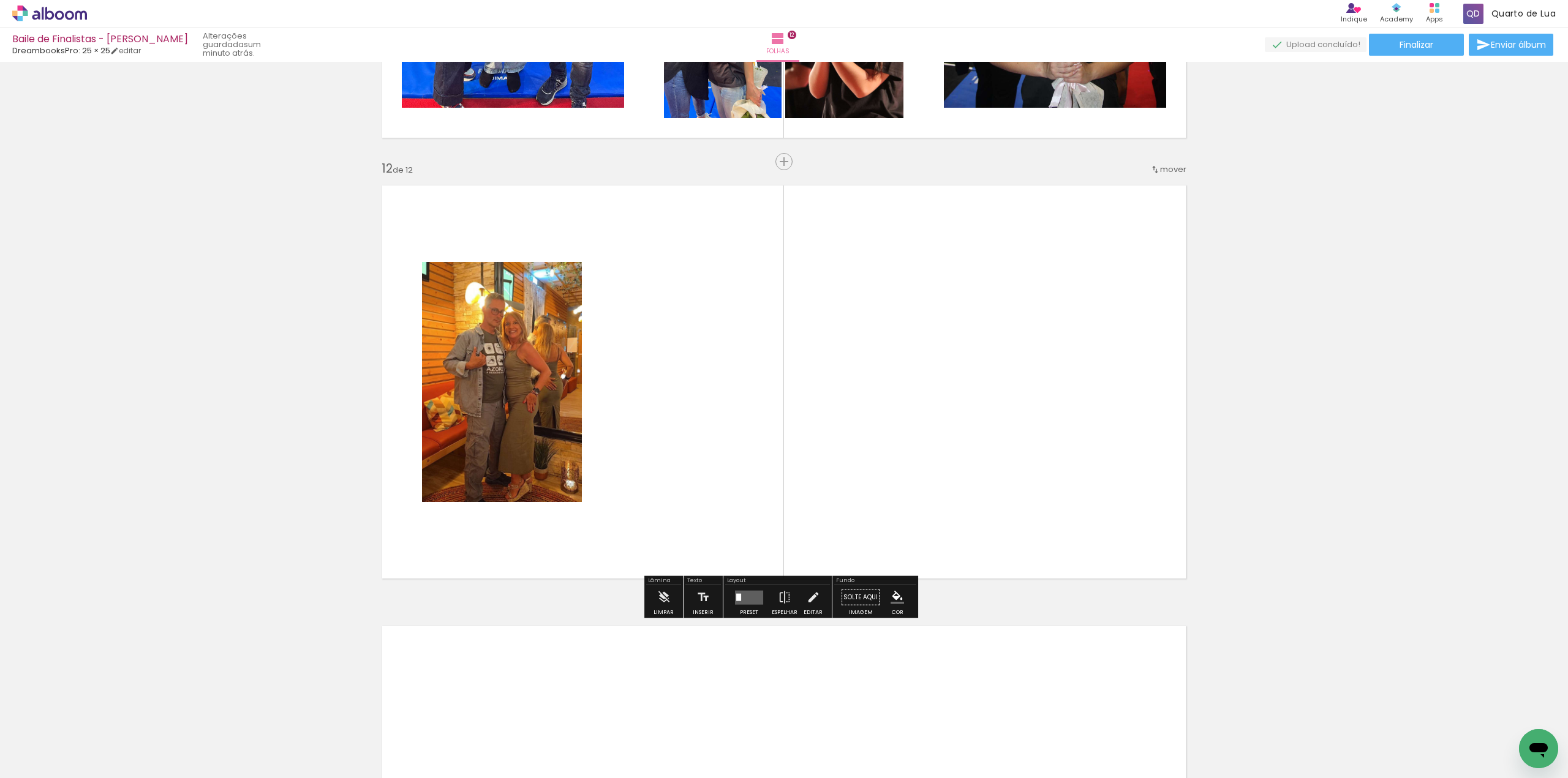
drag, startPoint x: 493, startPoint y: 398, endPoint x: 152, endPoint y: 393, distance: 341.0
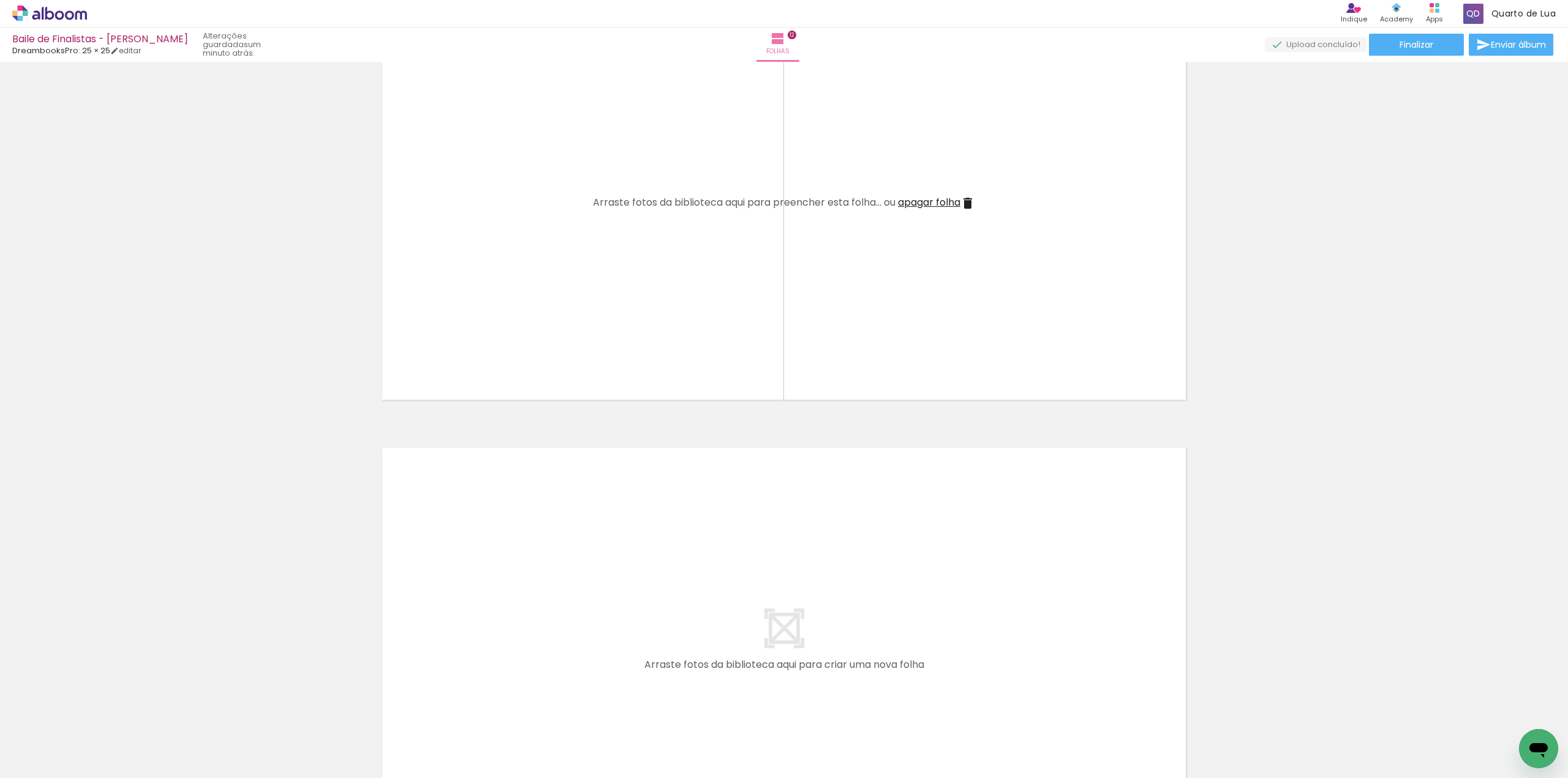
scroll to position [4771, 0]
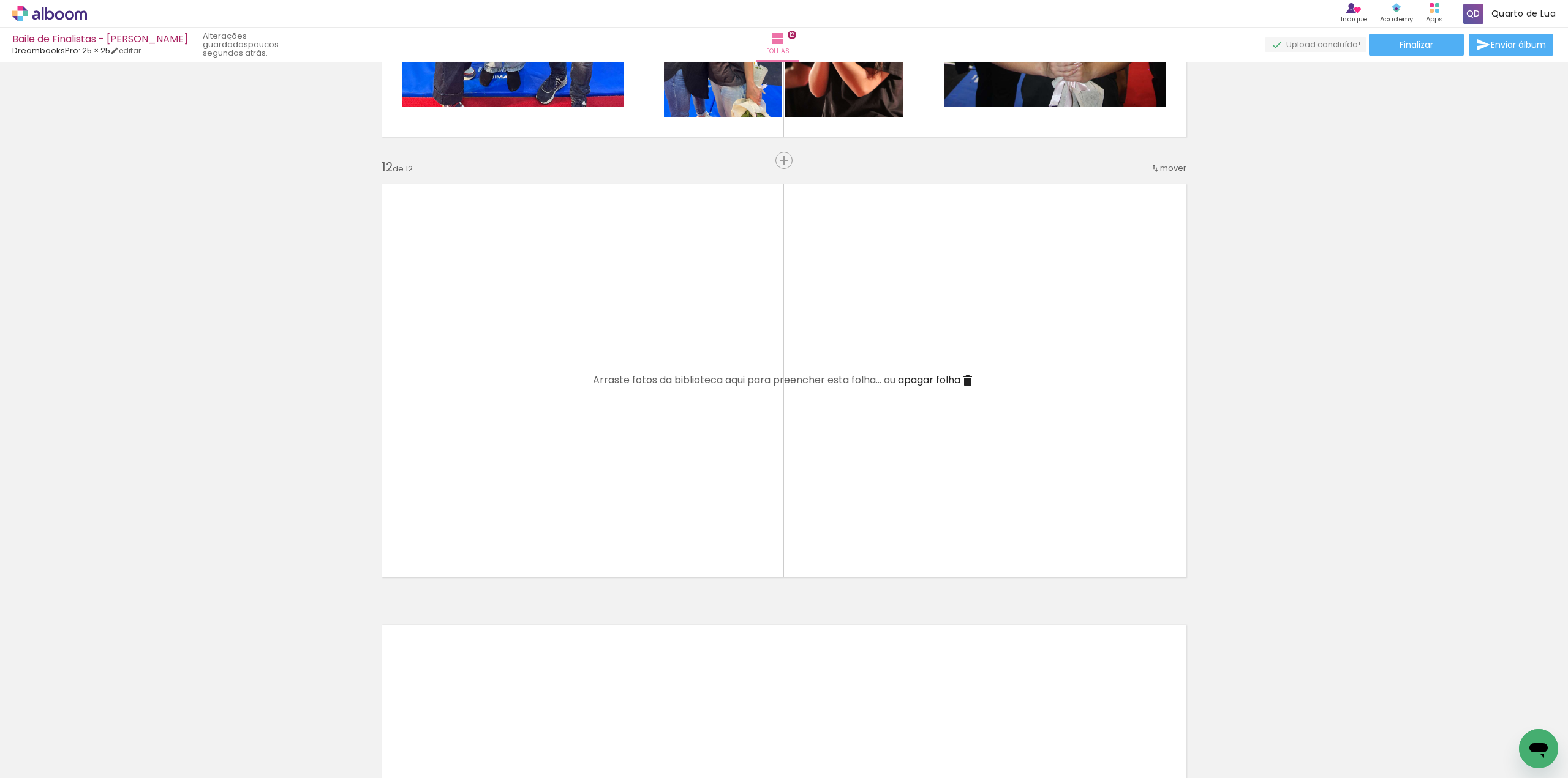
click at [922, 379] on span "apagar folha" at bounding box center [929, 380] width 63 height 14
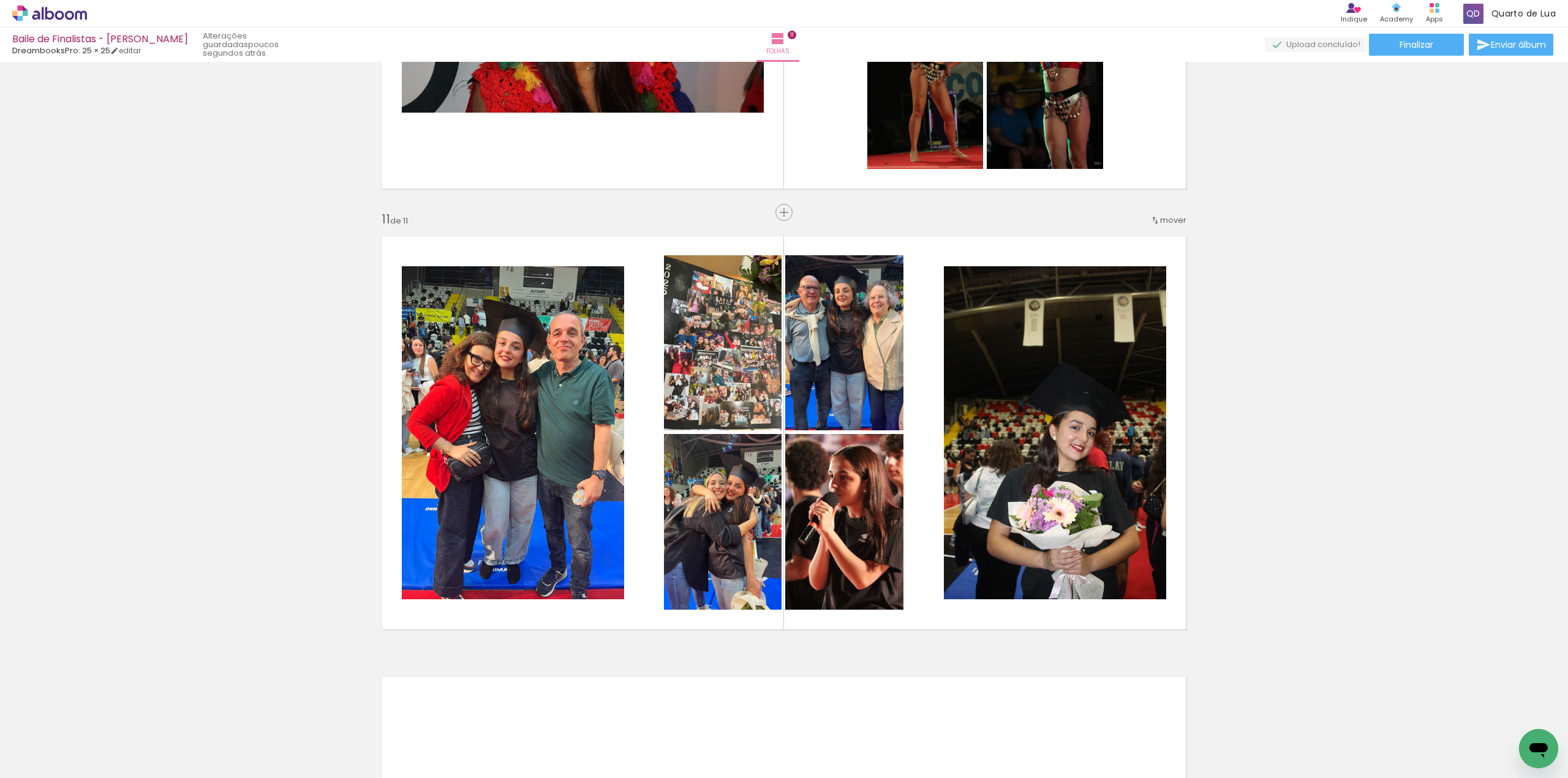
scroll to position [4208, 0]
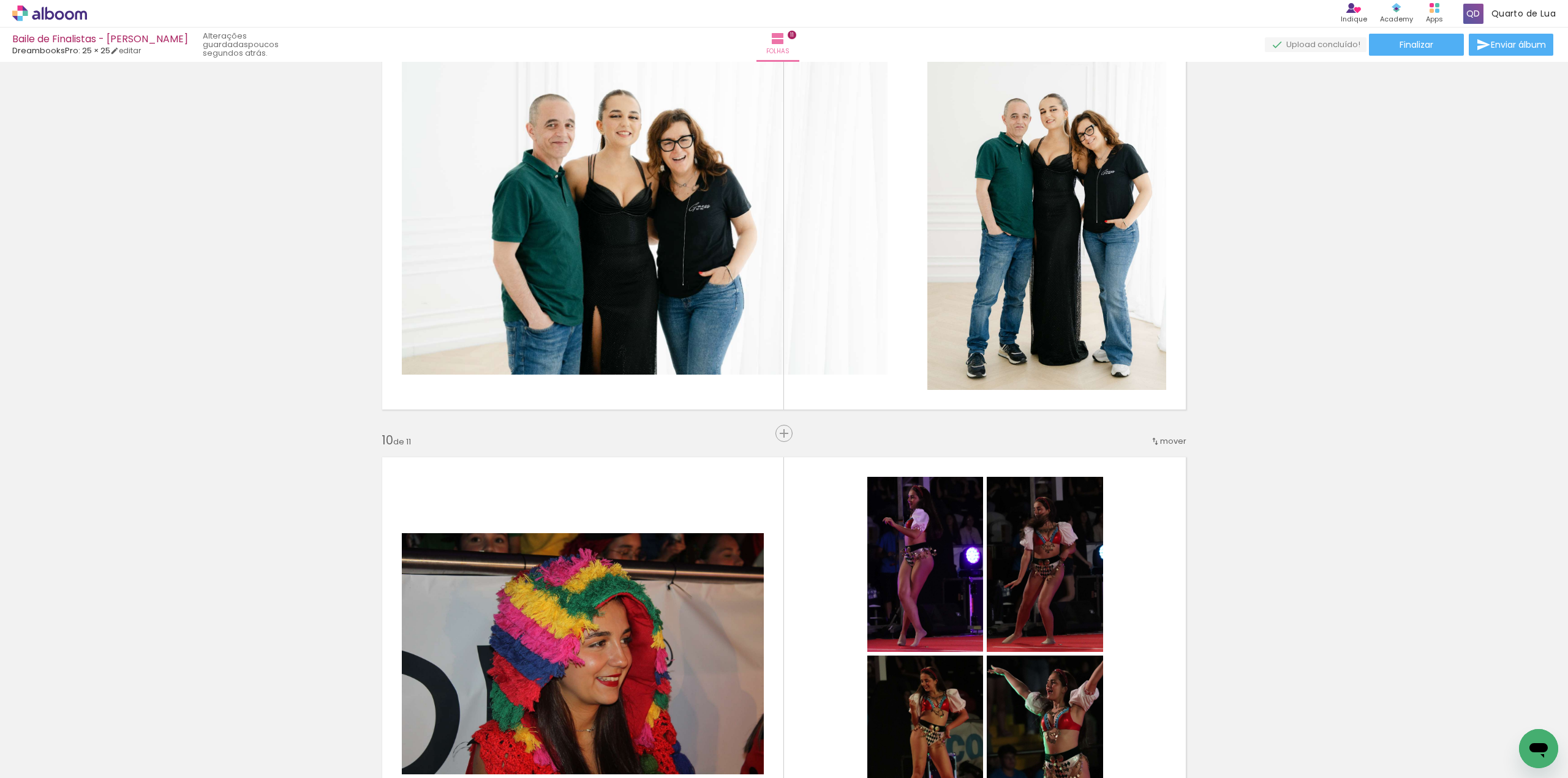
scroll to position [4698, 0]
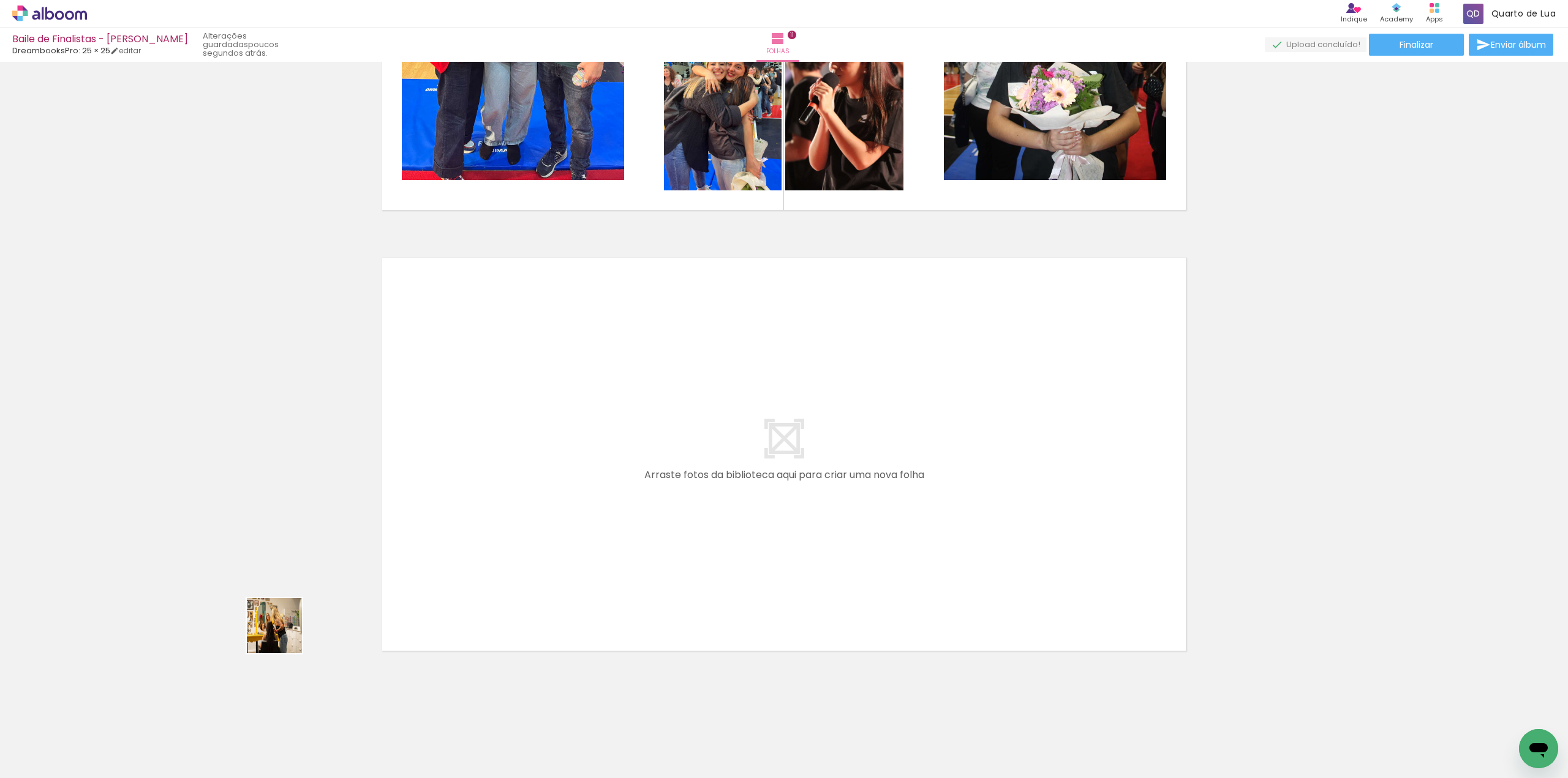
drag, startPoint x: 194, startPoint y: 743, endPoint x: 479, endPoint y: 449, distance: 409.5
click at [479, 449] on quentale-workspace at bounding box center [784, 389] width 1568 height 778
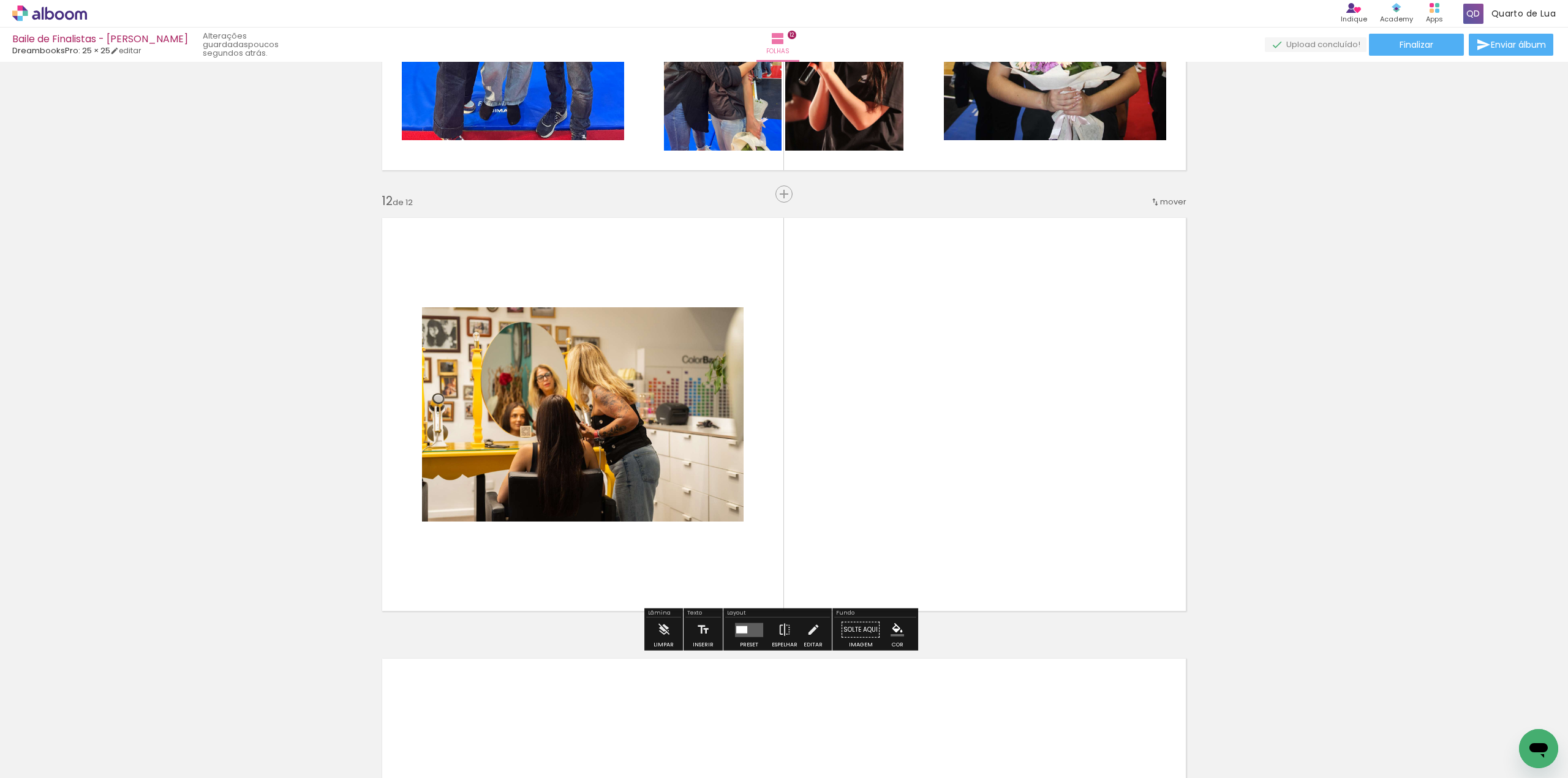
scroll to position [4769, 0]
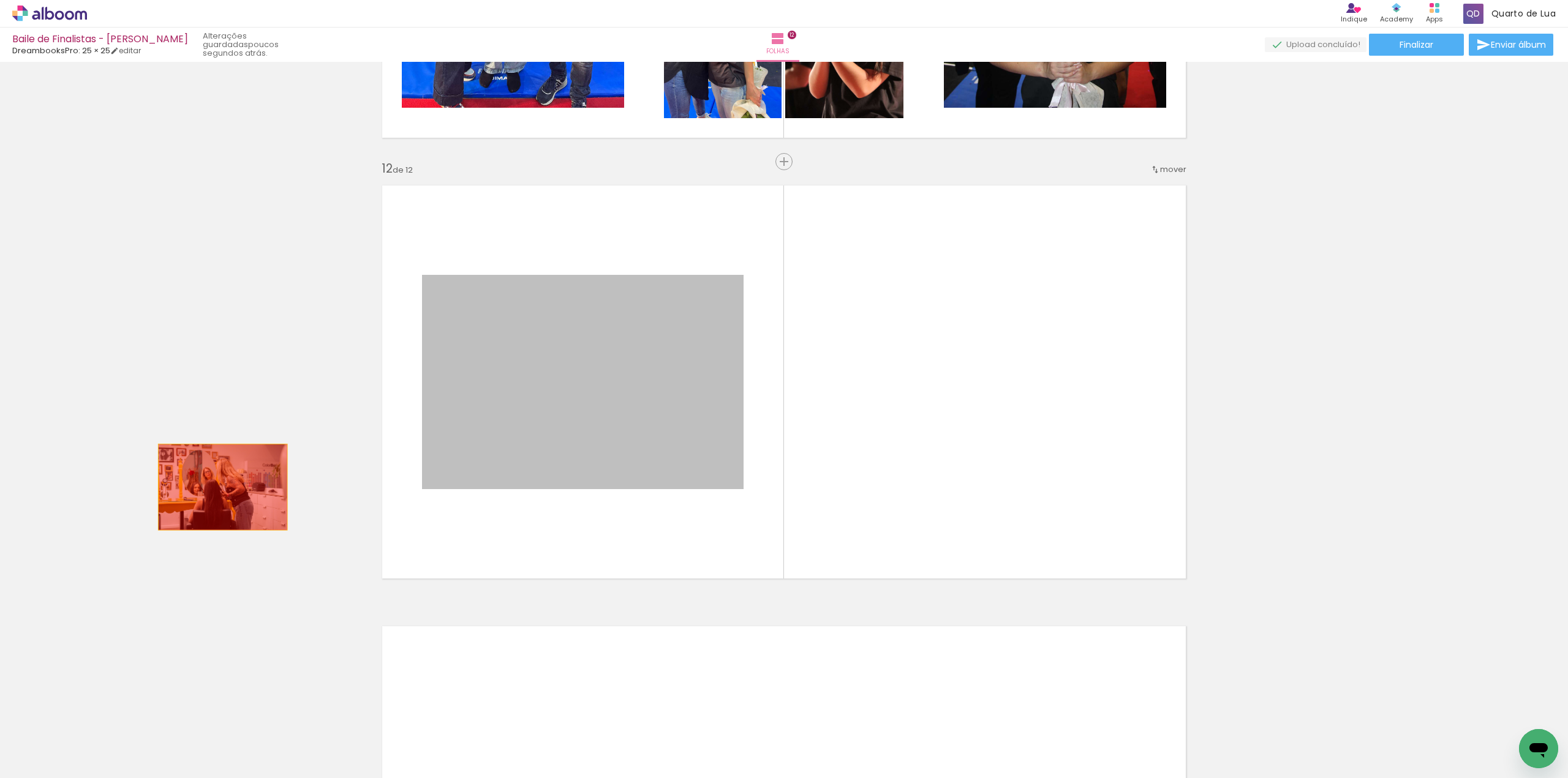
drag, startPoint x: 611, startPoint y: 408, endPoint x: 133, endPoint y: 499, distance: 486.6
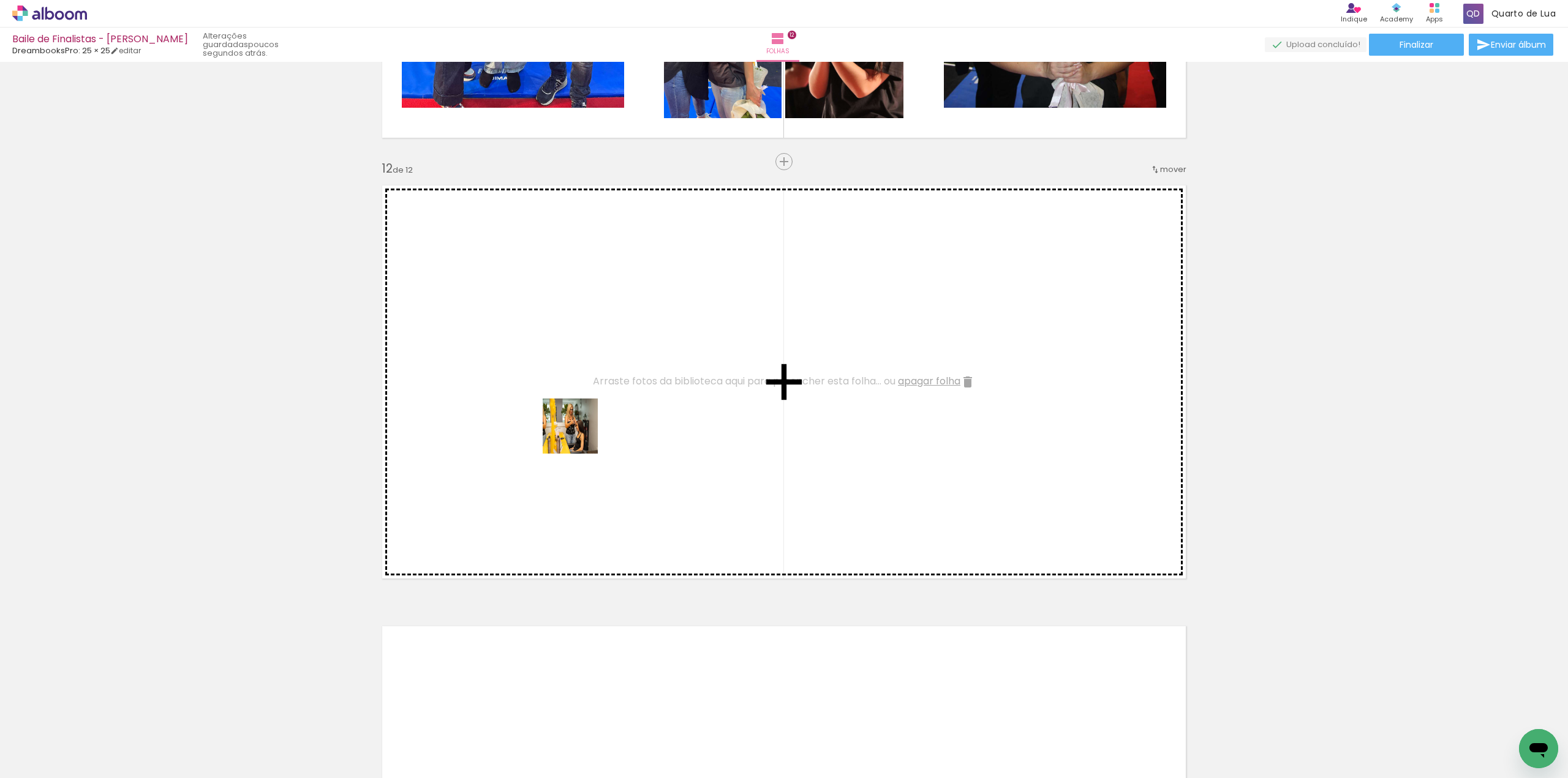
drag, startPoint x: 463, startPoint y: 747, endPoint x: 586, endPoint y: 413, distance: 355.9
click at [586, 413] on quentale-workspace at bounding box center [784, 389] width 1568 height 778
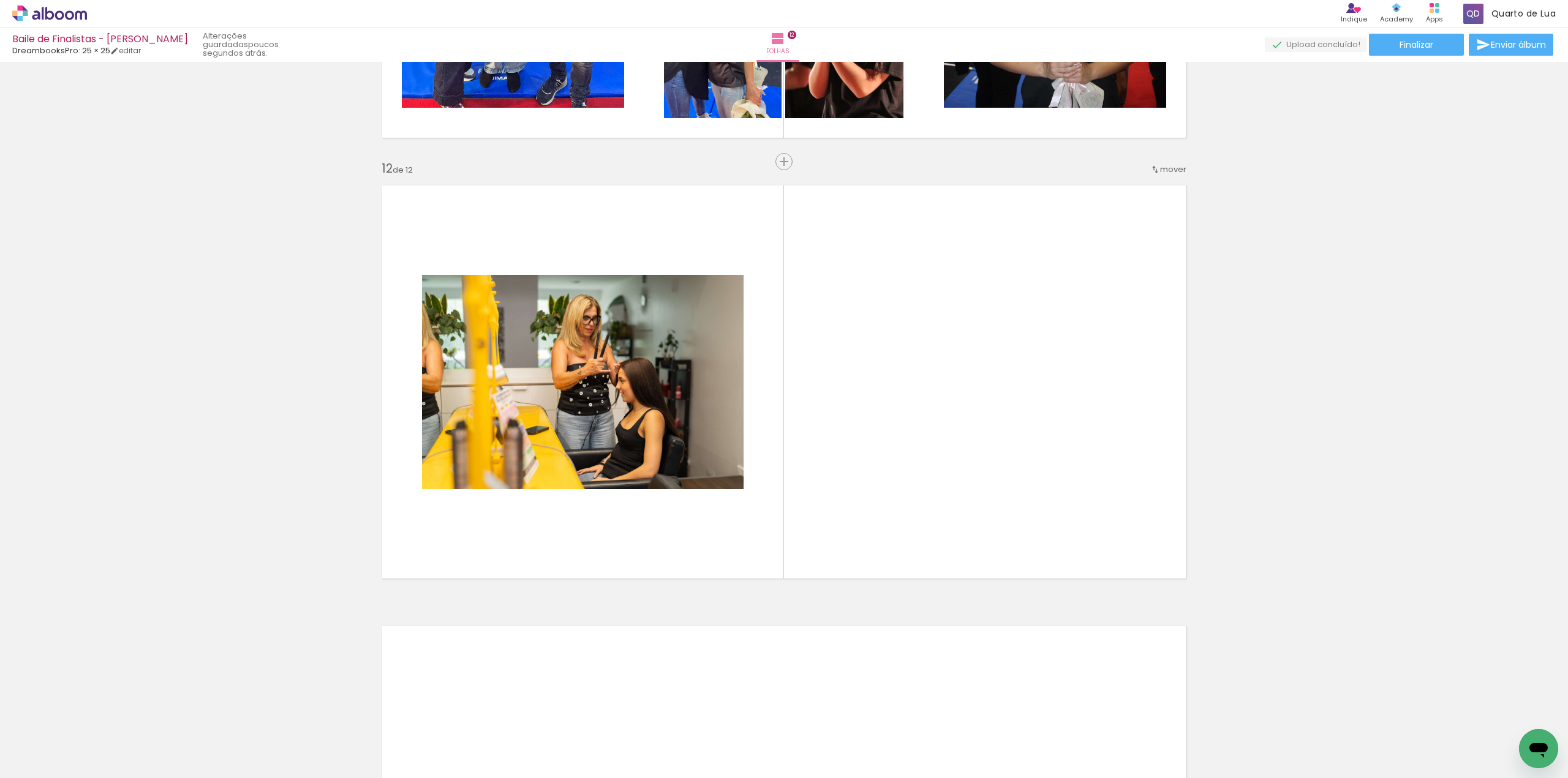
scroll to position [0, 1036]
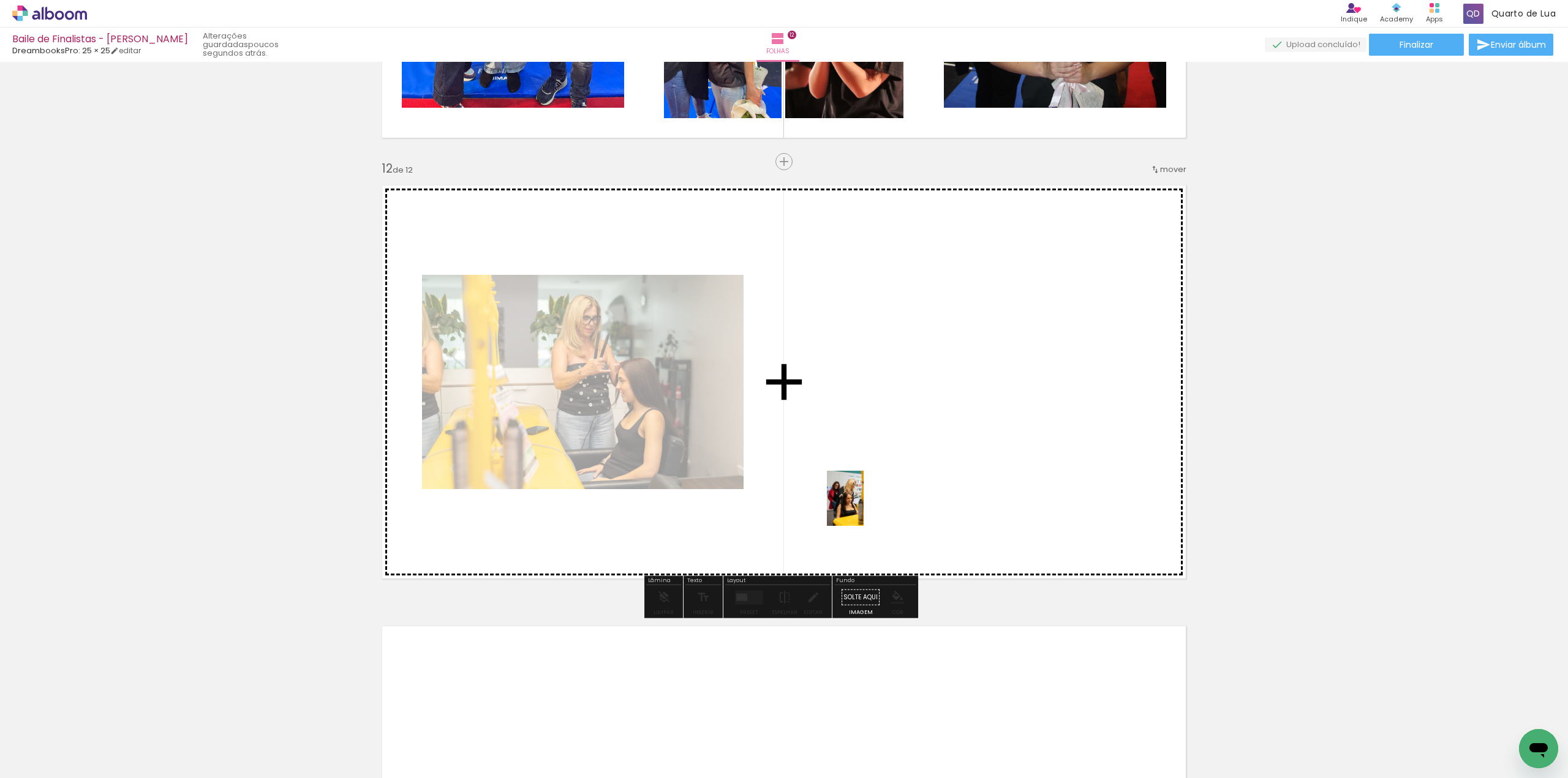
drag, startPoint x: 732, startPoint y: 757, endPoint x: 864, endPoint y: 508, distance: 281.8
click at [864, 508] on quentale-workspace at bounding box center [784, 389] width 1568 height 778
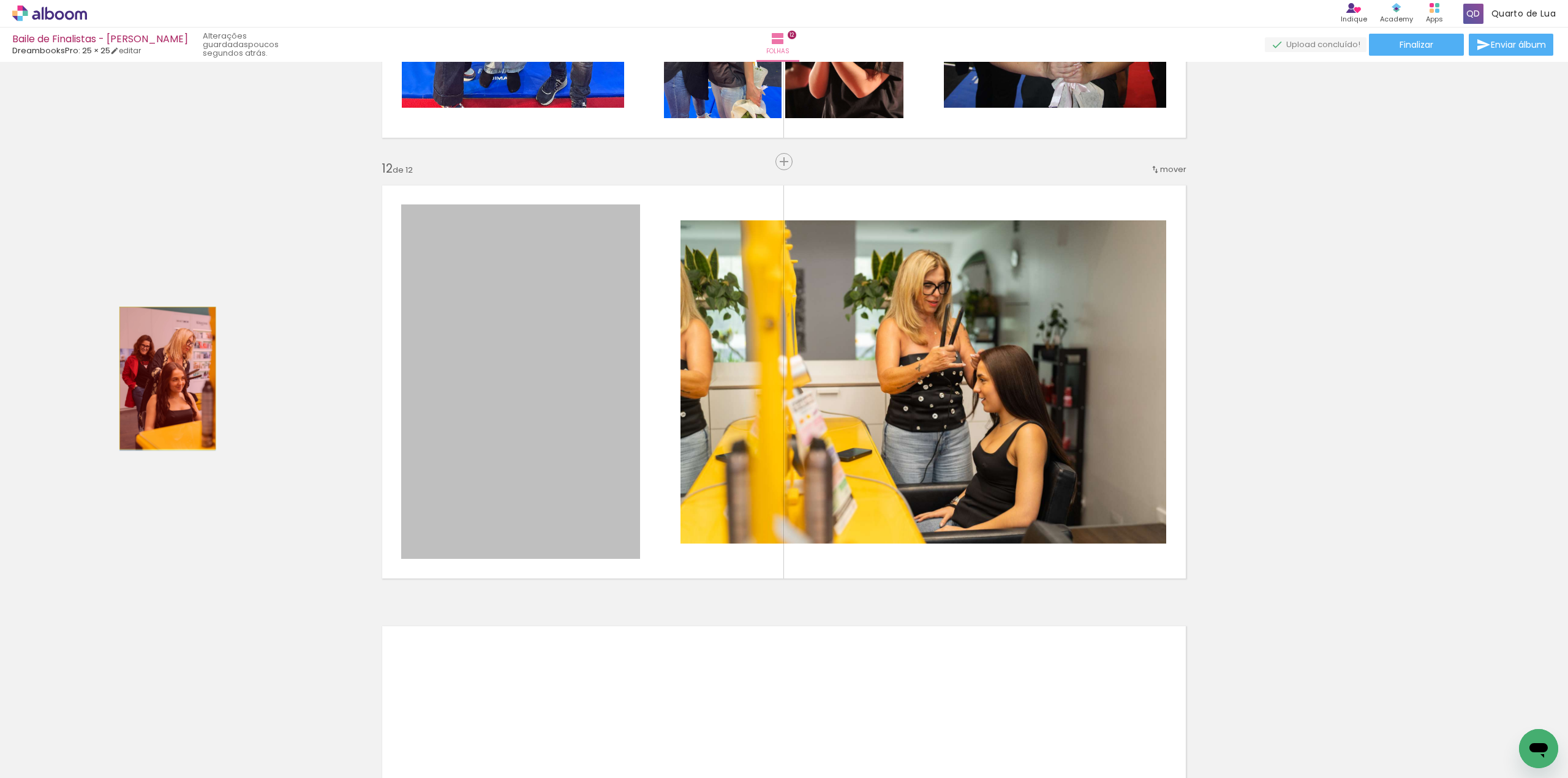
drag, startPoint x: 497, startPoint y: 371, endPoint x: 163, endPoint y: 378, distance: 334.1
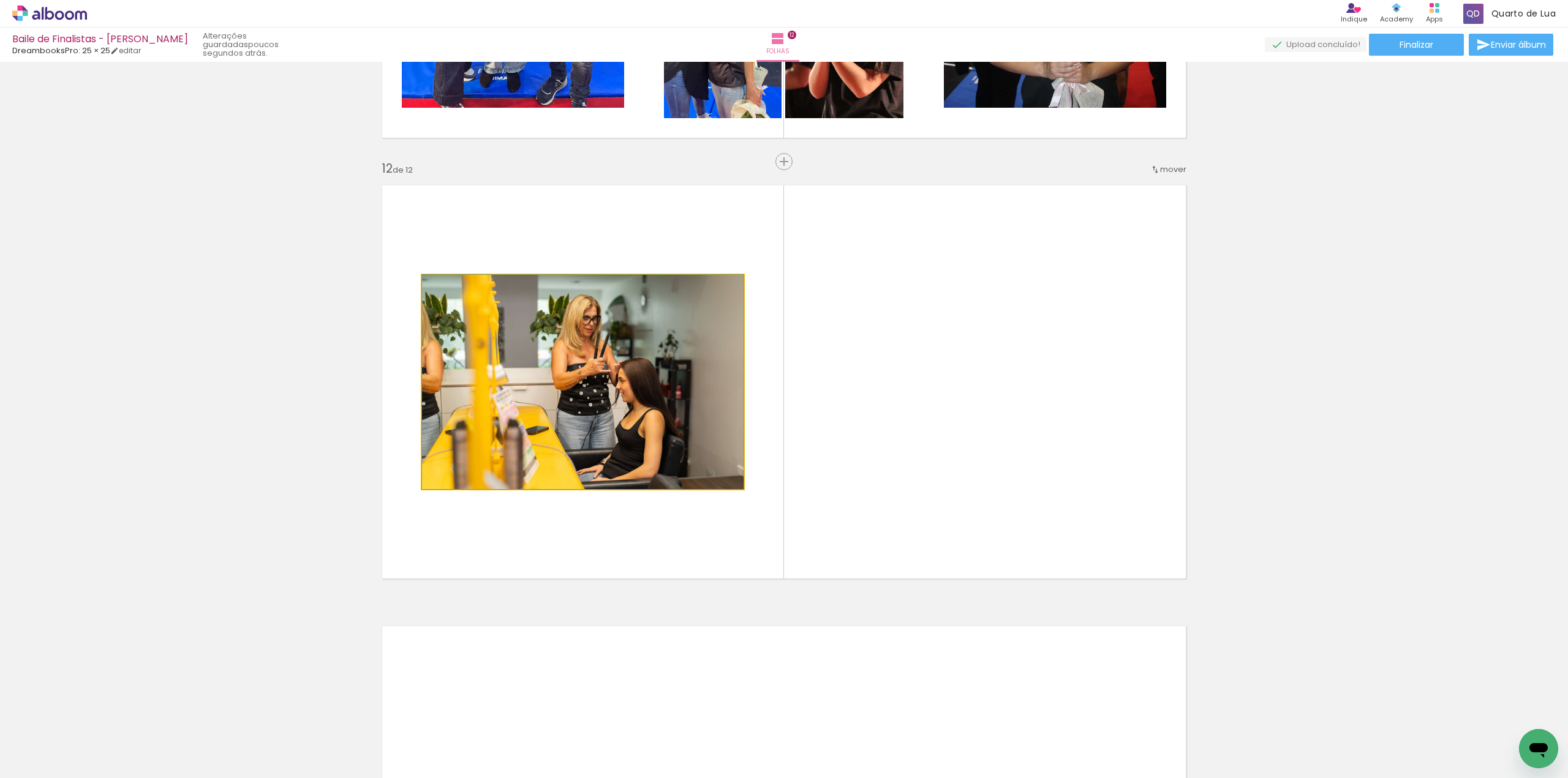
drag, startPoint x: 538, startPoint y: 378, endPoint x: 269, endPoint y: 440, distance: 276.1
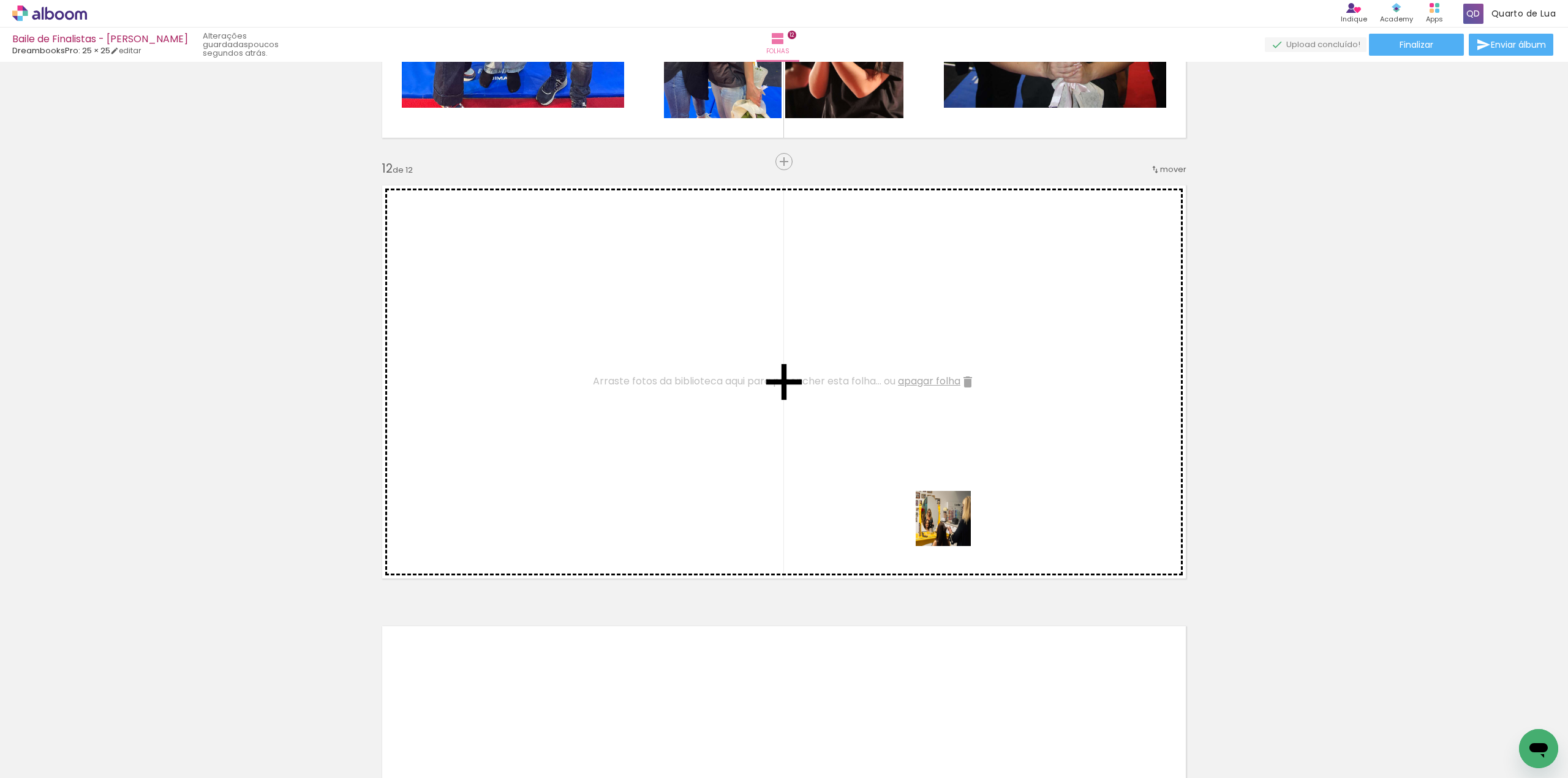
drag, startPoint x: 945, startPoint y: 748, endPoint x: 954, endPoint y: 459, distance: 289.1
click at [954, 459] on quentale-workspace at bounding box center [784, 389] width 1568 height 778
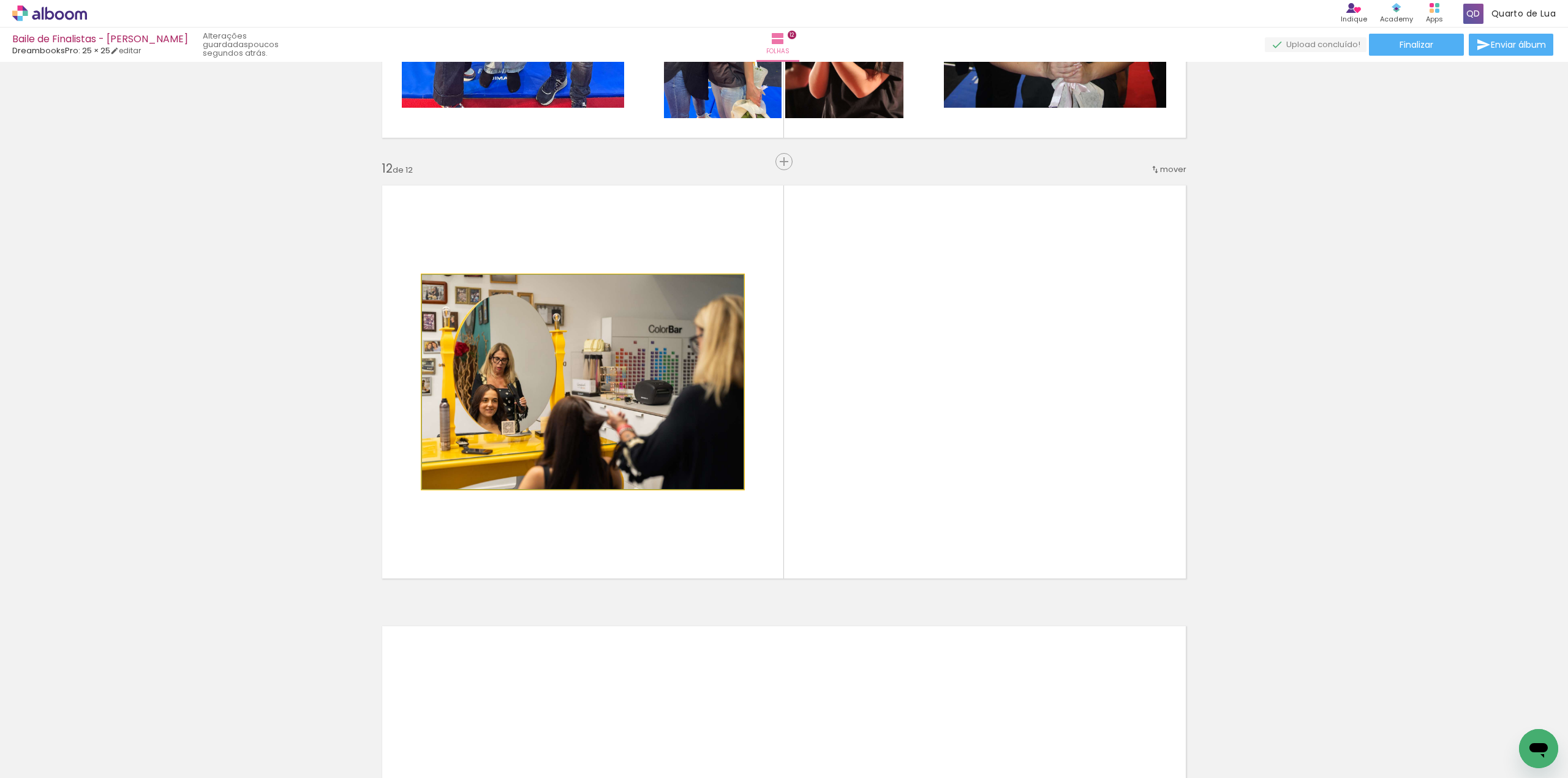
drag, startPoint x: 673, startPoint y: 434, endPoint x: 375, endPoint y: 459, distance: 299.0
click at [376, 458] on quentale-layouter at bounding box center [784, 382] width 821 height 410
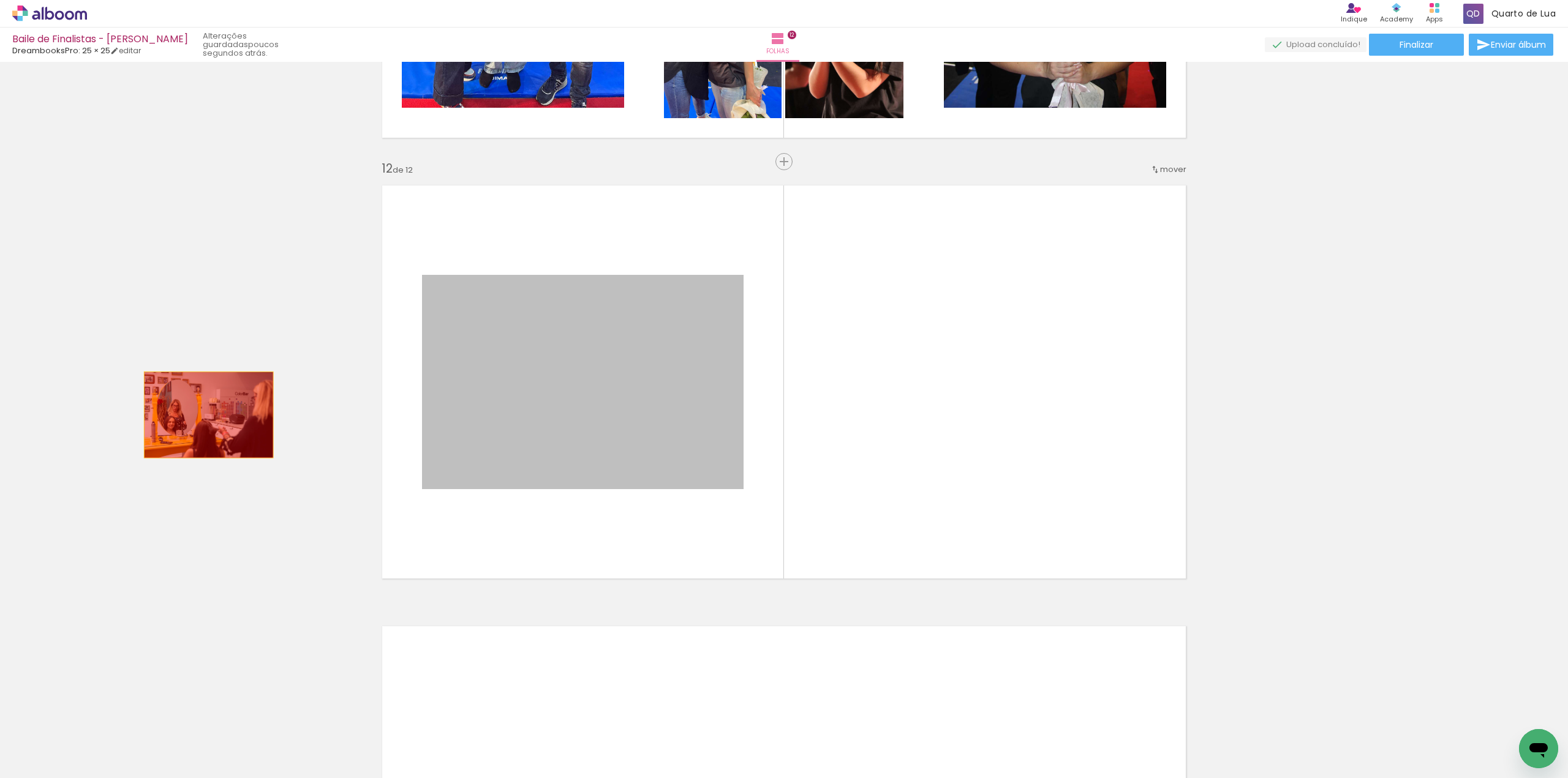
drag, startPoint x: 679, startPoint y: 441, endPoint x: 208, endPoint y: 416, distance: 471.7
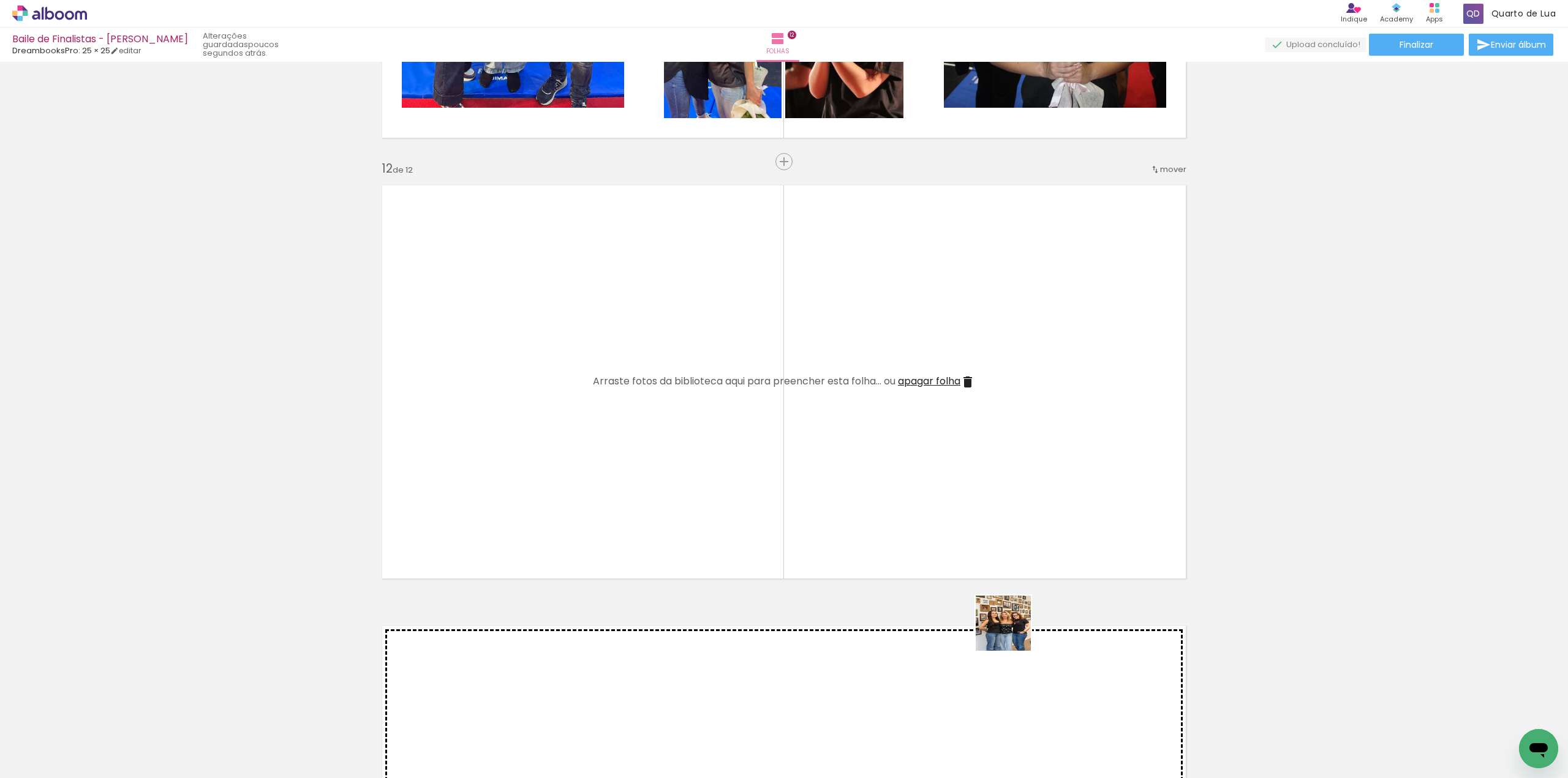
drag, startPoint x: 1073, startPoint y: 749, endPoint x: 926, endPoint y: 477, distance: 309.2
click at [926, 477] on quentale-workspace at bounding box center [784, 389] width 1568 height 778
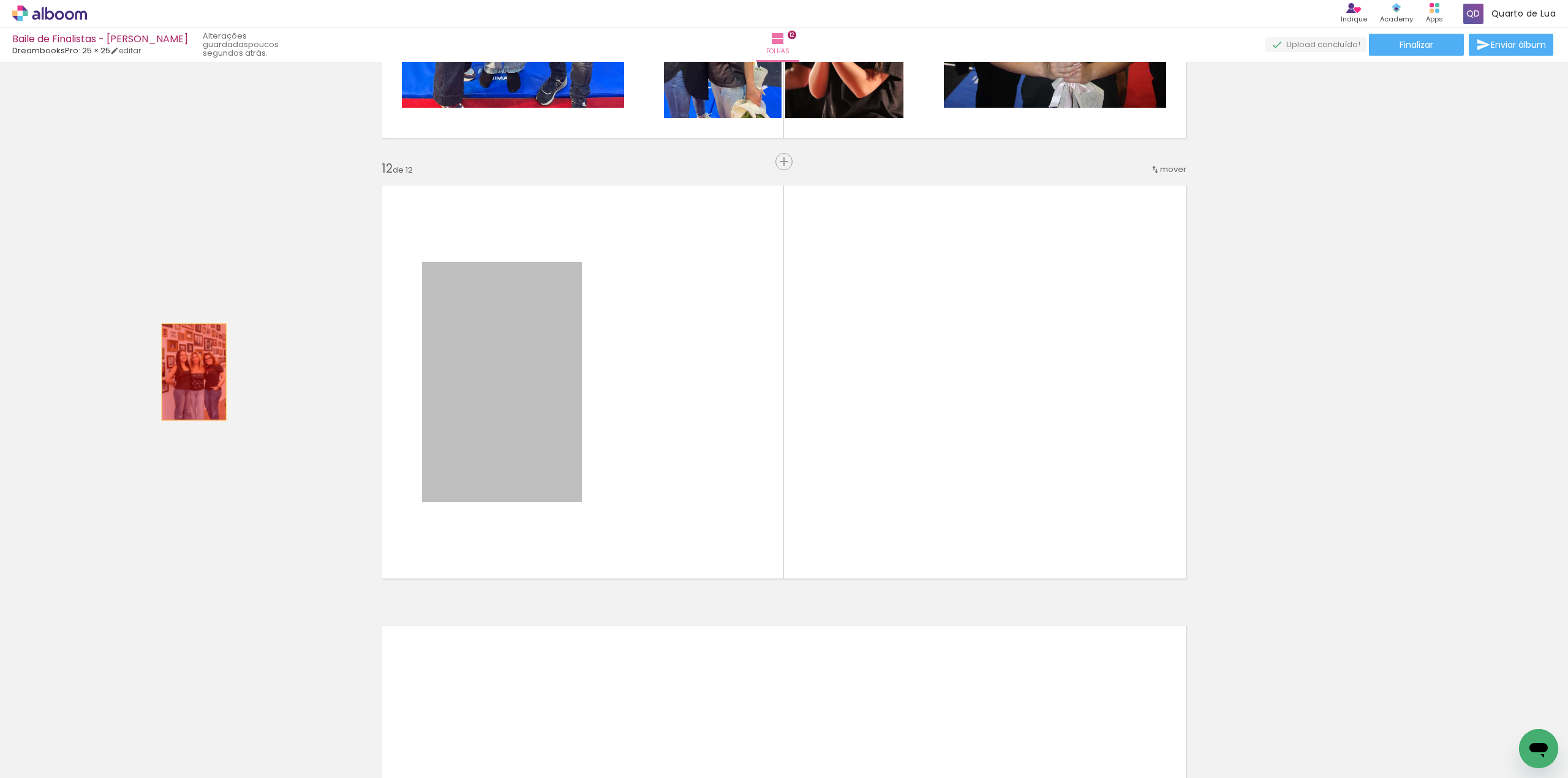
drag, startPoint x: 530, startPoint y: 398, endPoint x: 186, endPoint y: 371, distance: 345.1
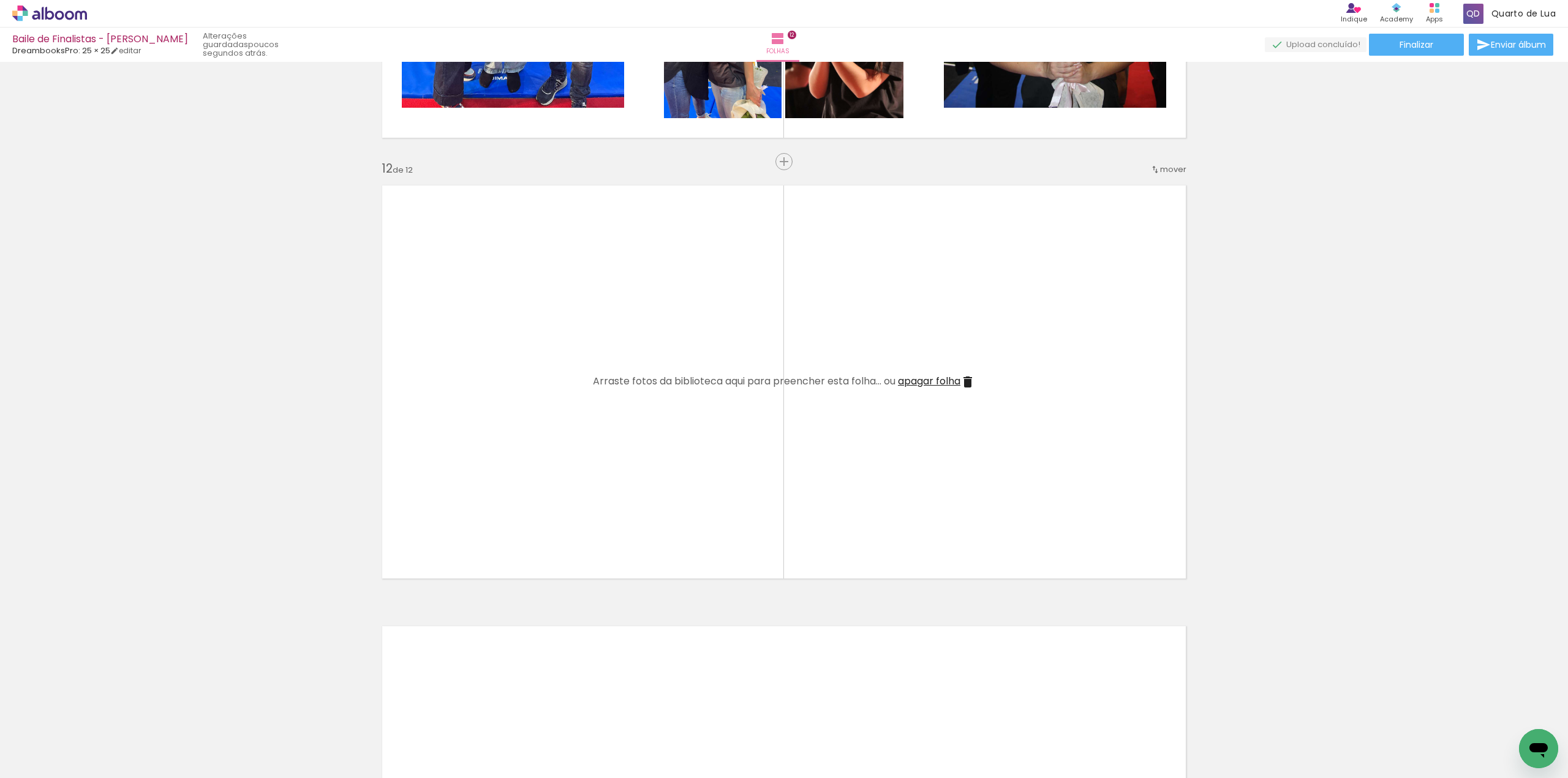
scroll to position [0, 328]
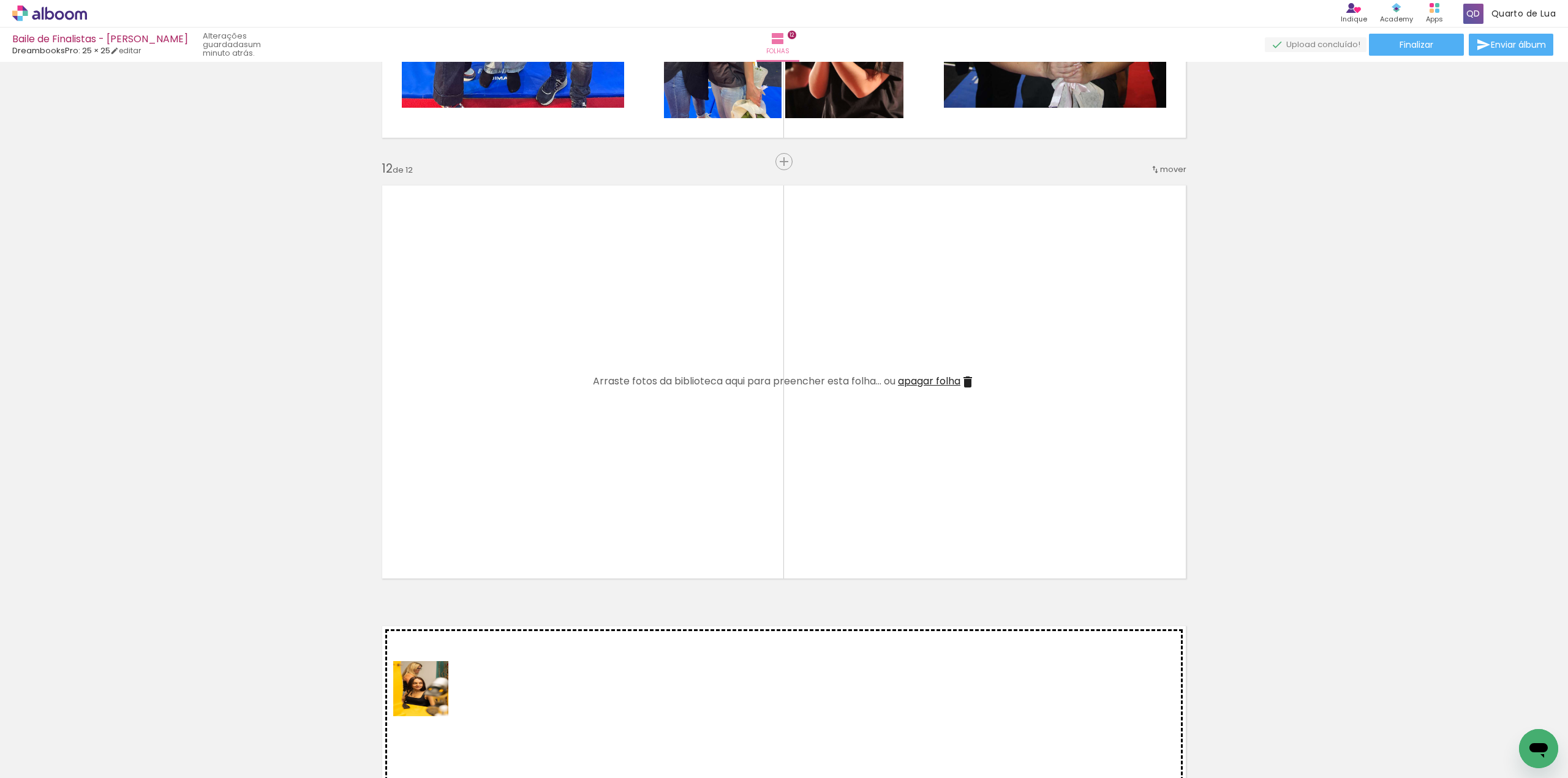
drag, startPoint x: 410, startPoint y: 754, endPoint x: 511, endPoint y: 488, distance: 284.5
click at [511, 488] on quentale-workspace at bounding box center [784, 389] width 1568 height 778
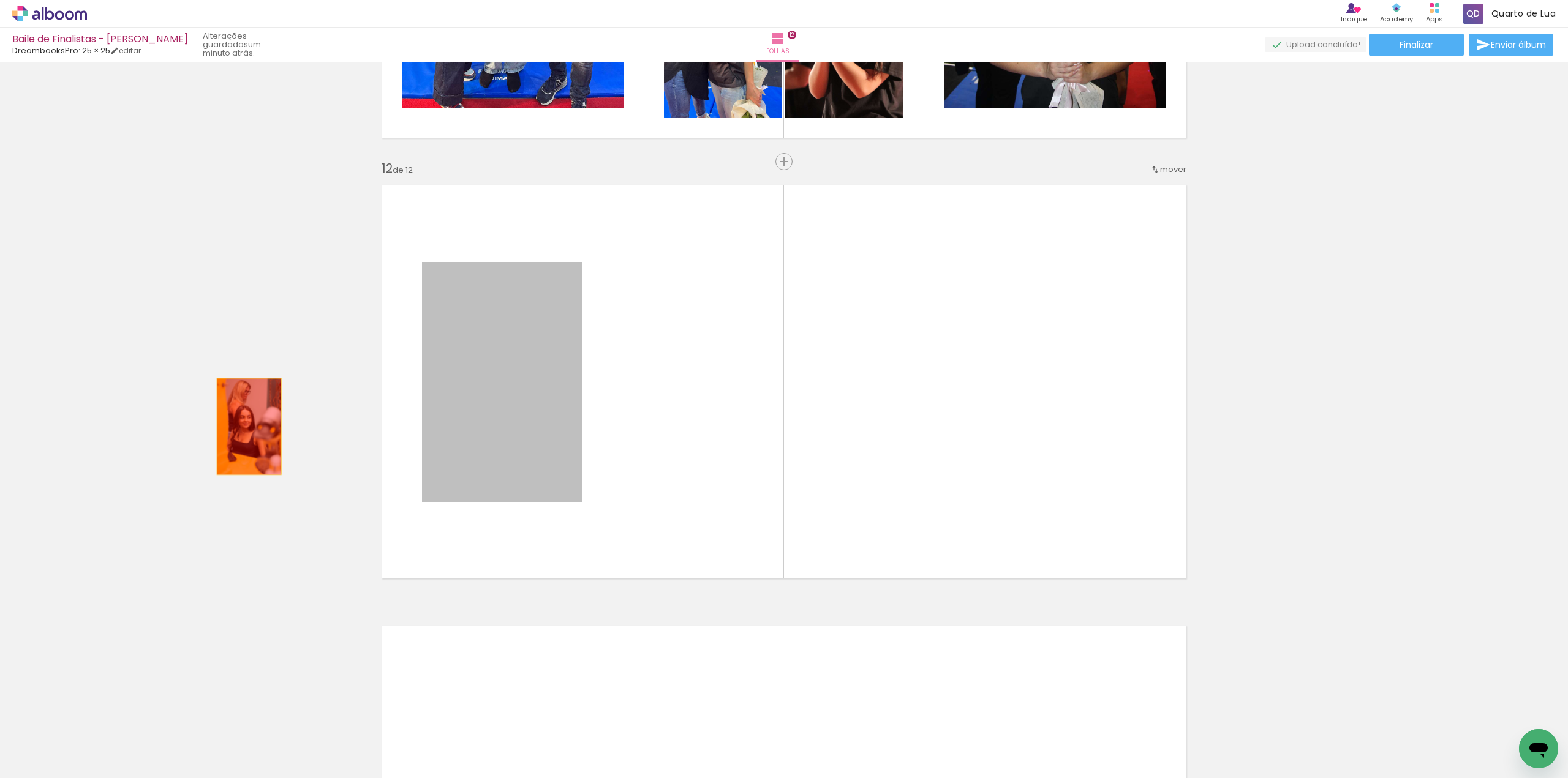
drag, startPoint x: 530, startPoint y: 400, endPoint x: 244, endPoint y: 426, distance: 287.2
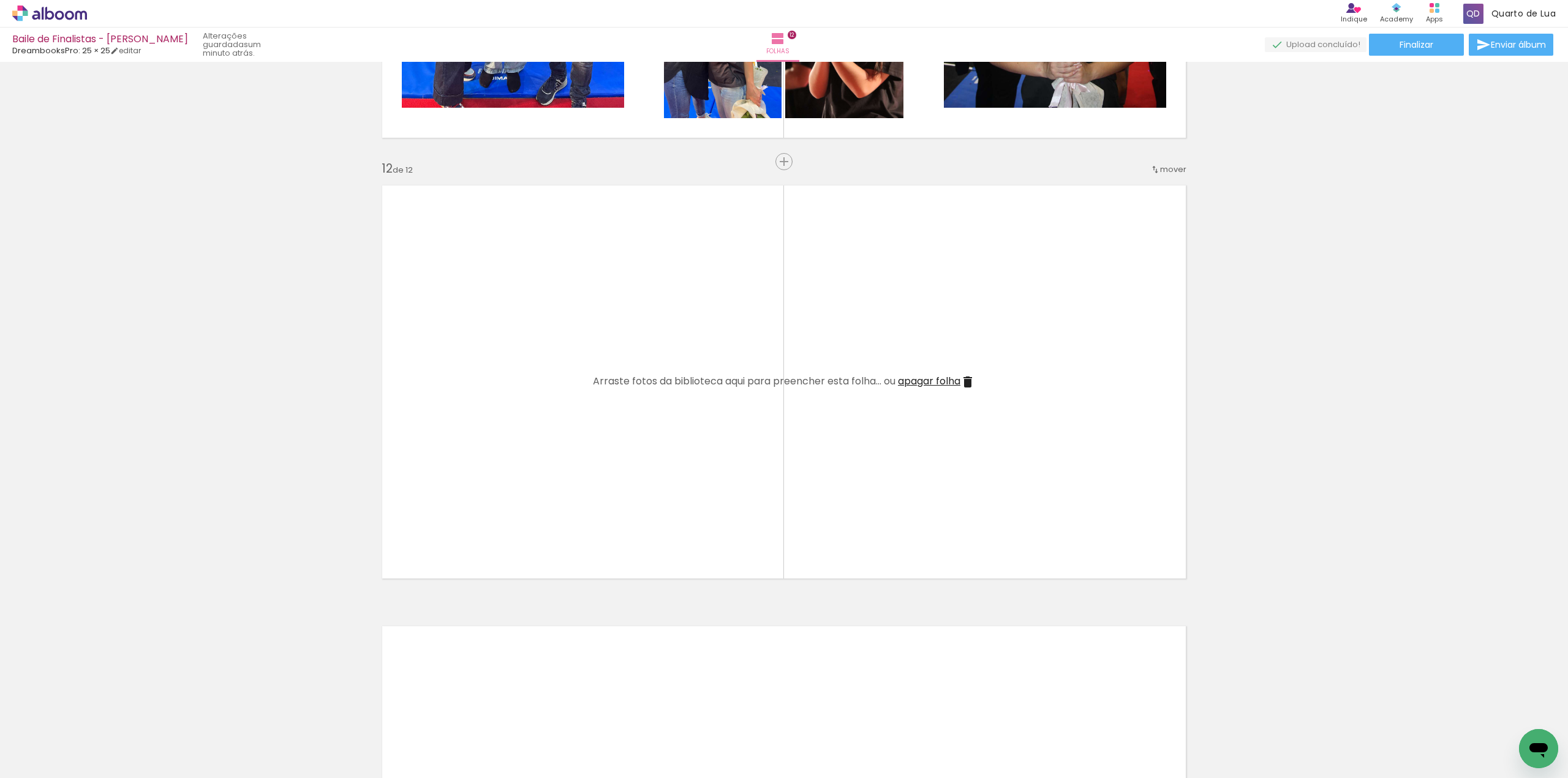
scroll to position [0, 0]
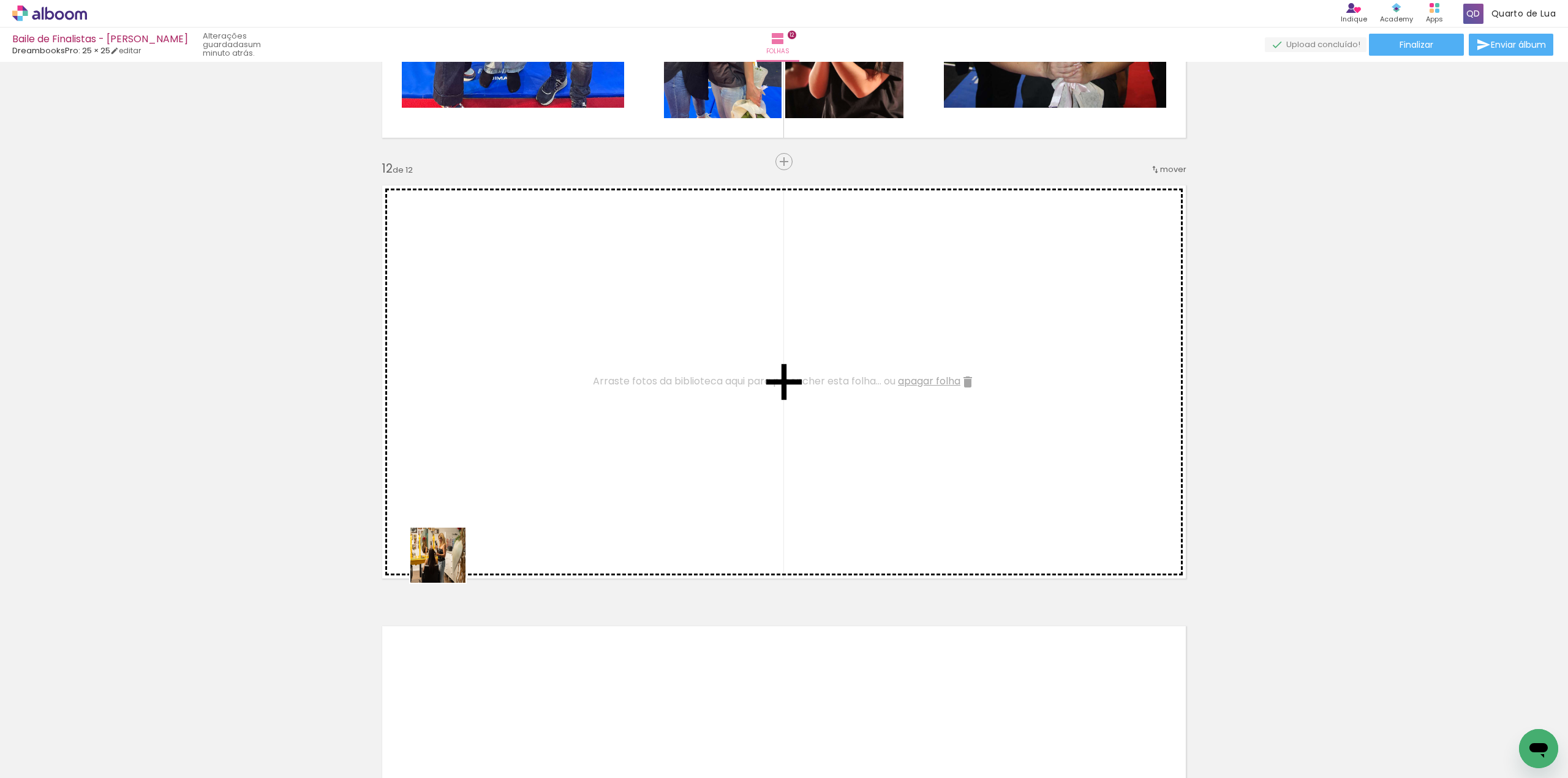
drag, startPoint x: 256, startPoint y: 737, endPoint x: 539, endPoint y: 444, distance: 407.4
click at [539, 444] on quentale-workspace at bounding box center [784, 389] width 1568 height 778
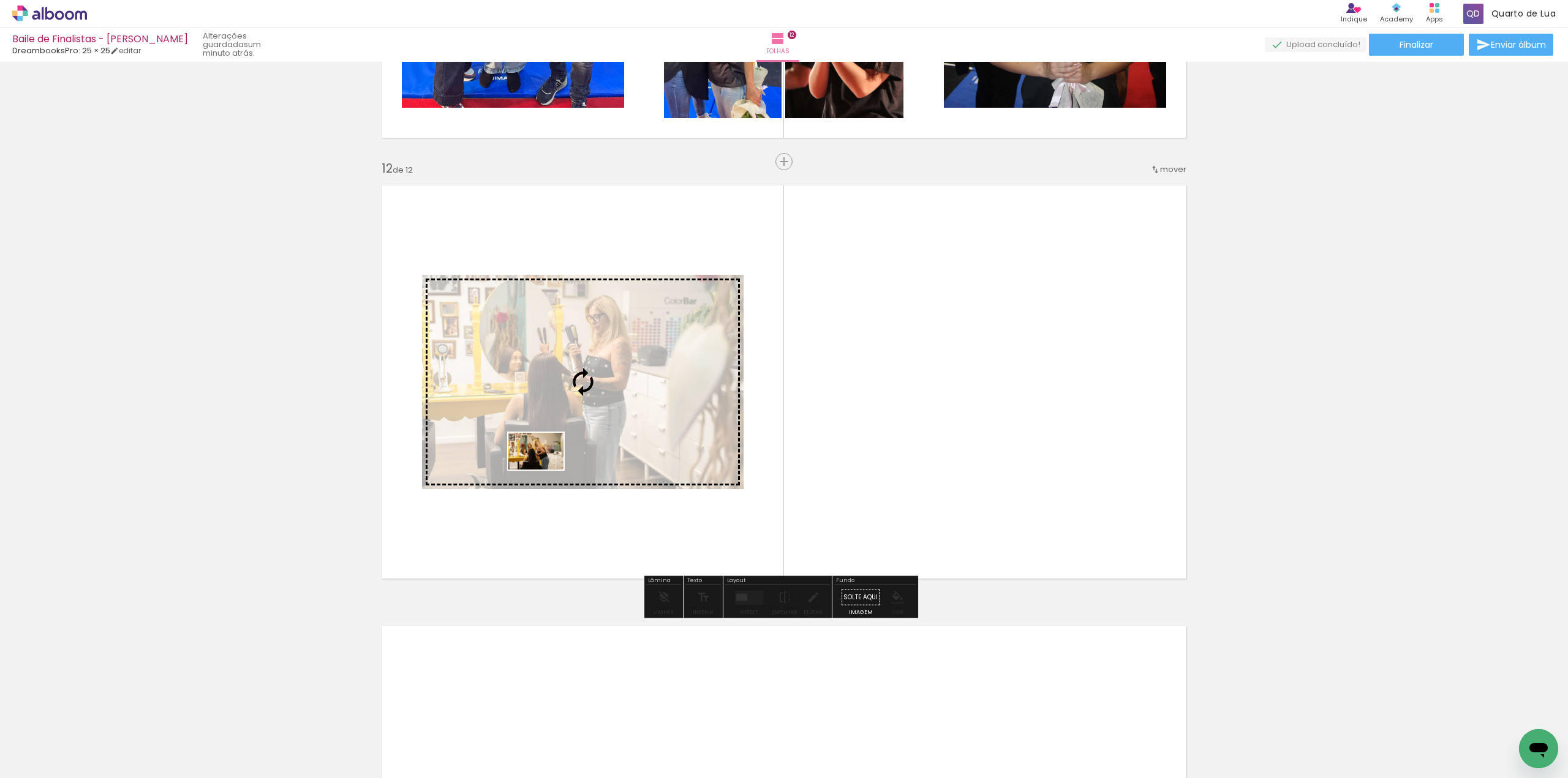
drag, startPoint x: 203, startPoint y: 742, endPoint x: 545, endPoint y: 469, distance: 437.6
click at [545, 469] on quentale-workspace at bounding box center [784, 389] width 1568 height 778
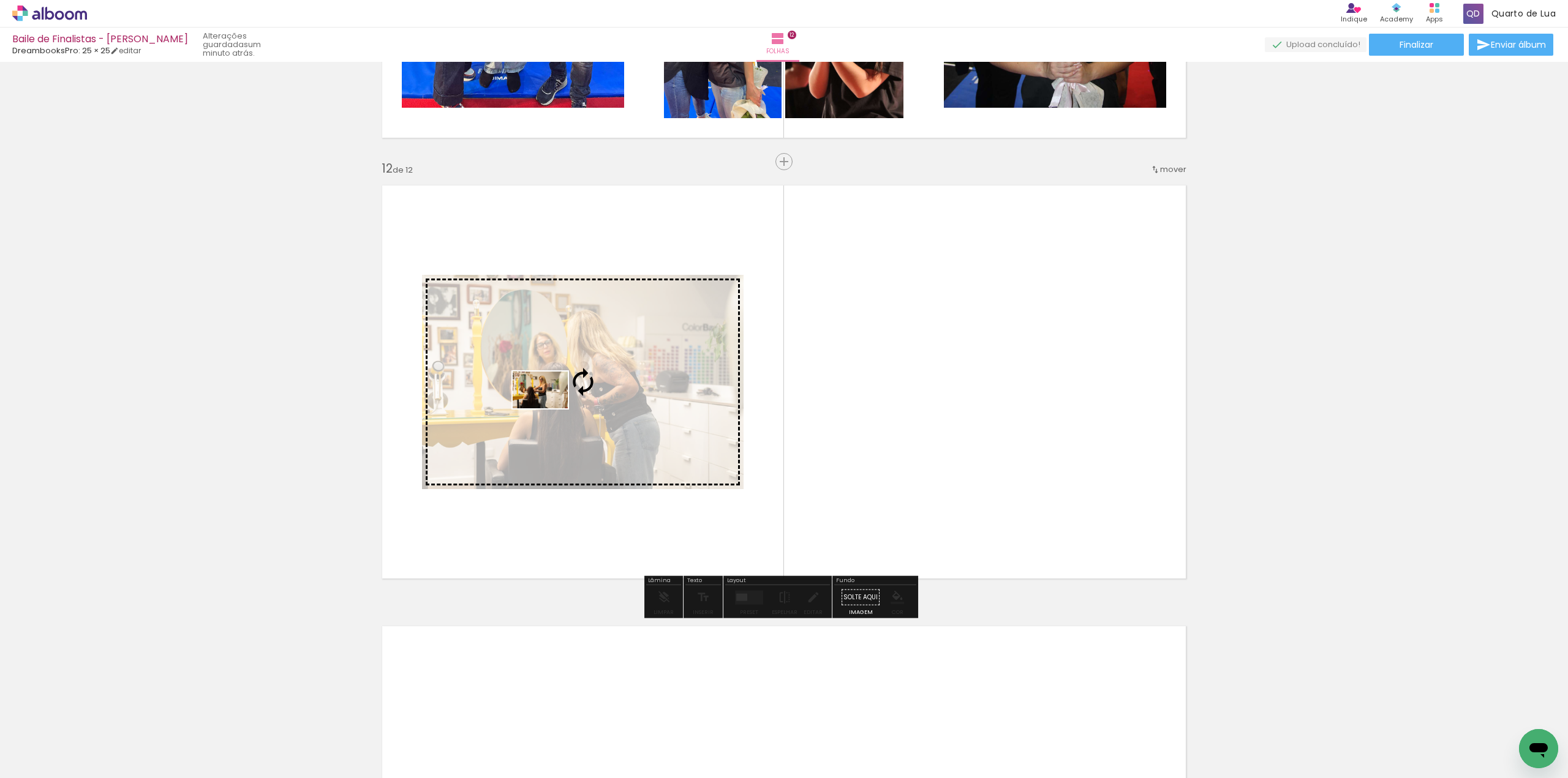
drag, startPoint x: 142, startPoint y: 747, endPoint x: 549, endPoint y: 408, distance: 529.7
click at [549, 408] on quentale-workspace at bounding box center [784, 389] width 1568 height 778
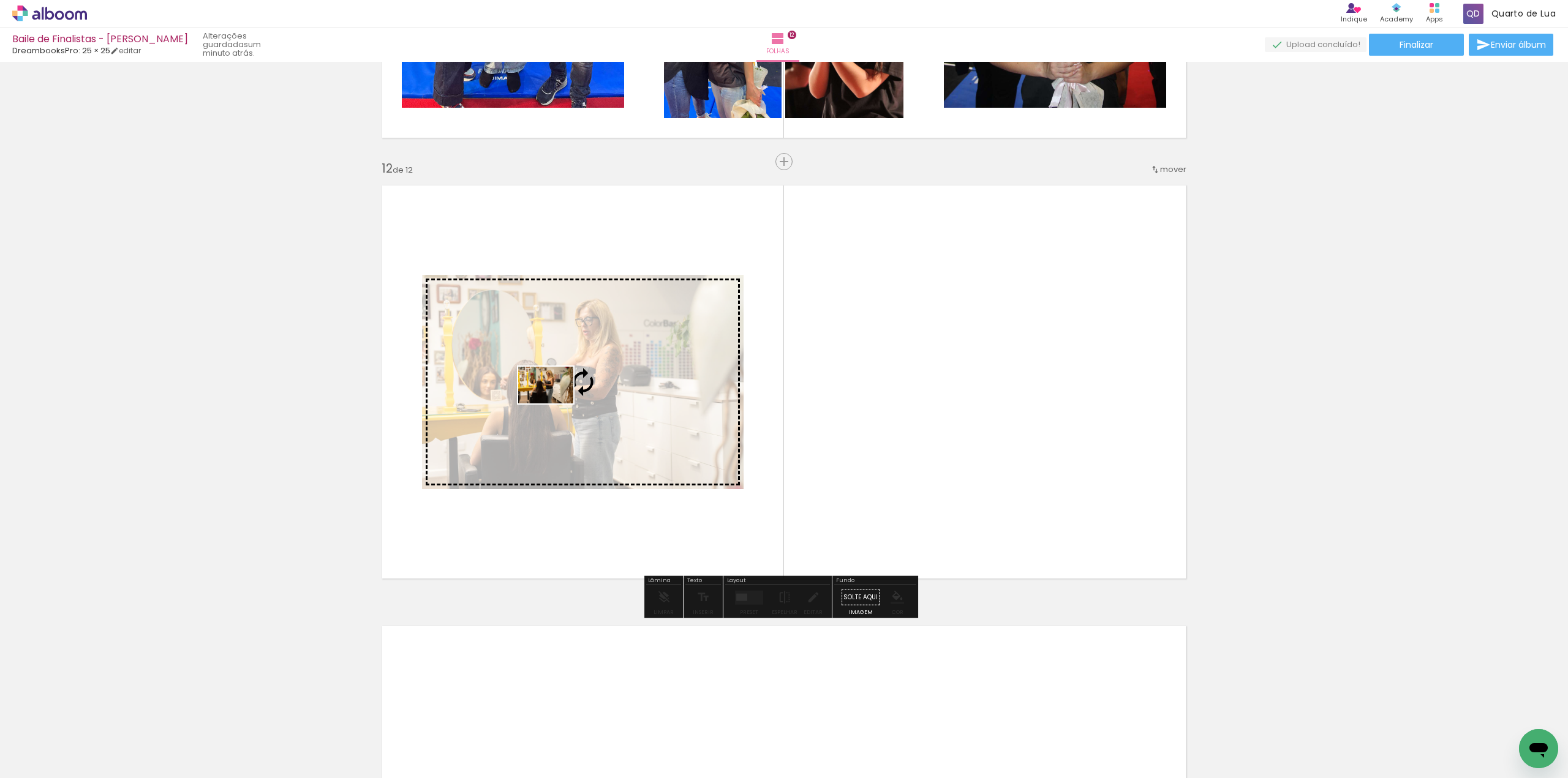
drag, startPoint x: 276, startPoint y: 743, endPoint x: 555, endPoint y: 403, distance: 439.8
click at [555, 403] on quentale-workspace at bounding box center [784, 389] width 1568 height 778
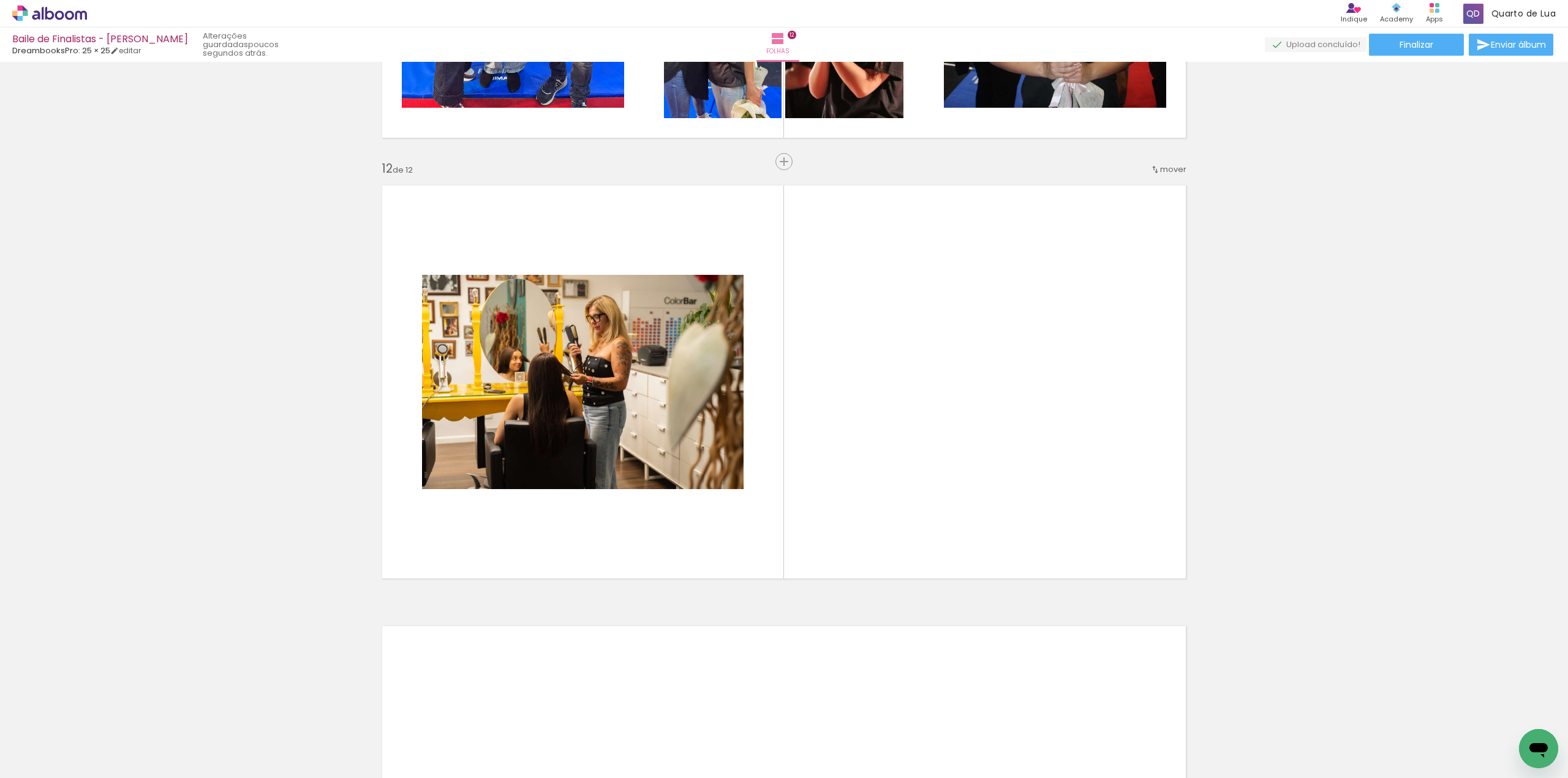
scroll to position [0, 5526]
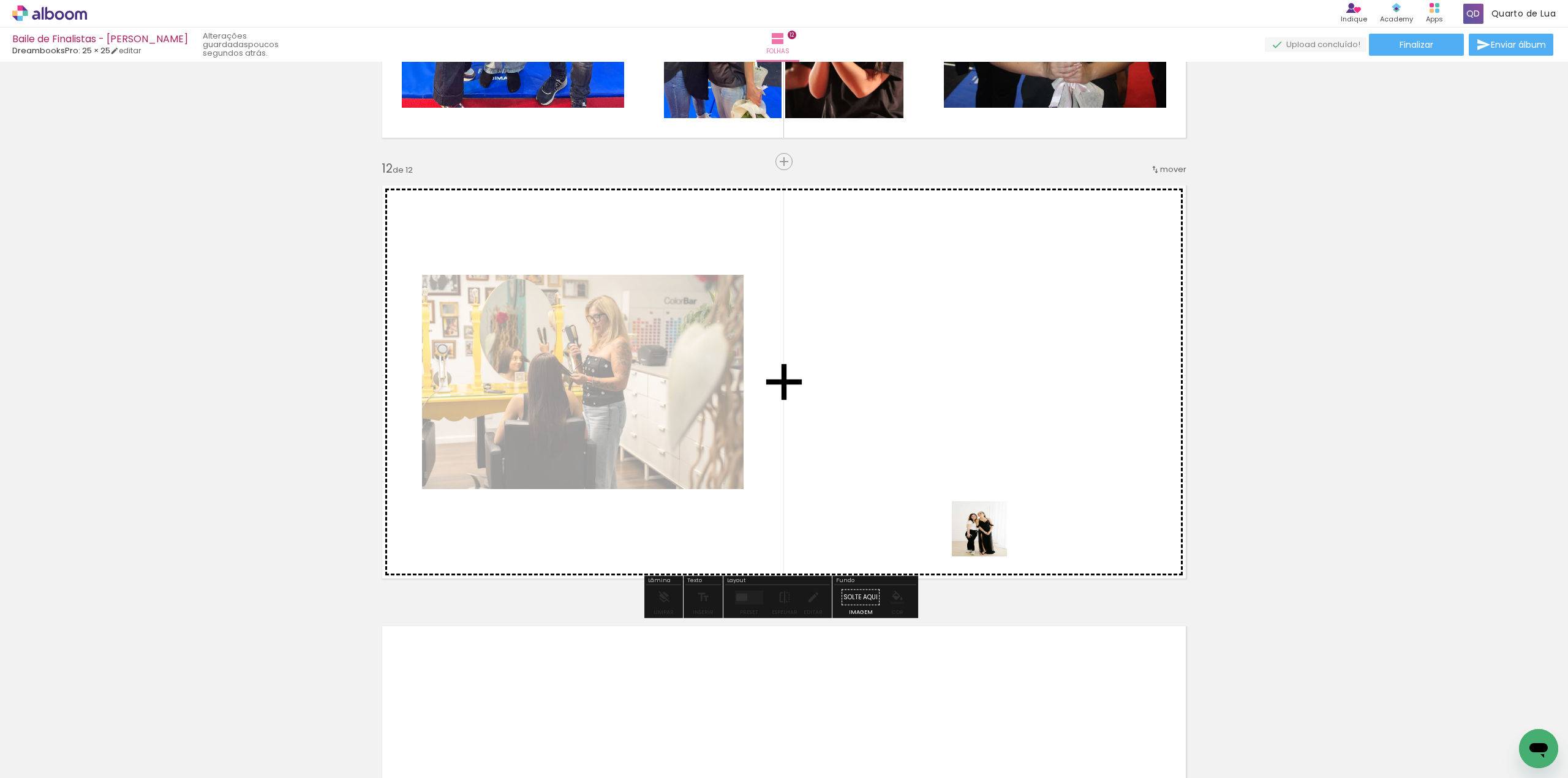
drag, startPoint x: 1029, startPoint y: 710, endPoint x: 986, endPoint y: 502, distance: 212.4
click at [986, 515] on quentale-workspace at bounding box center [784, 389] width 1568 height 778
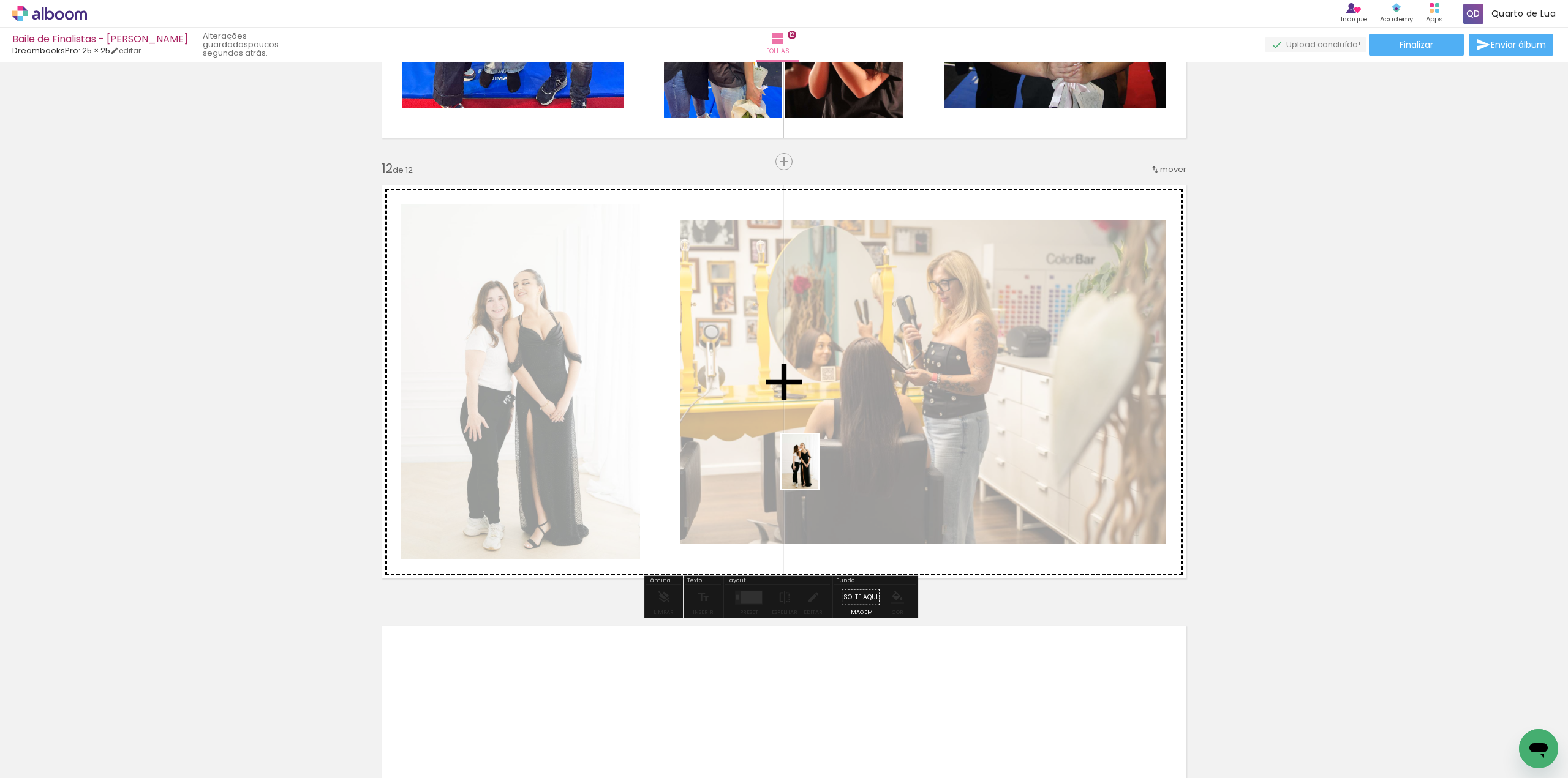
drag, startPoint x: 1029, startPoint y: 657, endPoint x: 819, endPoint y: 471, distance: 280.5
click at [819, 471] on quentale-workspace at bounding box center [784, 389] width 1568 height 778
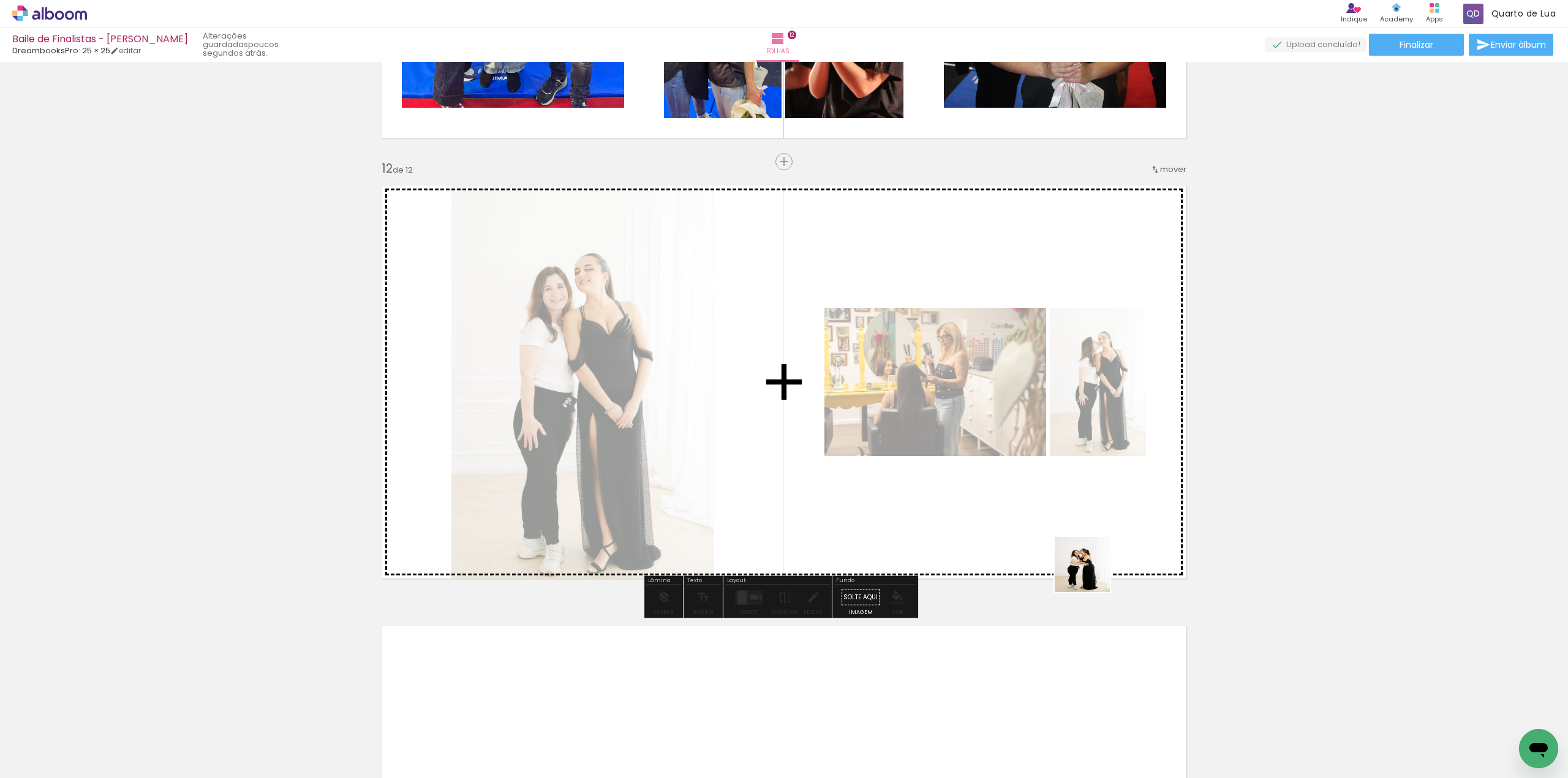
drag, startPoint x: 1194, startPoint y: 746, endPoint x: 1076, endPoint y: 537, distance: 240.0
click at [1076, 537] on quentale-workspace at bounding box center [784, 389] width 1568 height 778
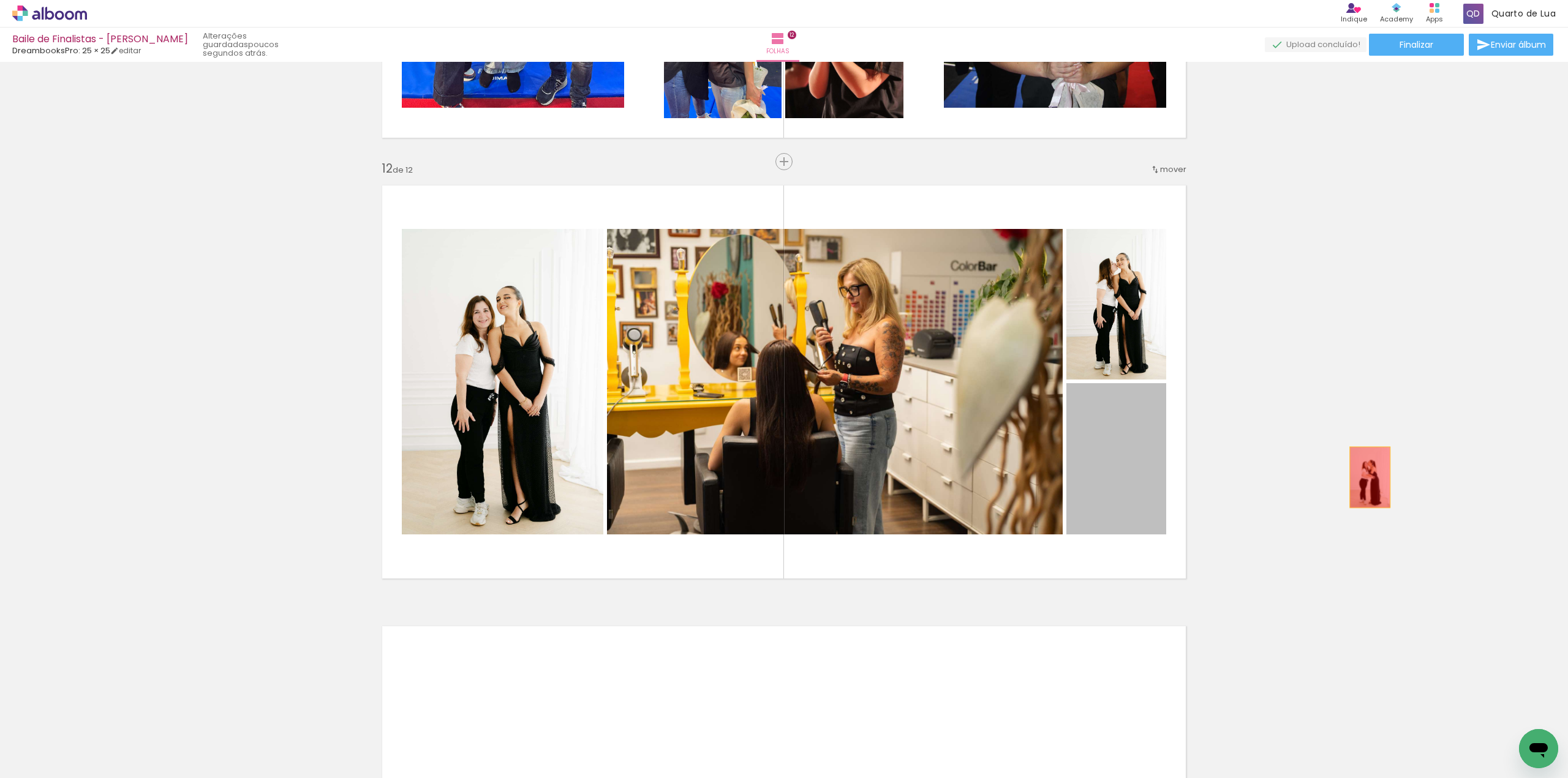
drag, startPoint x: 1124, startPoint y: 492, endPoint x: 1365, endPoint y: 477, distance: 241.5
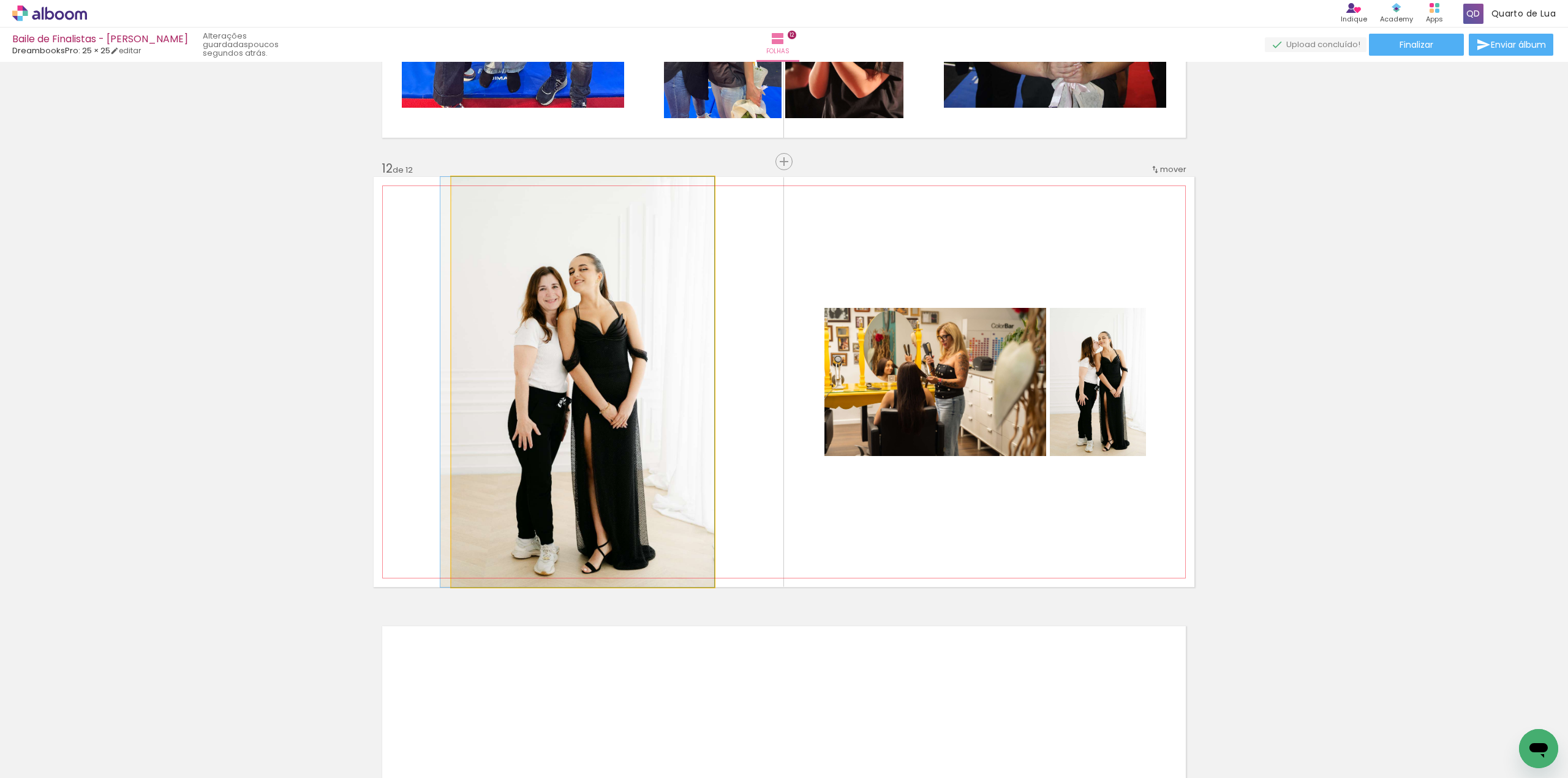
drag, startPoint x: 567, startPoint y: 414, endPoint x: 493, endPoint y: 414, distance: 74.0
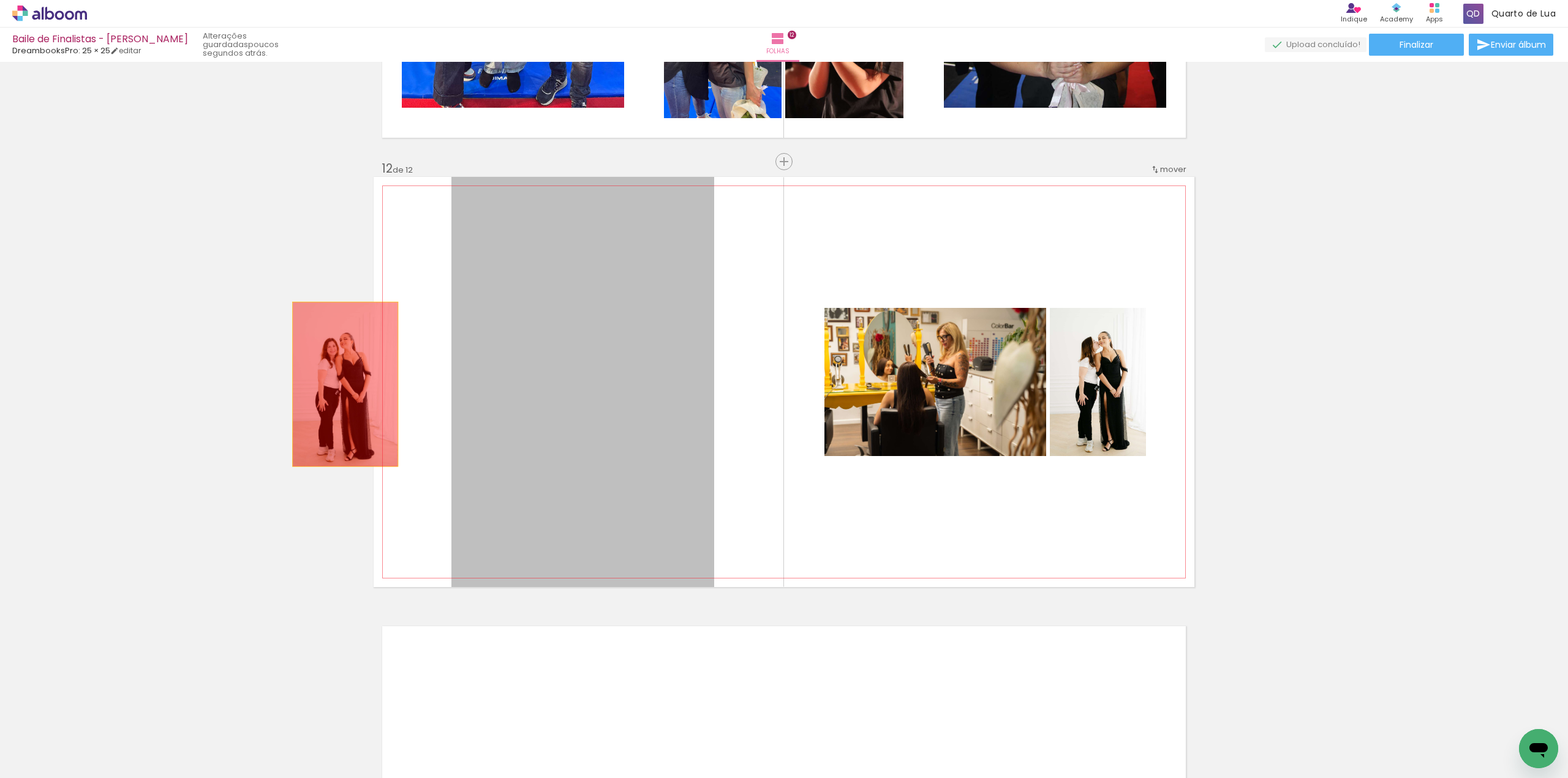
drag, startPoint x: 658, startPoint y: 401, endPoint x: 279, endPoint y: 379, distance: 379.6
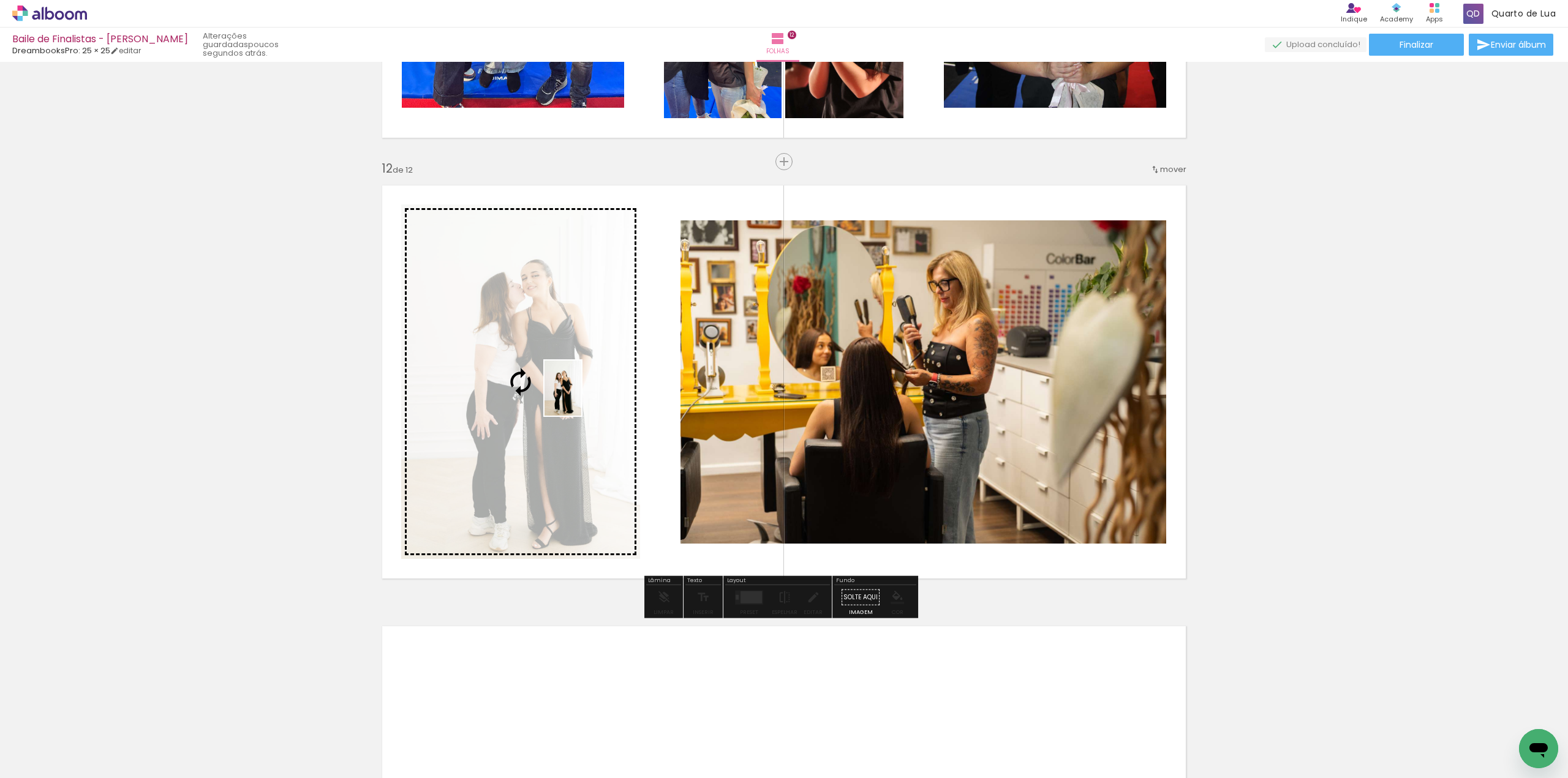
drag, startPoint x: 1058, startPoint y: 749, endPoint x: 581, endPoint y: 398, distance: 592.2
click at [581, 398] on quentale-workspace at bounding box center [784, 389] width 1568 height 778
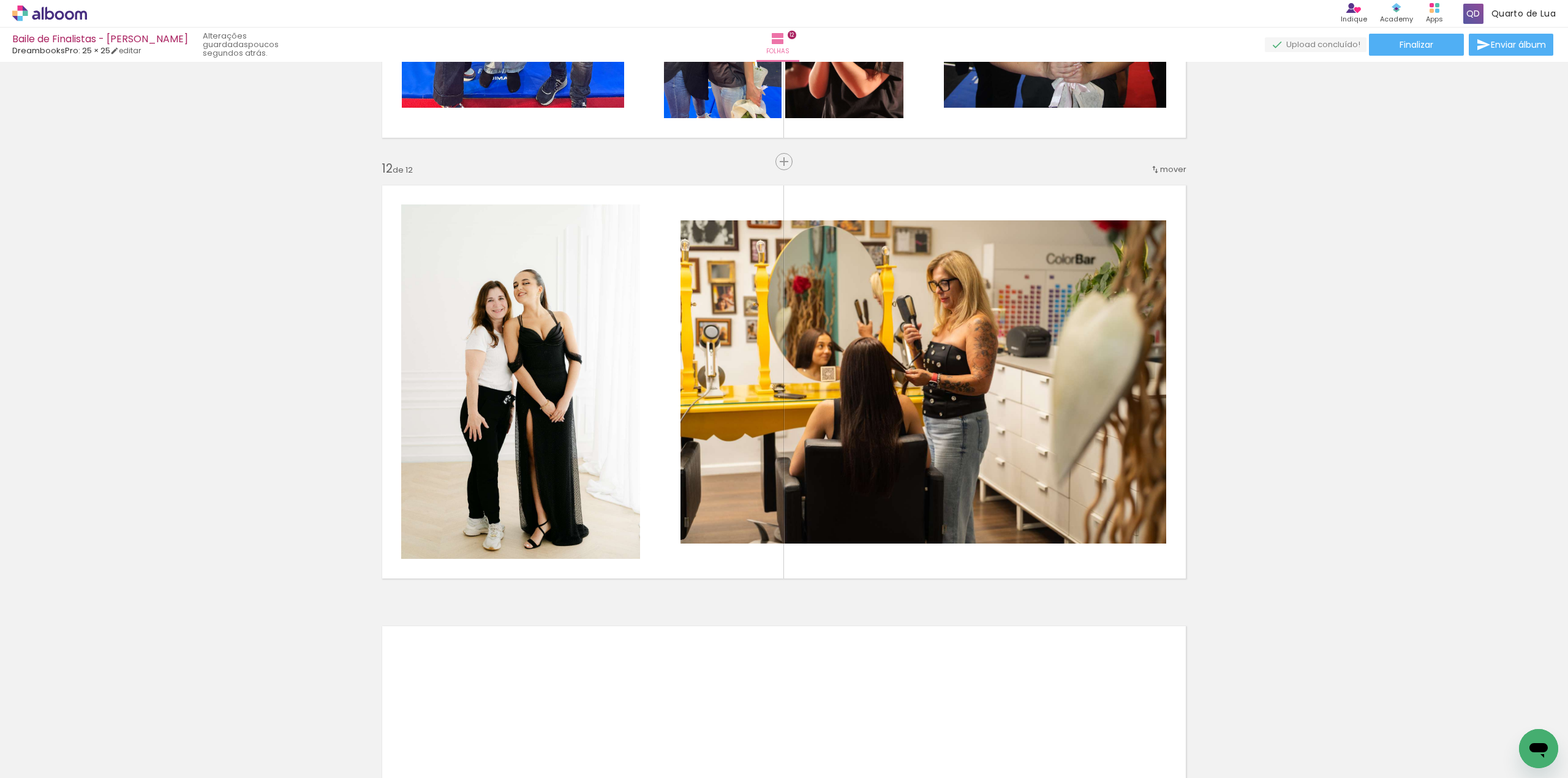
scroll to position [0, 5687]
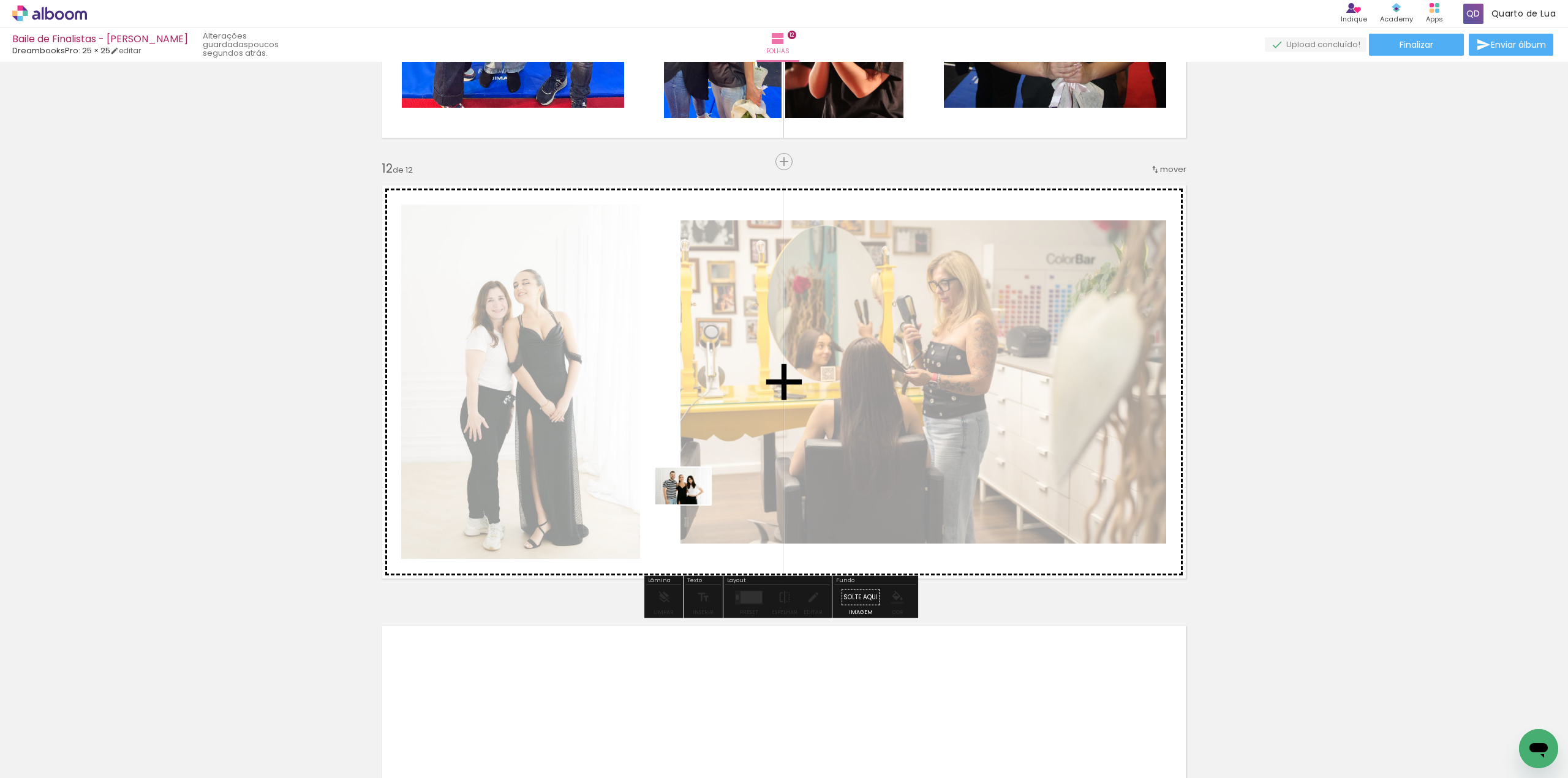
drag, startPoint x: 1155, startPoint y: 736, endPoint x: 658, endPoint y: 505, distance: 548.1
click at [658, 505] on quentale-workspace at bounding box center [784, 389] width 1568 height 778
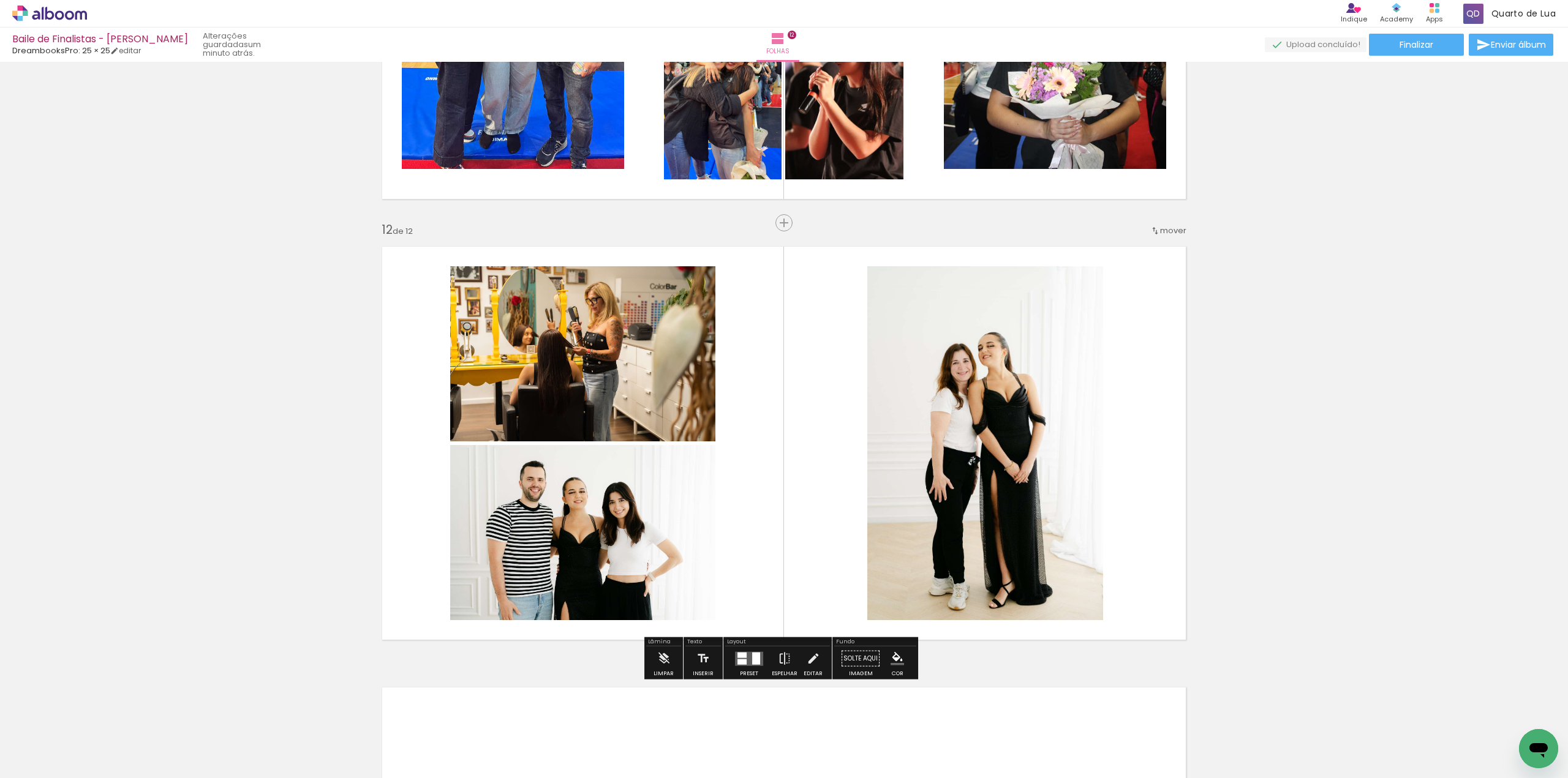
scroll to position [4769, 0]
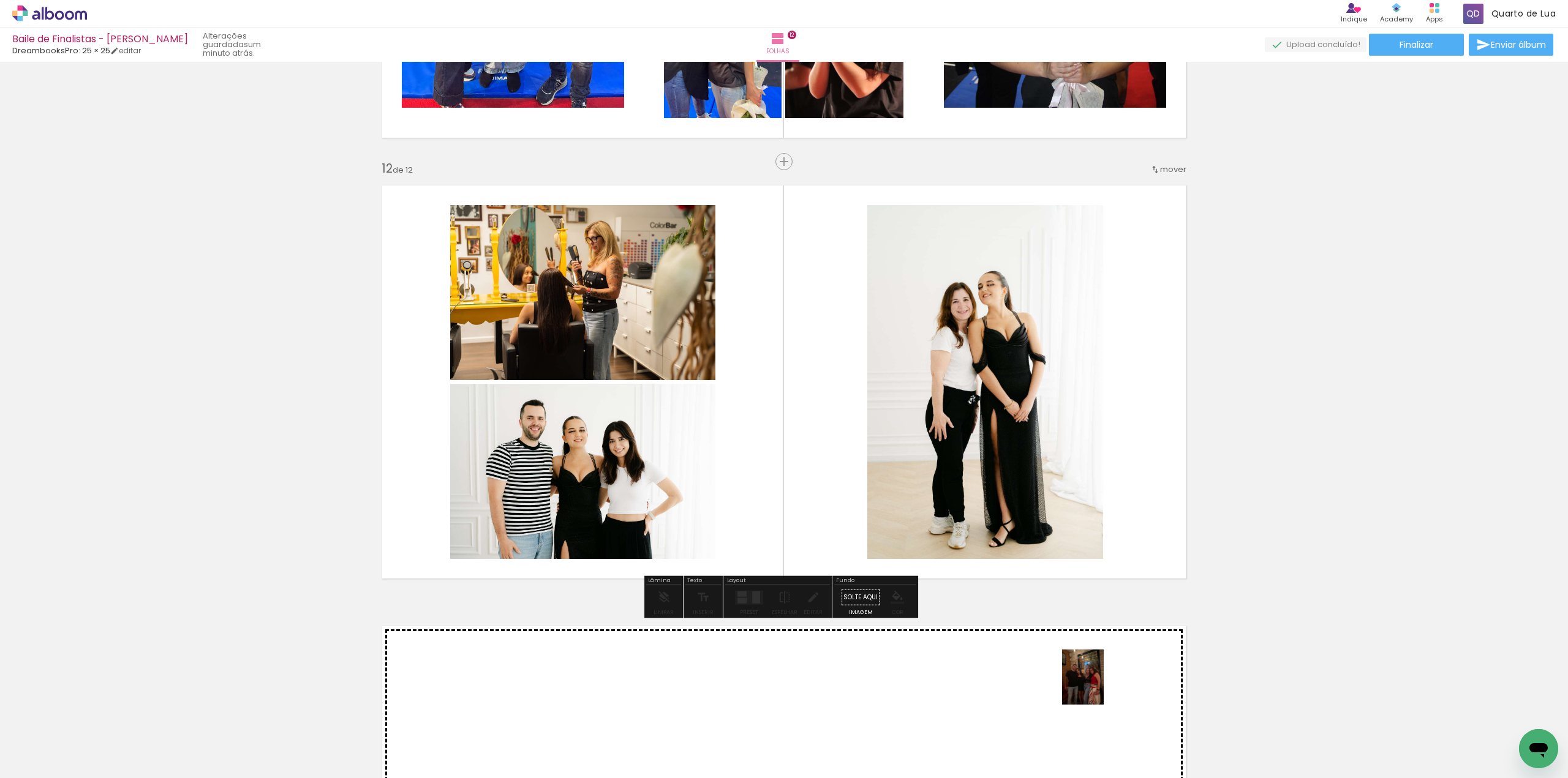
drag, startPoint x: 1253, startPoint y: 743, endPoint x: 1098, endPoint y: 686, distance: 165.1
click at [1098, 686] on quentale-workspace at bounding box center [784, 389] width 1568 height 778
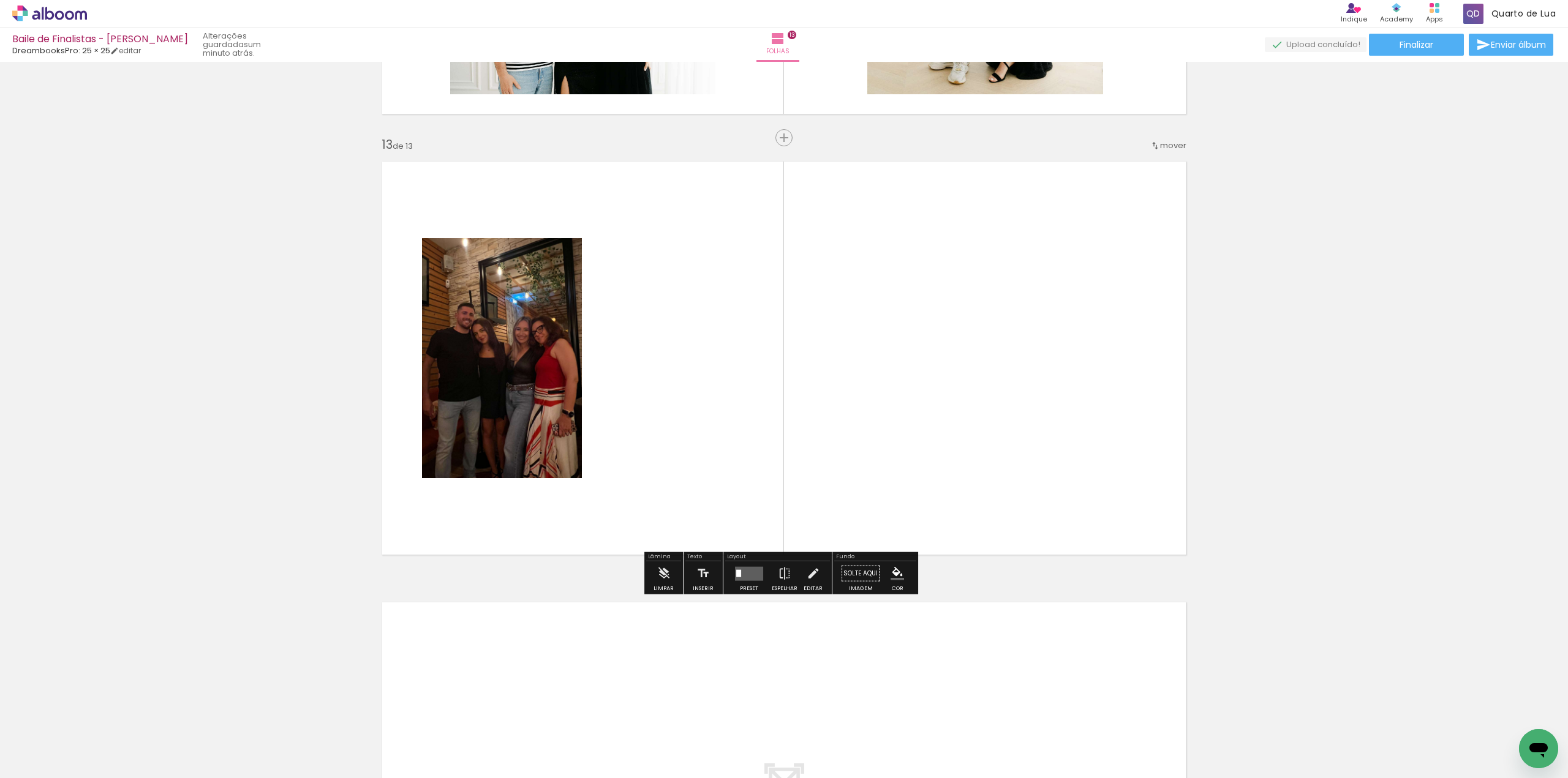
scroll to position [5271, 0]
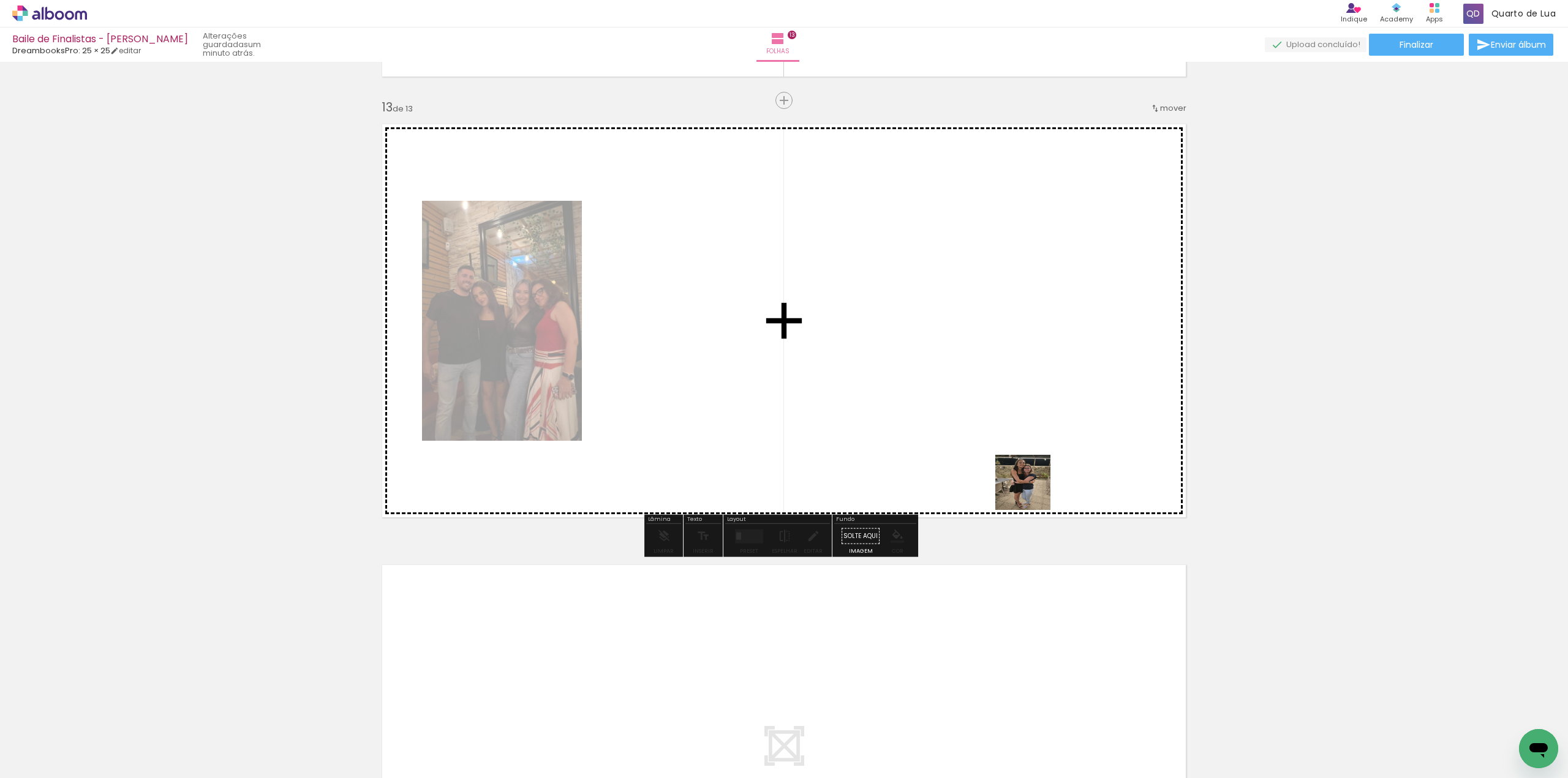
drag, startPoint x: 1323, startPoint y: 744, endPoint x: 970, endPoint y: 436, distance: 468.5
click at [970, 436] on quentale-workspace at bounding box center [784, 389] width 1568 height 778
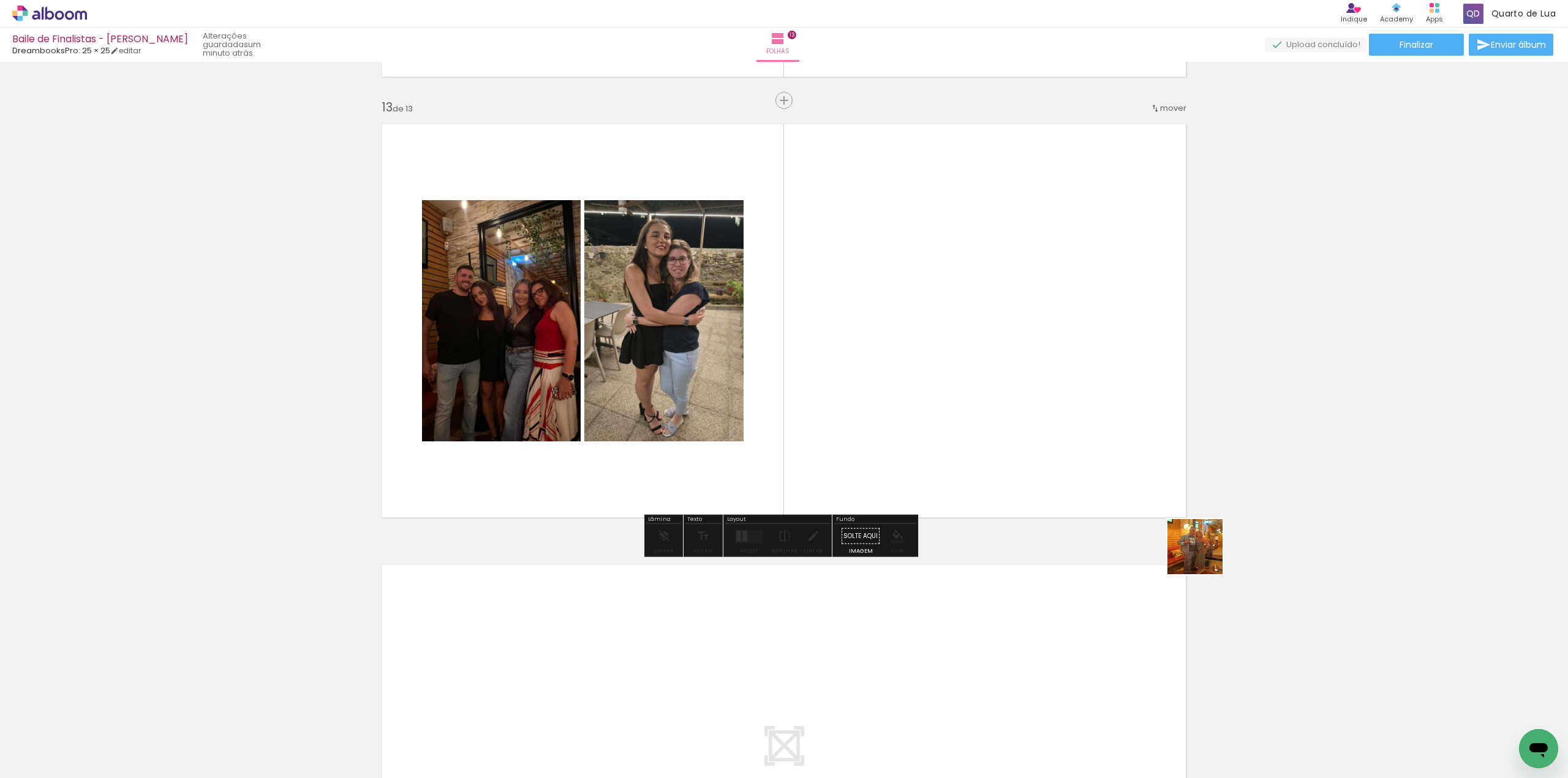
drag, startPoint x: 1387, startPoint y: 733, endPoint x: 1183, endPoint y: 519, distance: 295.7
click at [1059, 396] on quentale-workspace at bounding box center [784, 389] width 1568 height 778
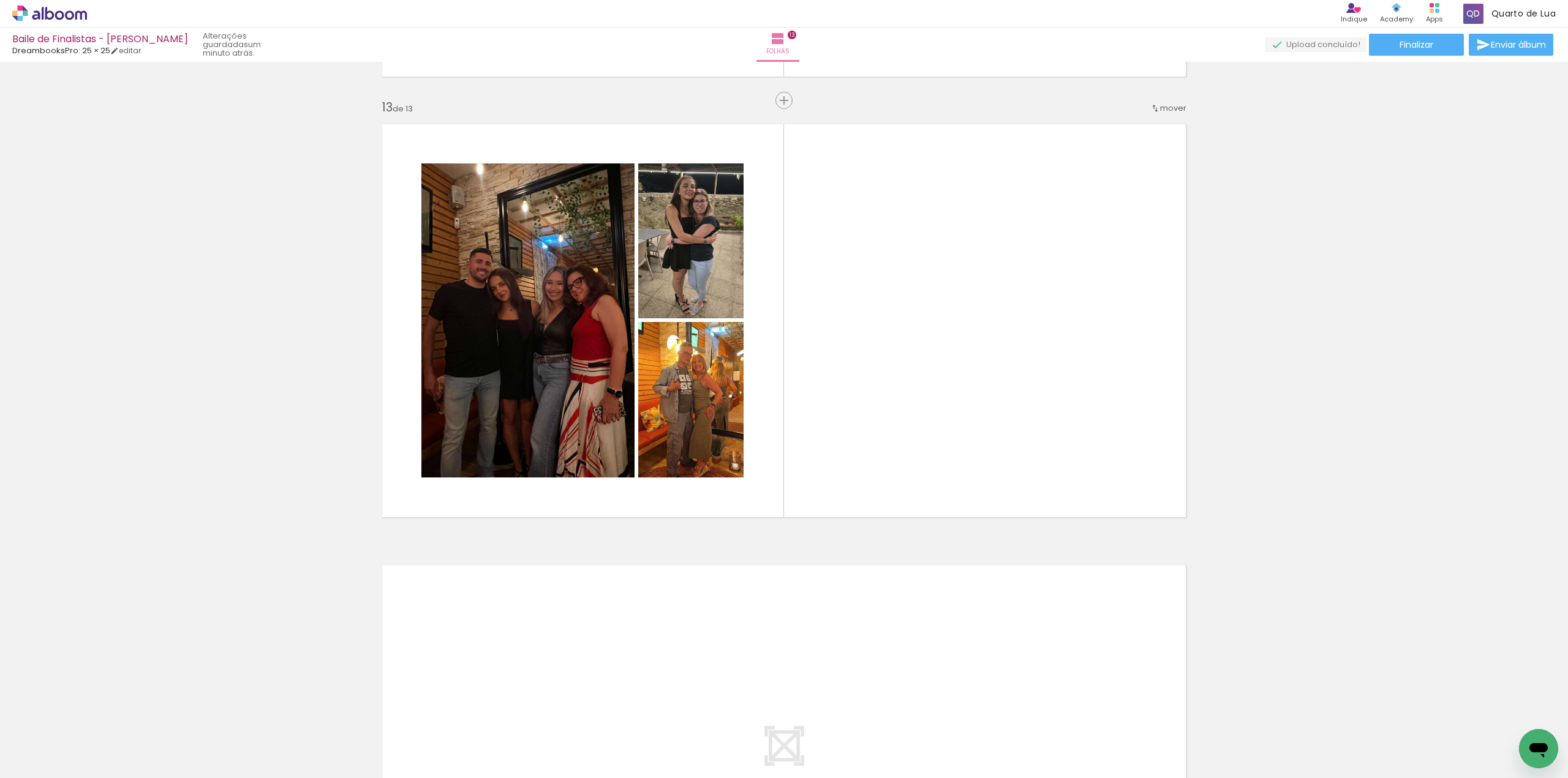
scroll to position [0, 8002]
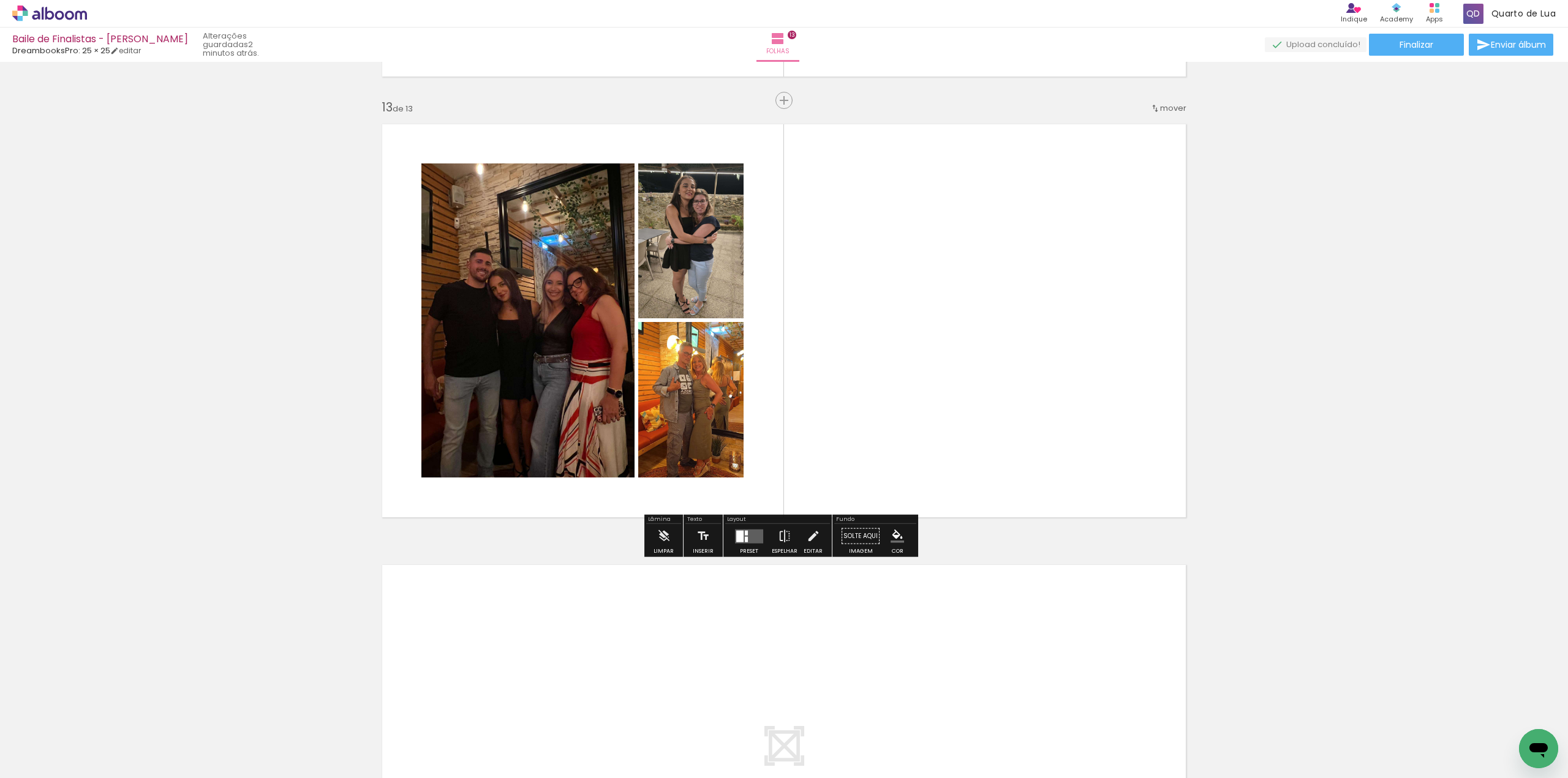
click at [40, 768] on span "Adicionar Fotos" at bounding box center [43, 762] width 37 height 13
click at [0, 0] on input "file" at bounding box center [0, 0] width 0 height 0
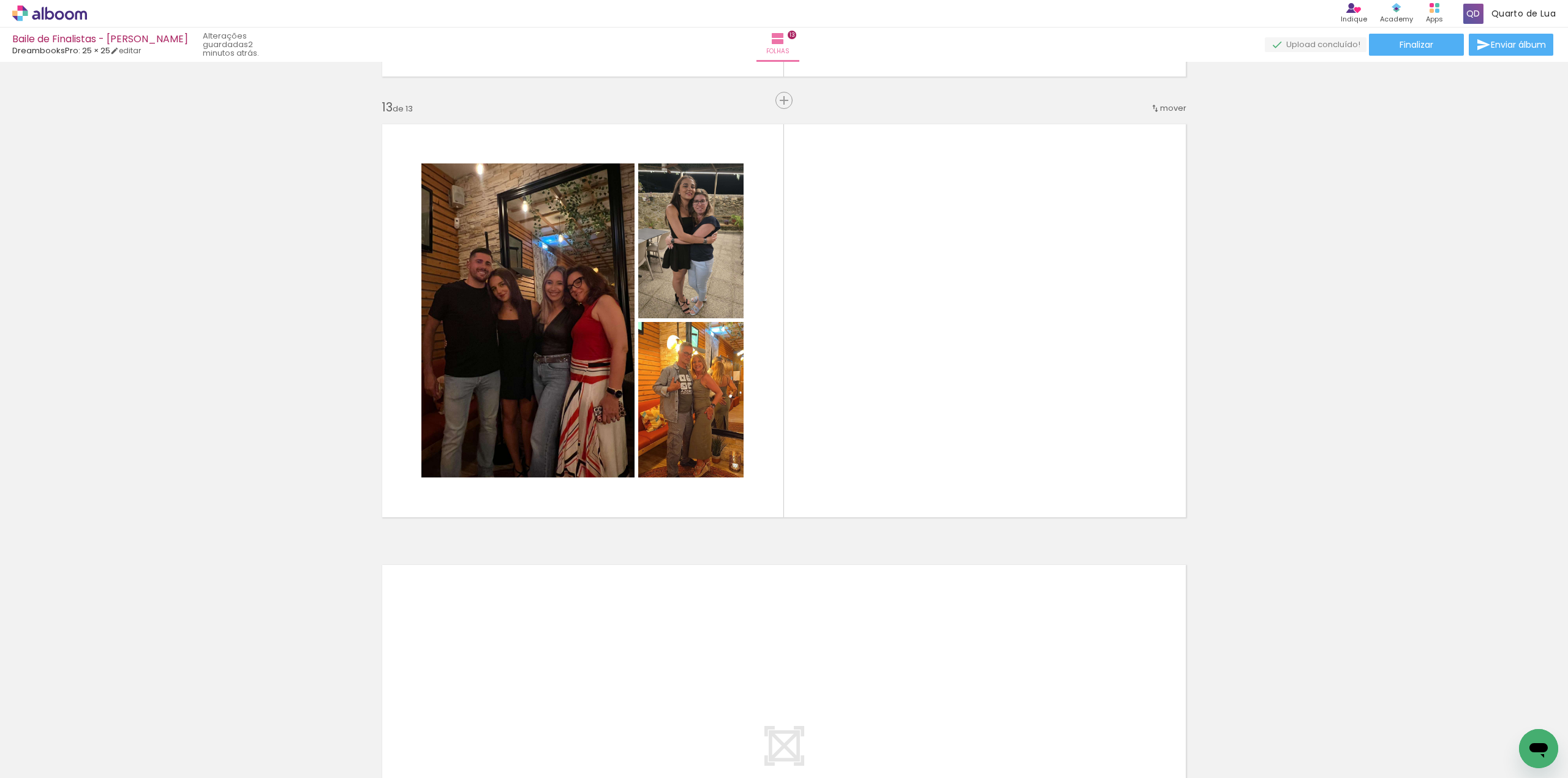
scroll to position [0, 8071]
drag, startPoint x: 1518, startPoint y: 747, endPoint x: 1167, endPoint y: 562, distance: 396.8
click at [1519, 729] on html at bounding box center [1538, 749] width 40 height 40
drag, startPoint x: 1508, startPoint y: 732, endPoint x: 1020, endPoint y: 431, distance: 573.4
click at [1020, 431] on quentale-workspace at bounding box center [784, 389] width 1568 height 778
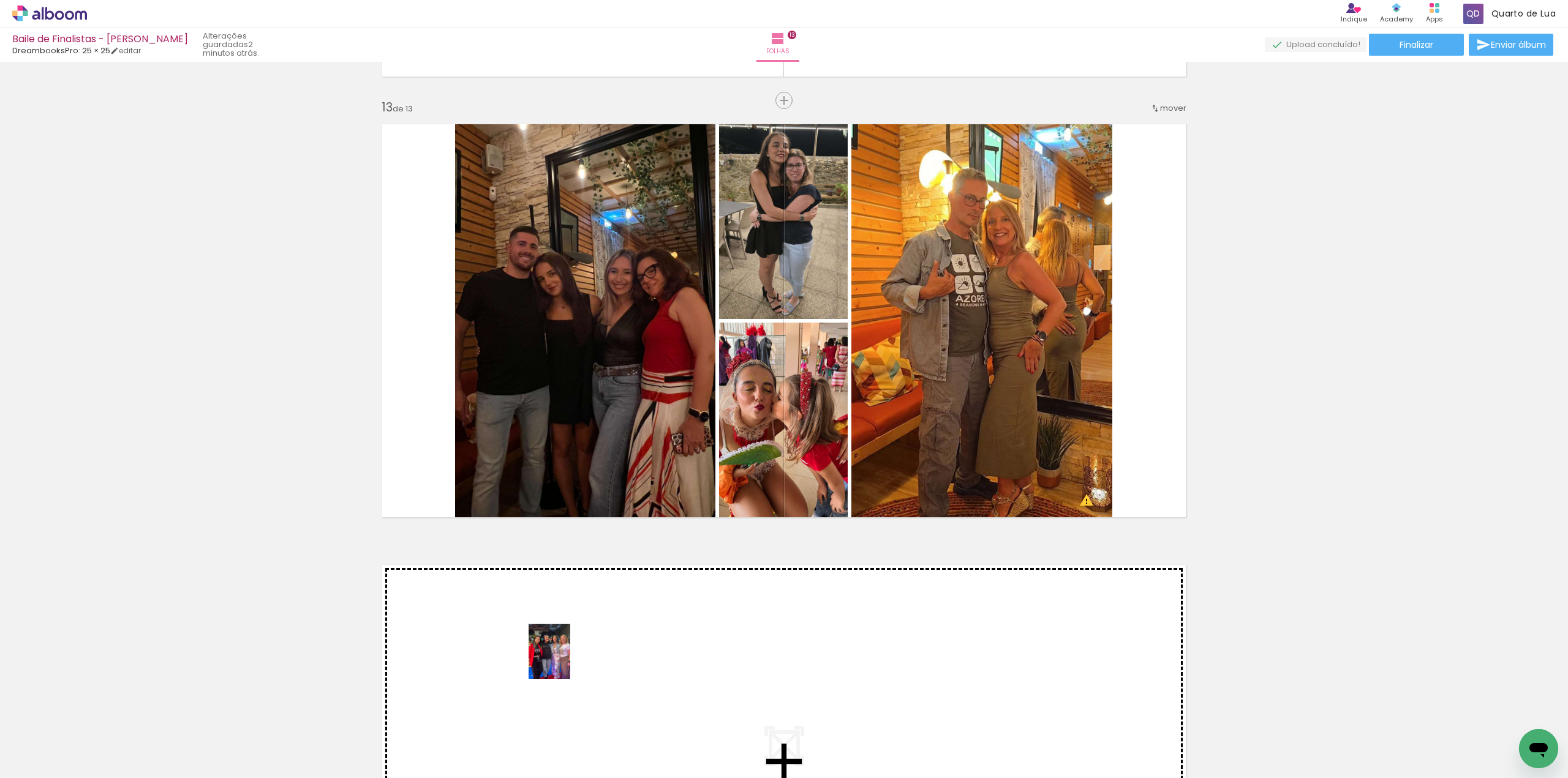
drag, startPoint x: 499, startPoint y: 752, endPoint x: 582, endPoint y: 654, distance: 128.4
click at [582, 654] on quentale-workspace at bounding box center [784, 389] width 1568 height 778
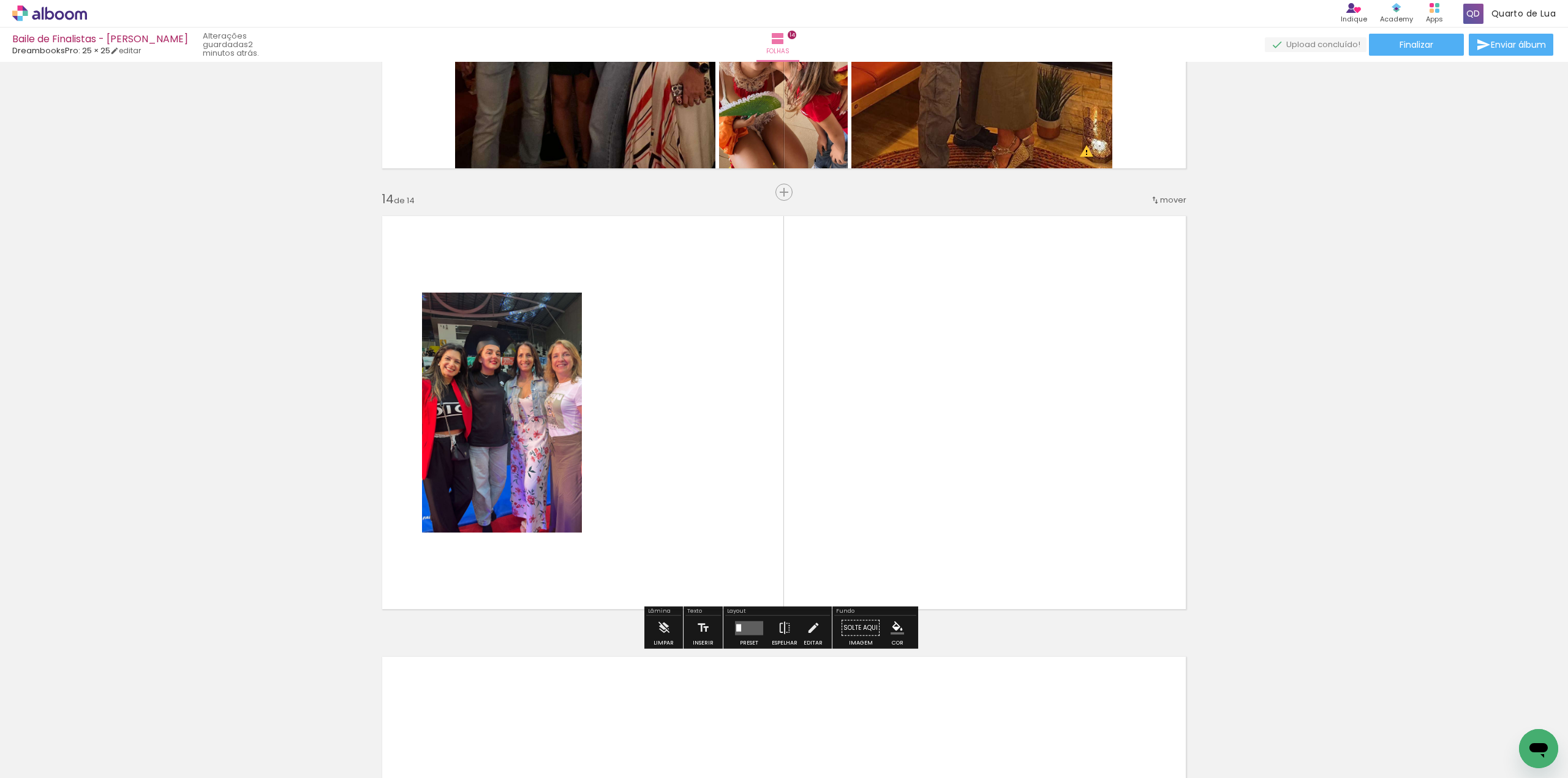
scroll to position [5651, 0]
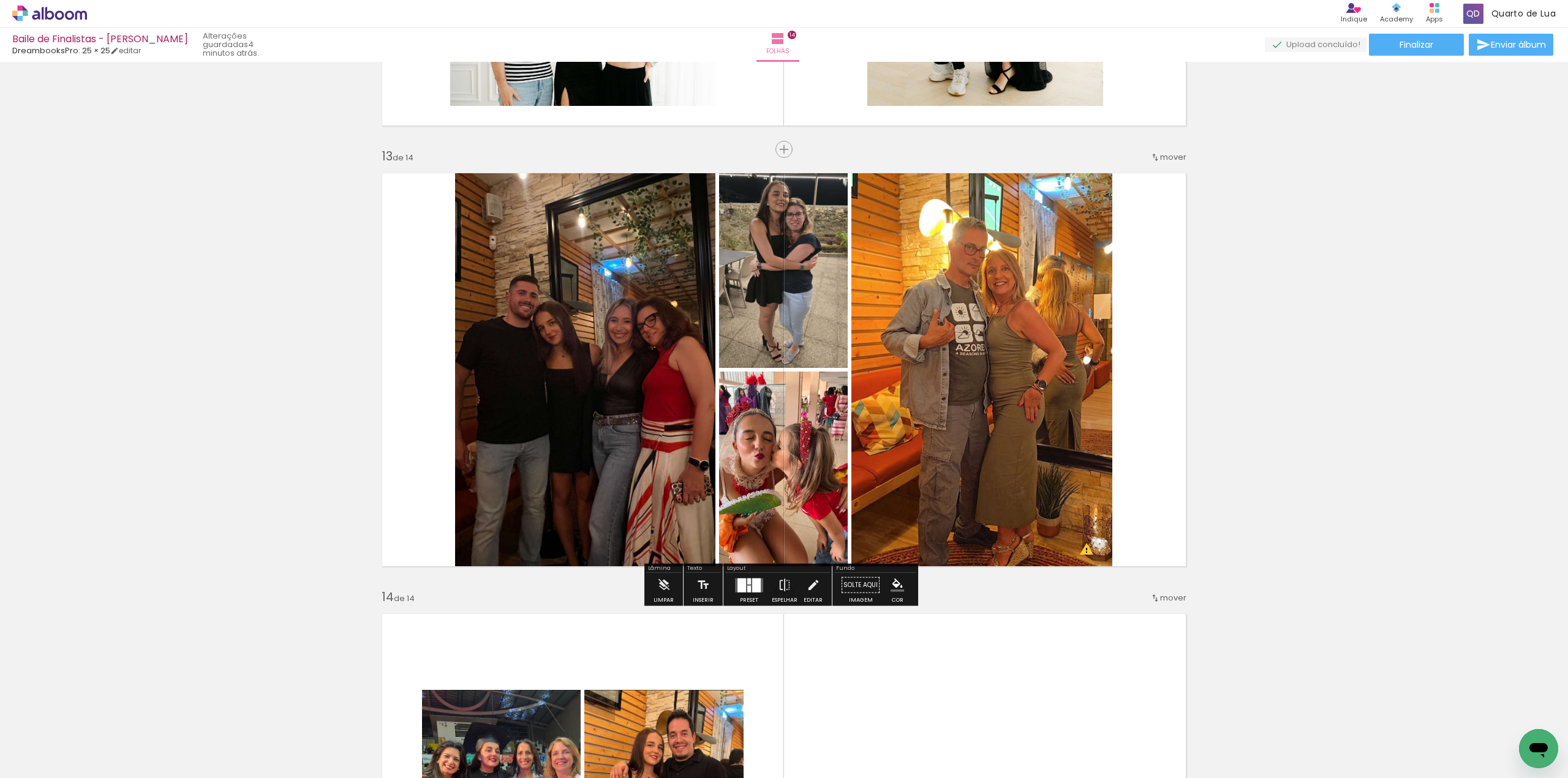
scroll to position [0, 8140]
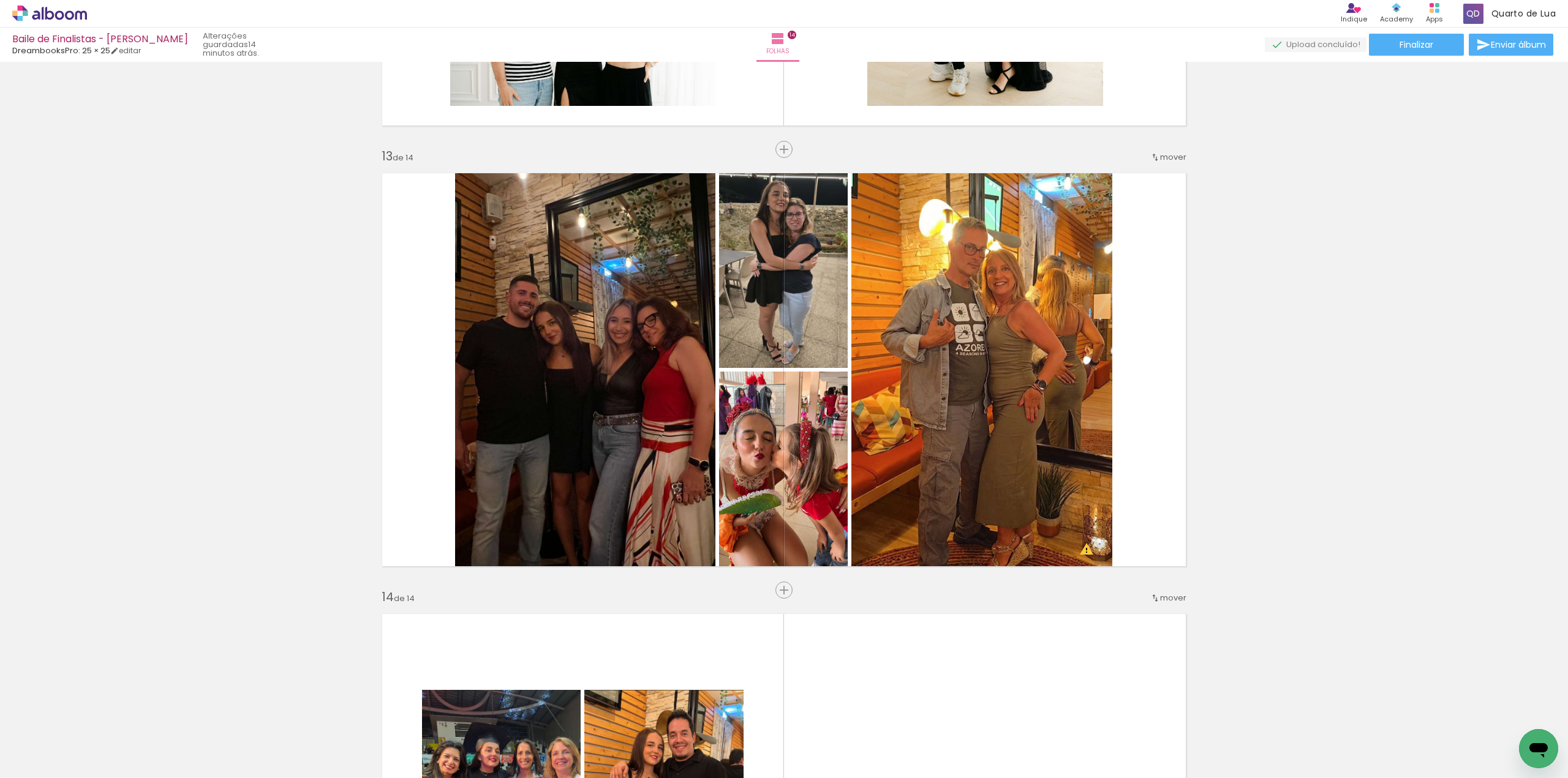
scroll to position [0, 8140]
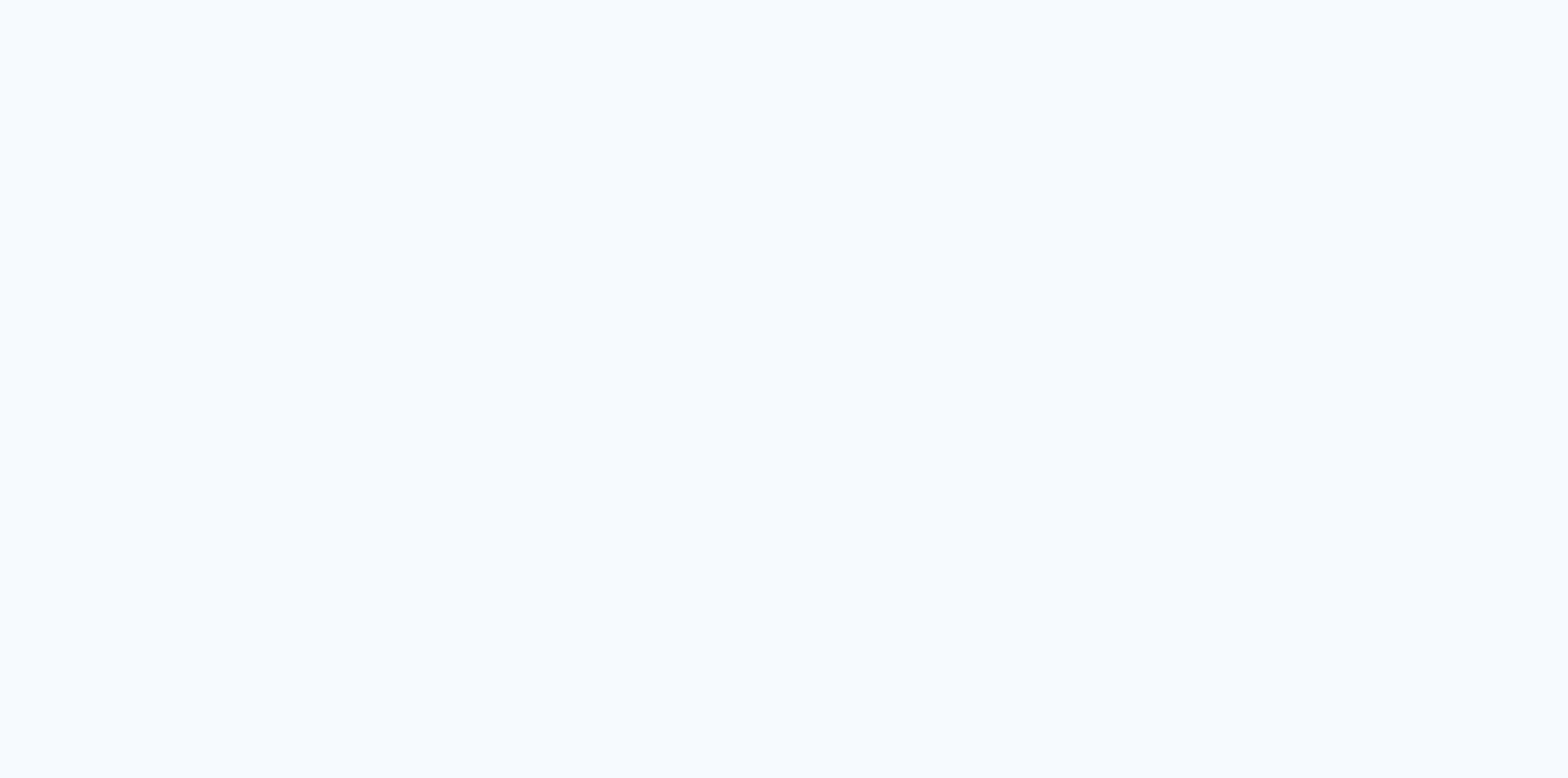
type input "Todas as fotos"
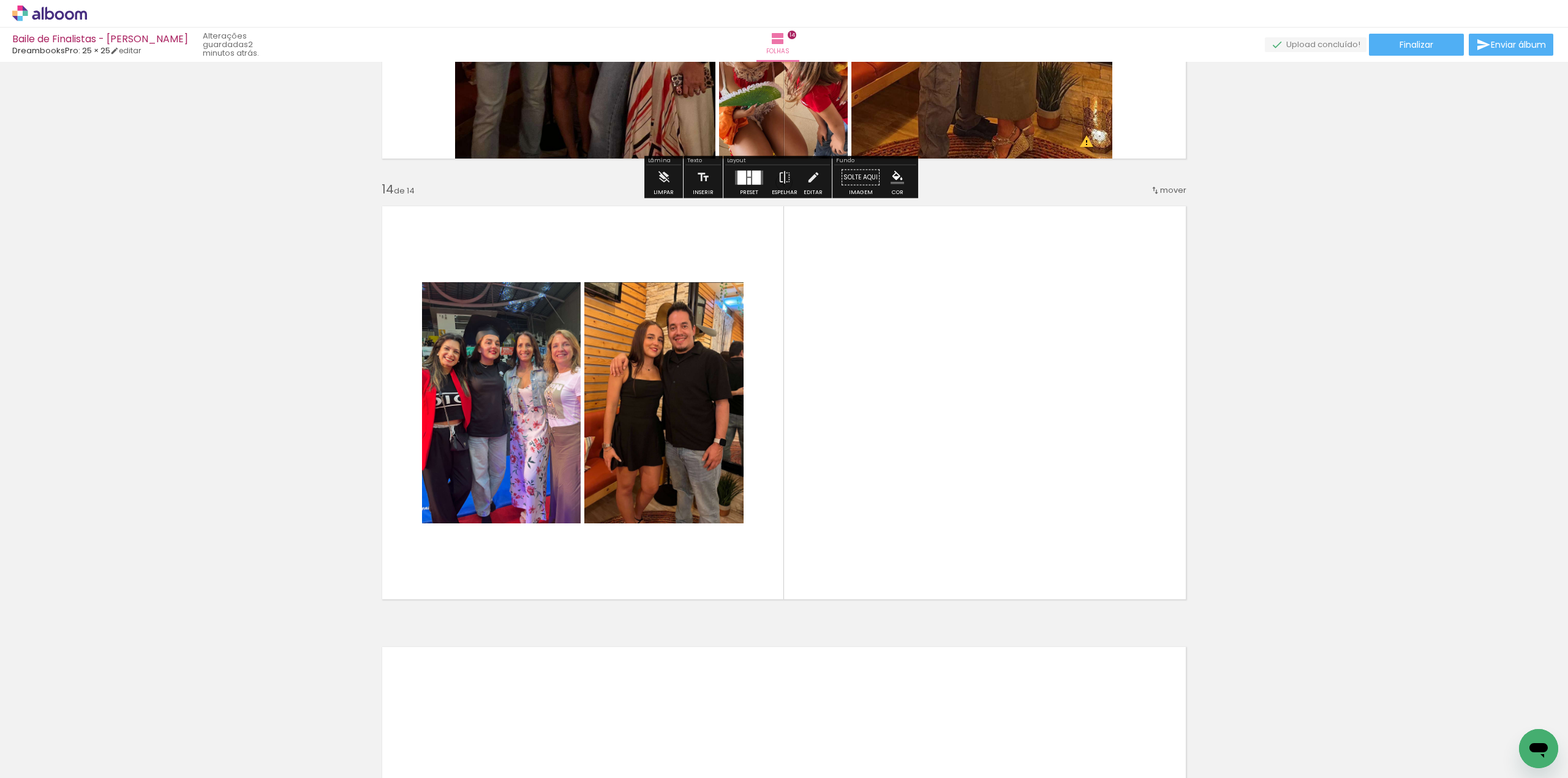
scroll to position [5633, 0]
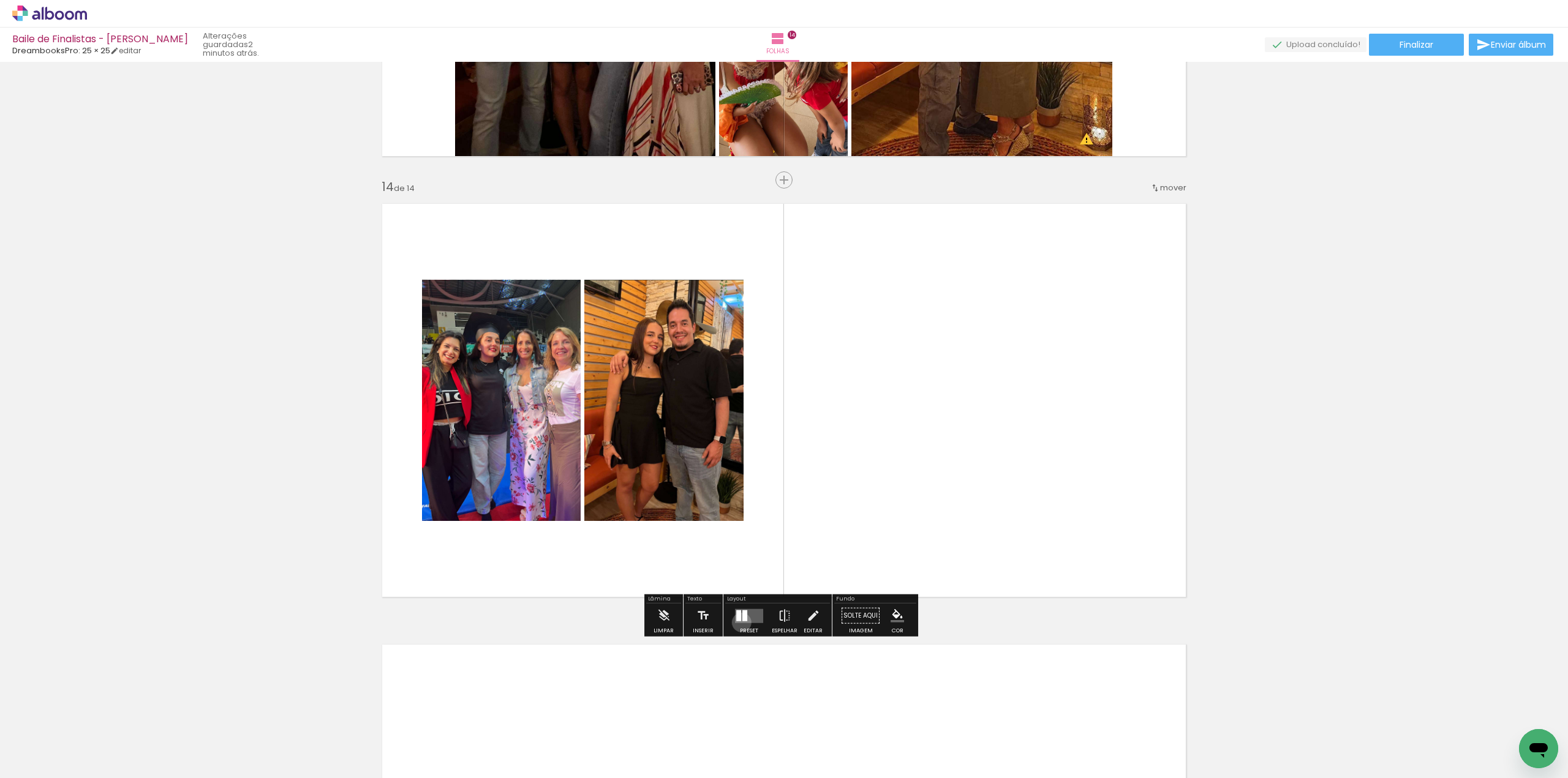
click at [739, 622] on quentale-layouter at bounding box center [749, 615] width 28 height 14
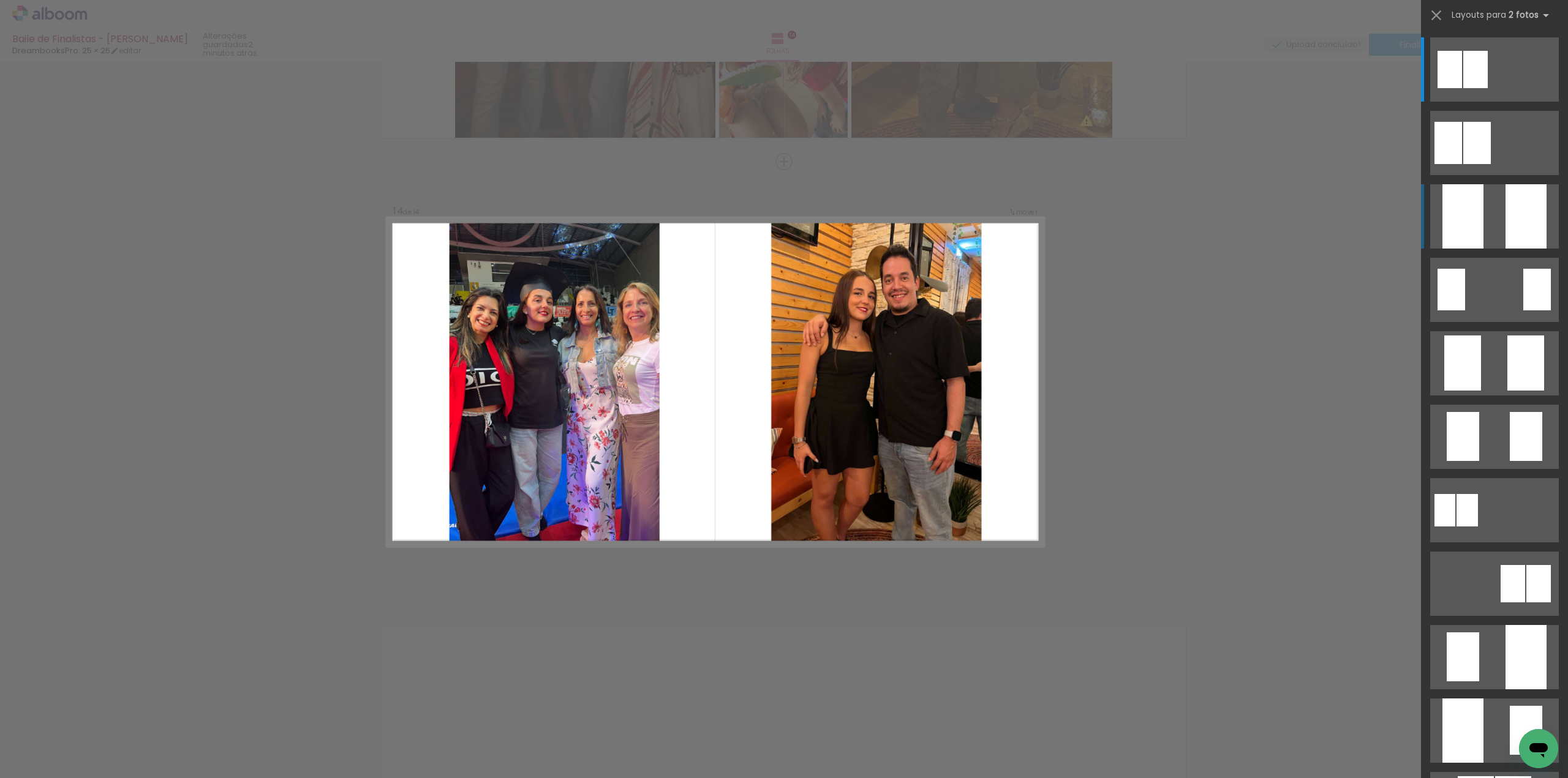
scroll to position [5651, 0]
click at [1498, 226] on quentale-layouter at bounding box center [1495, 217] width 128 height 64
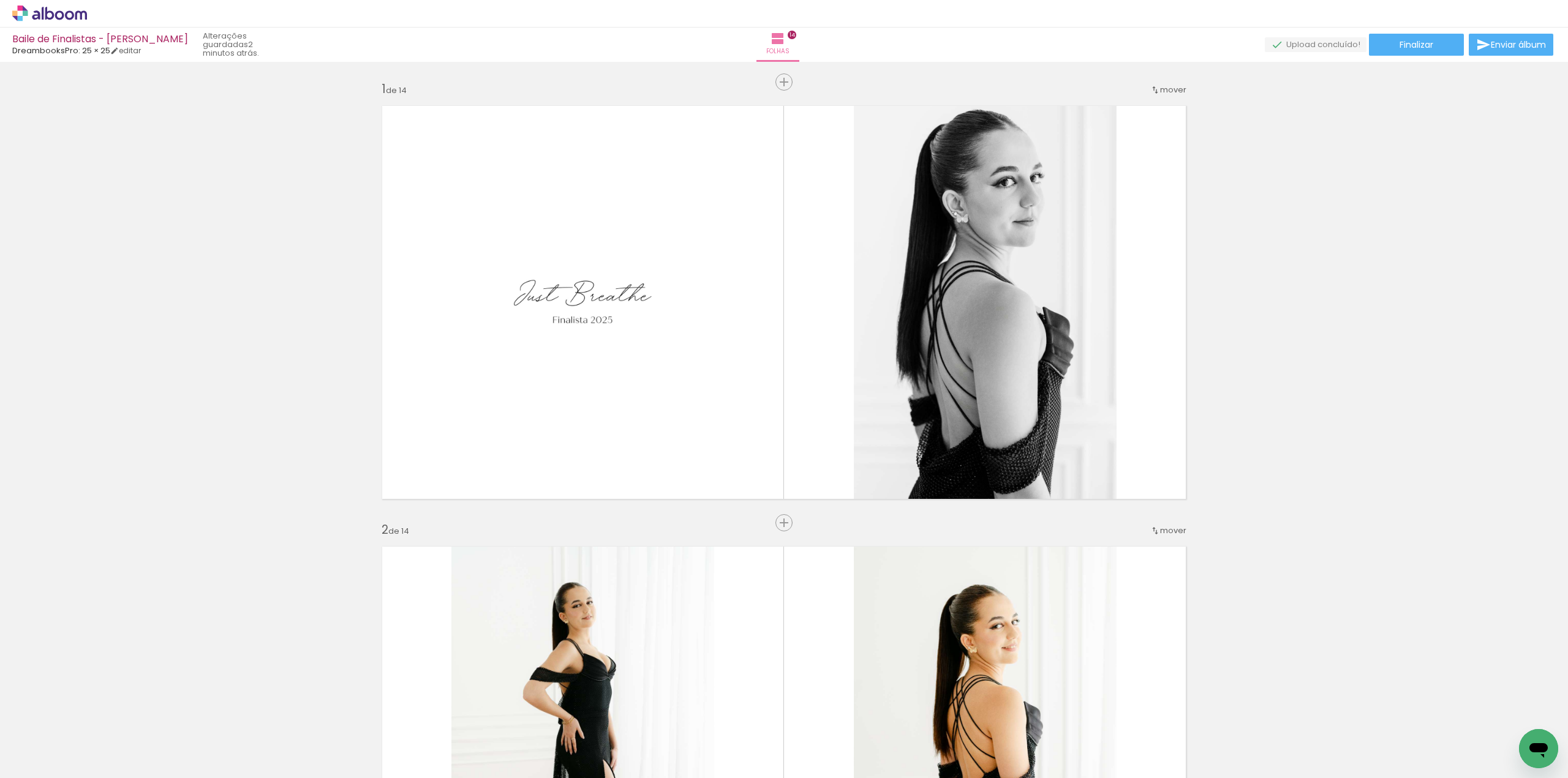
scroll to position [5651, 0]
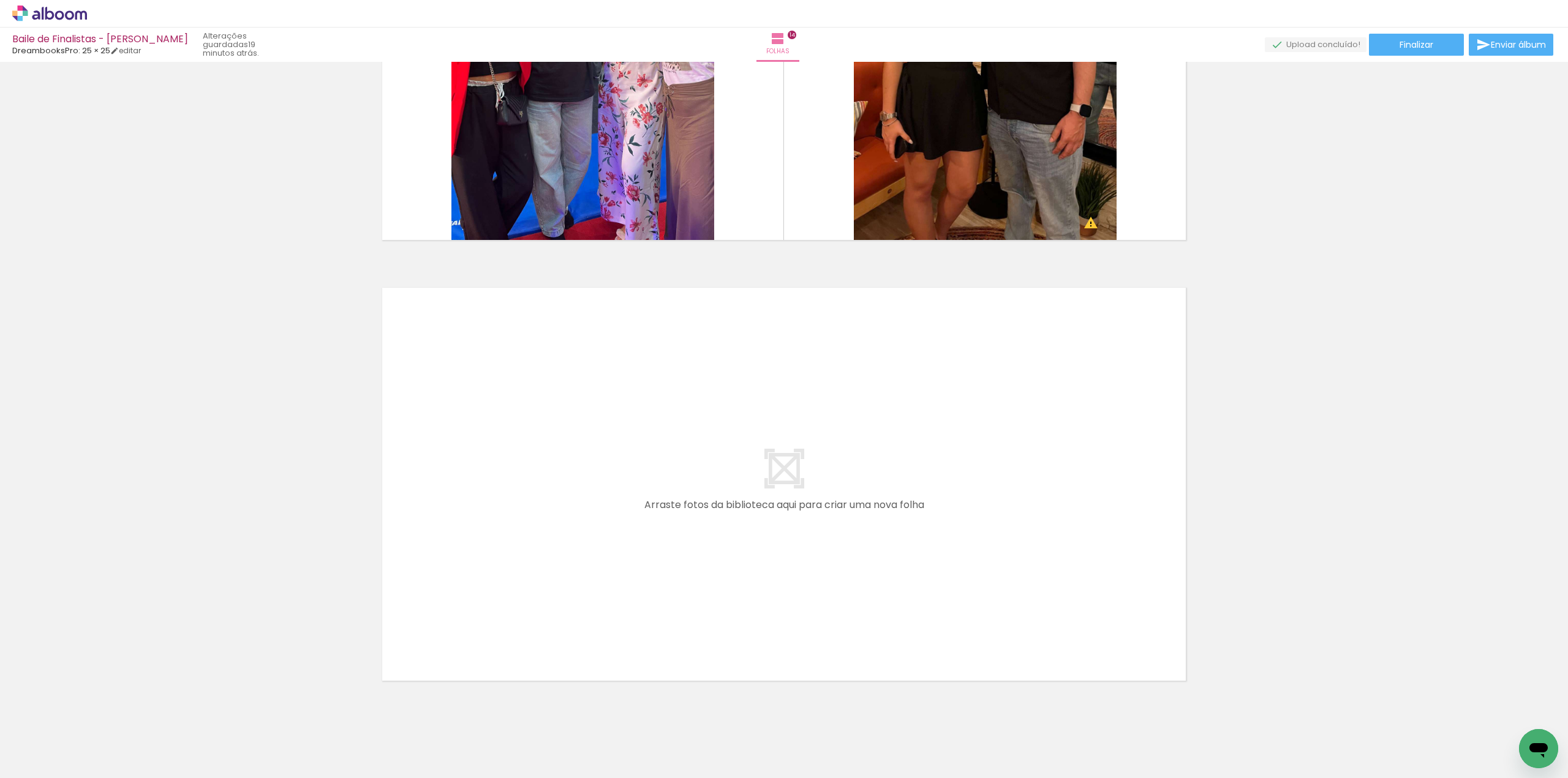
scroll to position [6020, 0]
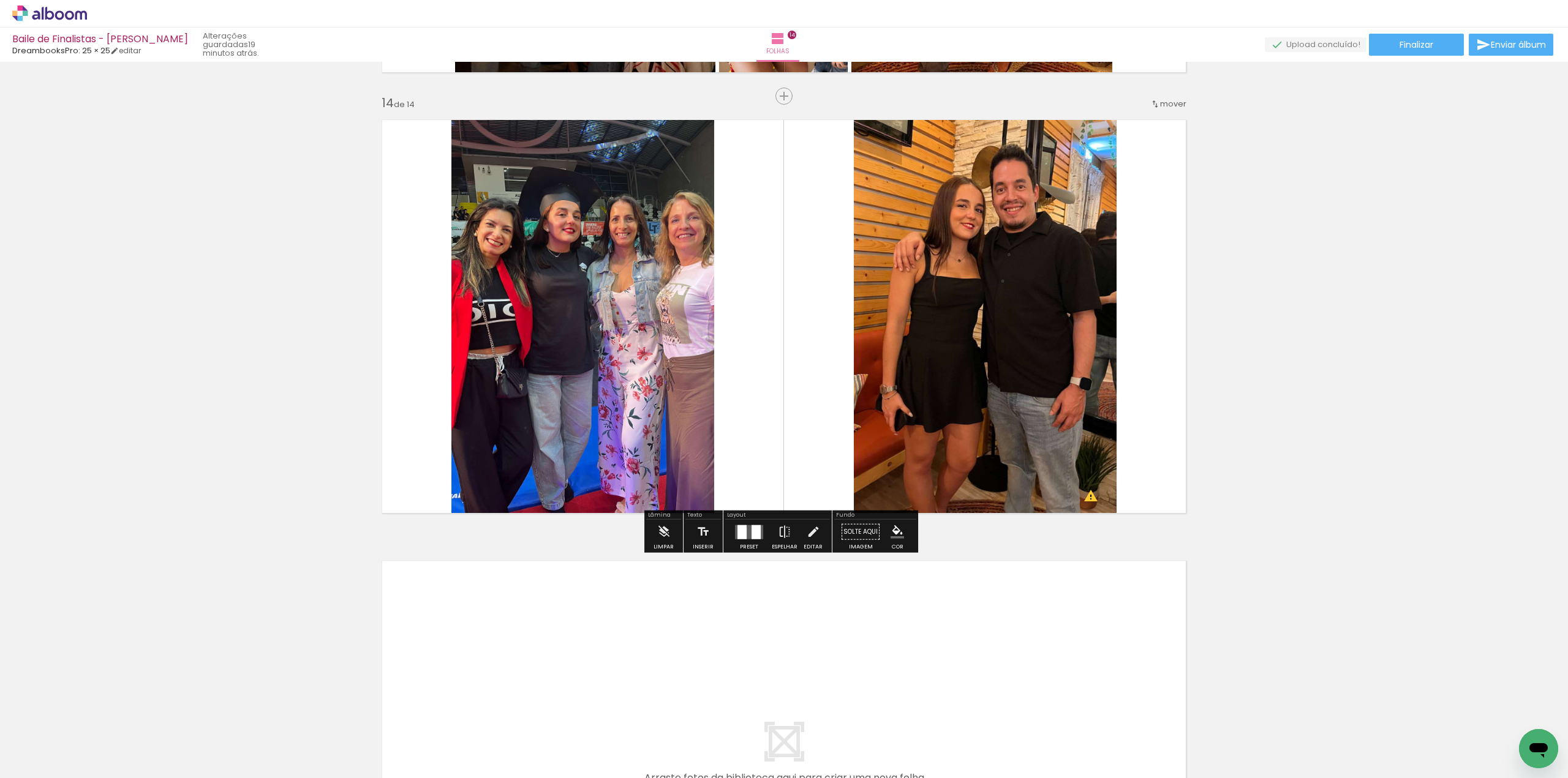
scroll to position [5714, 0]
